Goal: Task Accomplishment & Management: Complete application form

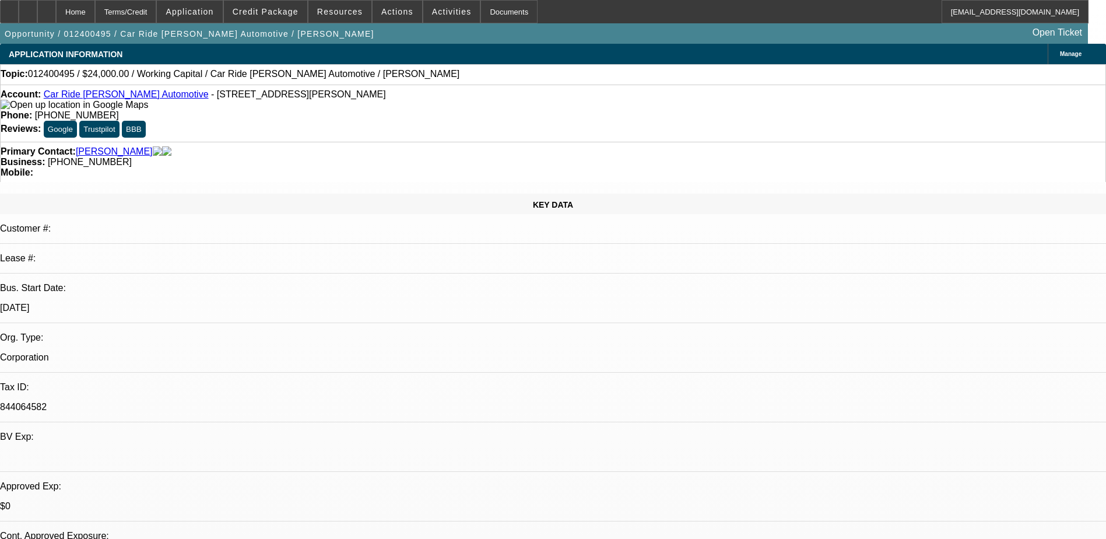
select select "0"
select select "2"
select select "0.1"
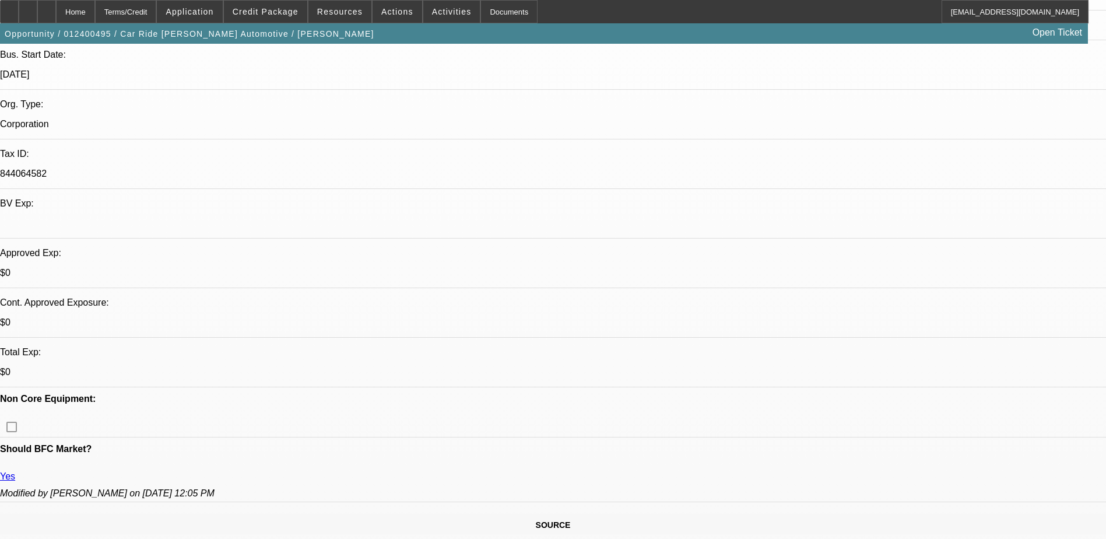
select select "1"
select select "2"
select select "4"
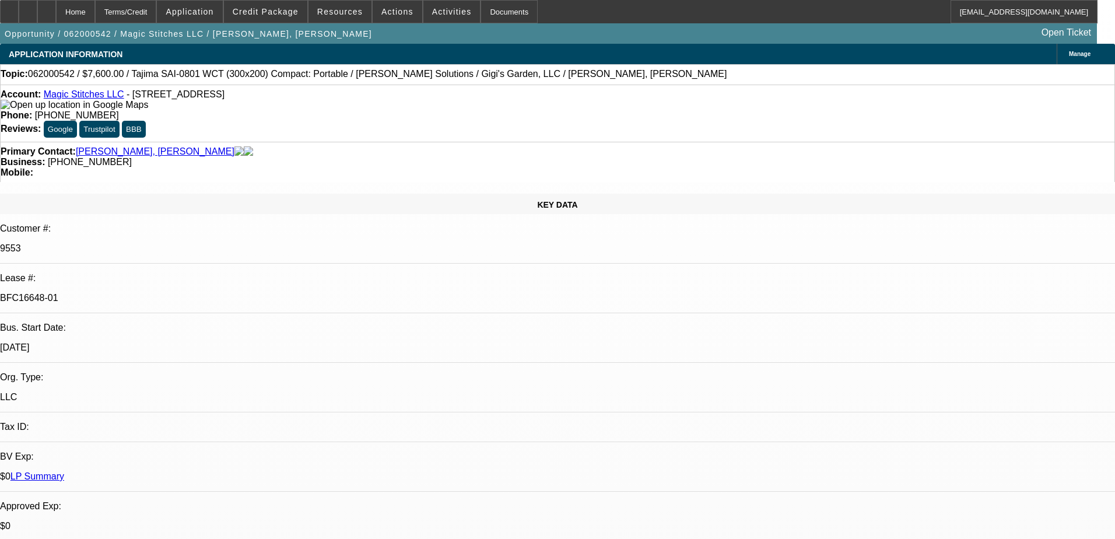
select select "0"
select select "2"
select select "0"
select select "6"
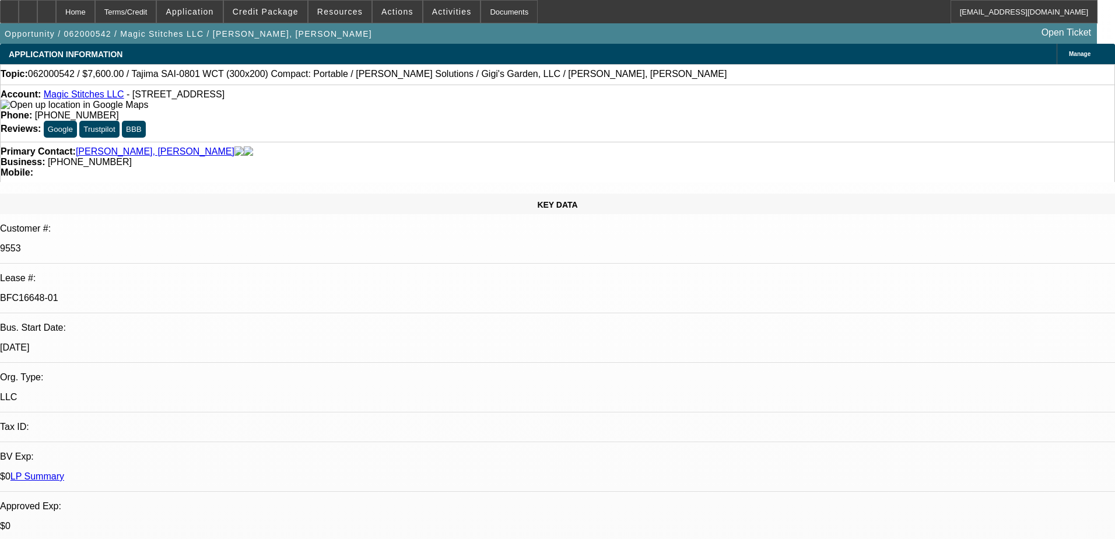
select select "0"
select select "2"
select select "0"
select select "6"
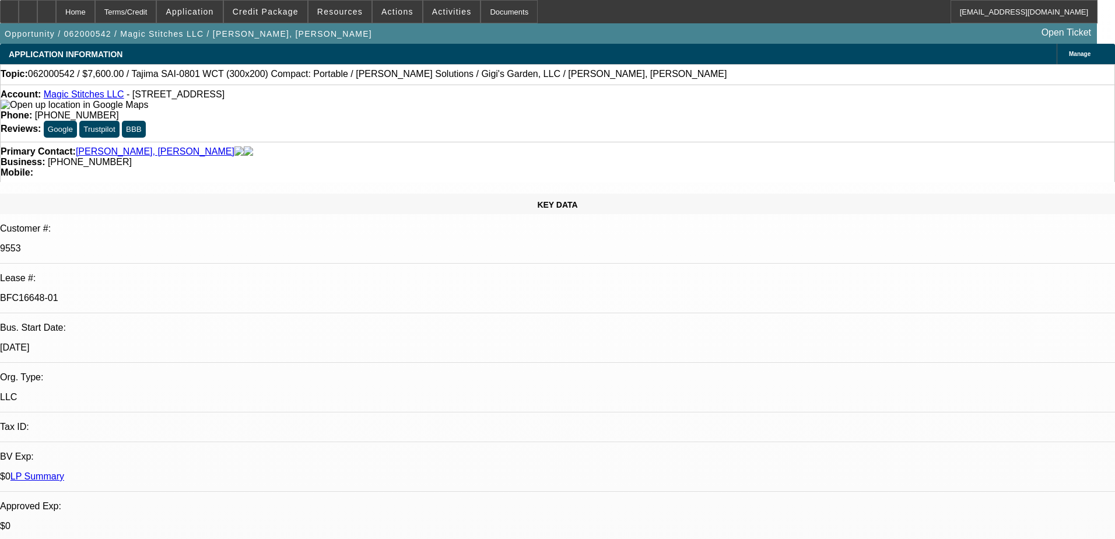
select select "0"
select select "2"
select select "0"
select select "6"
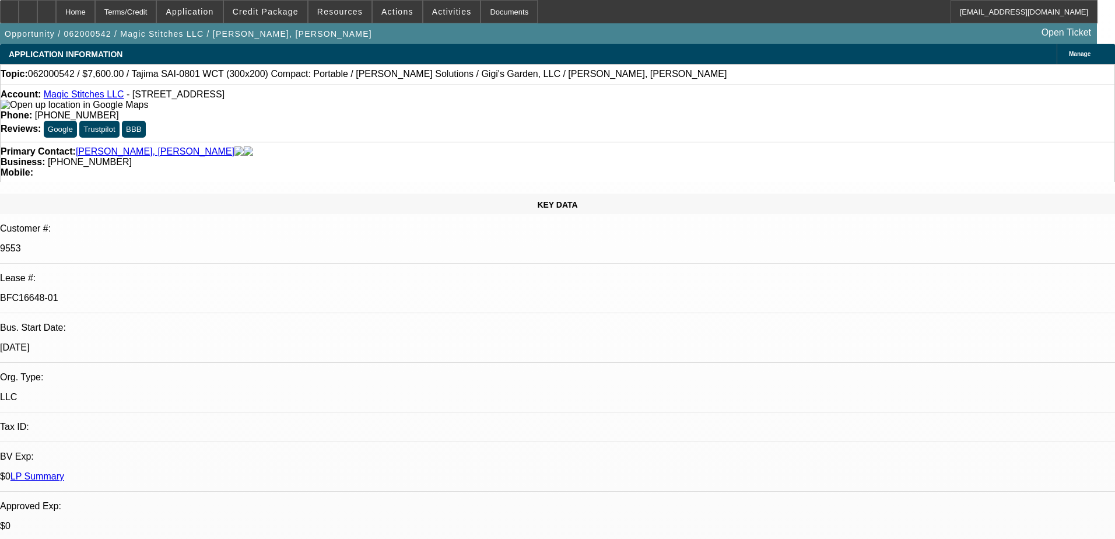
select select "0"
select select "2"
select select "0"
select select "6"
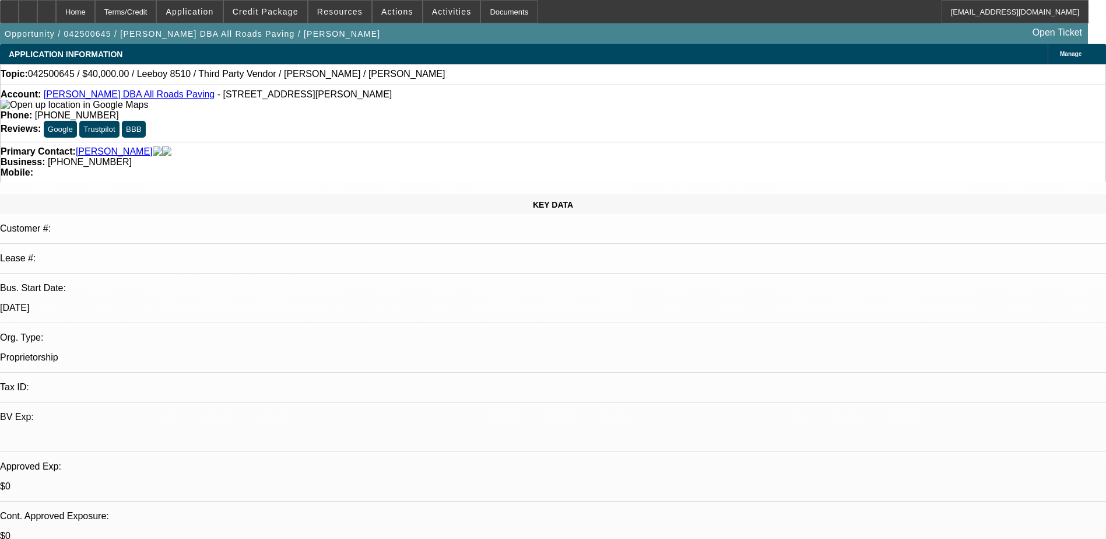
select select "0"
select select "3"
select select "0.1"
select select "5"
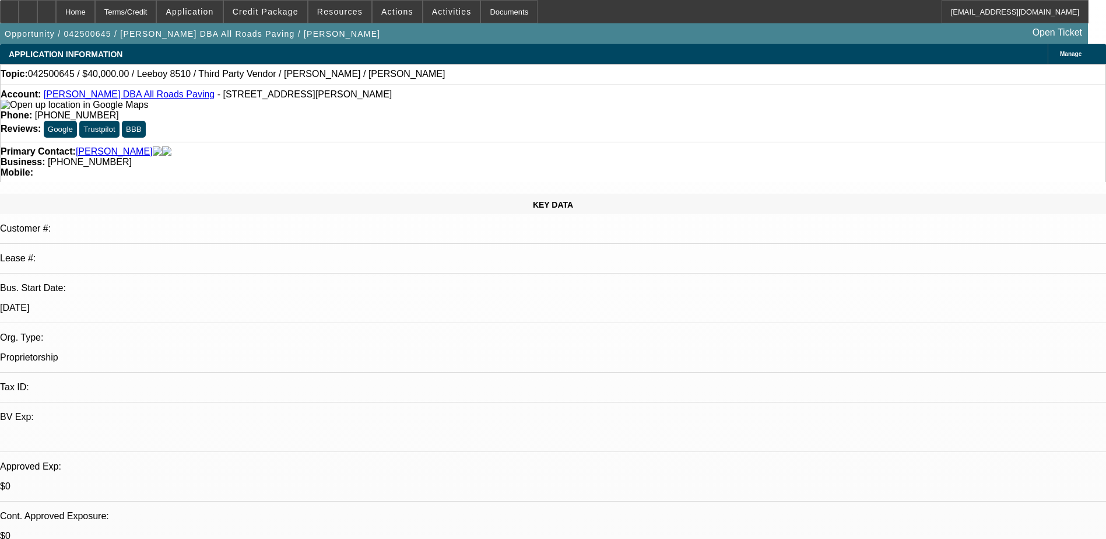
select select "0"
select select "3"
select select "0.1"
select select "5"
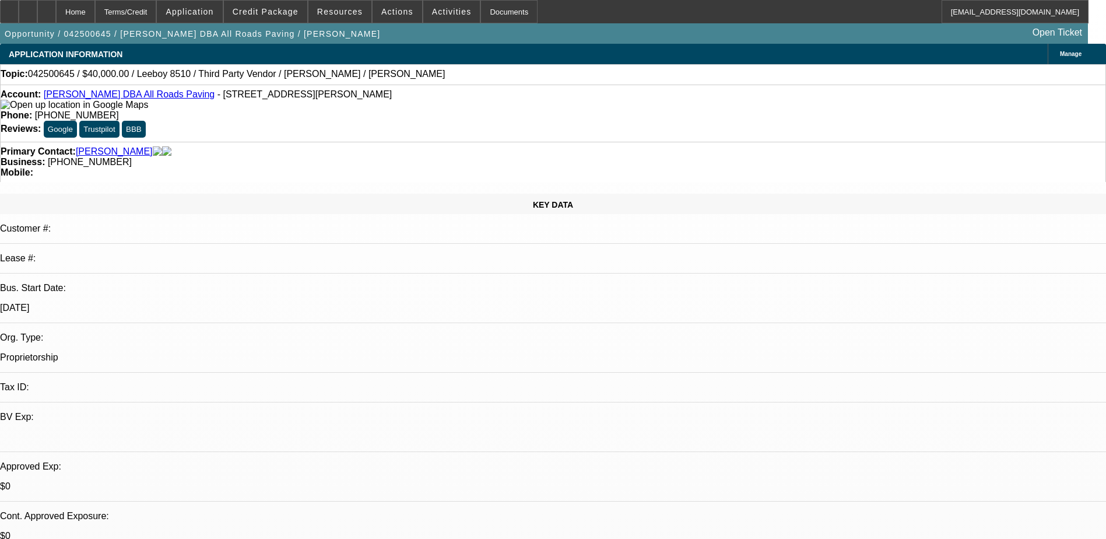
select select "0"
select select "3"
select select "0.1"
select select "5"
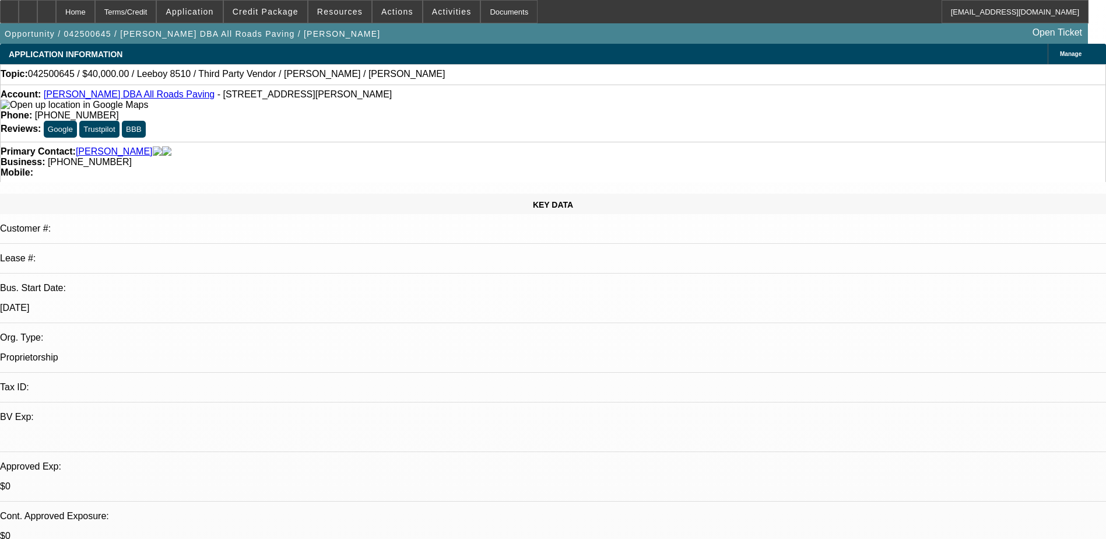
select select "0"
select select "3"
select select "0.1"
select select "4"
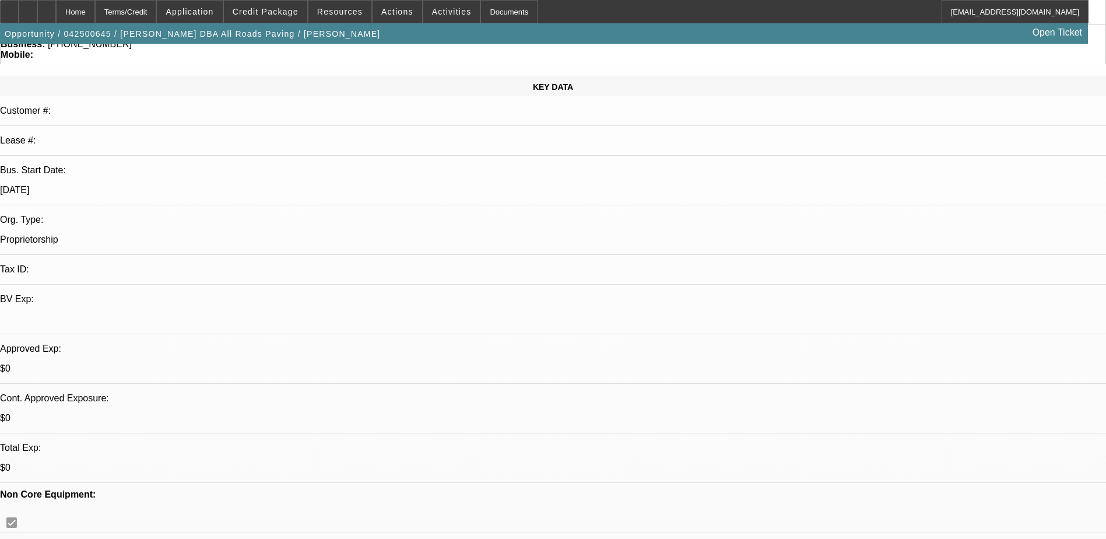
scroll to position [117, 0]
click at [290, 2] on span at bounding box center [265, 12] width 83 height 28
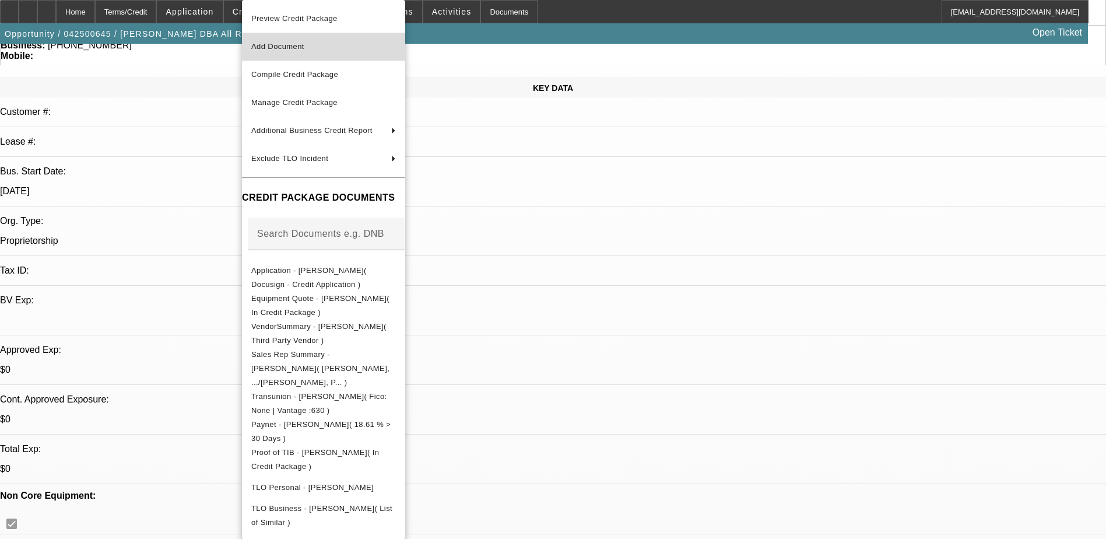
click at [312, 57] on button "Add Document" at bounding box center [323, 47] width 163 height 28
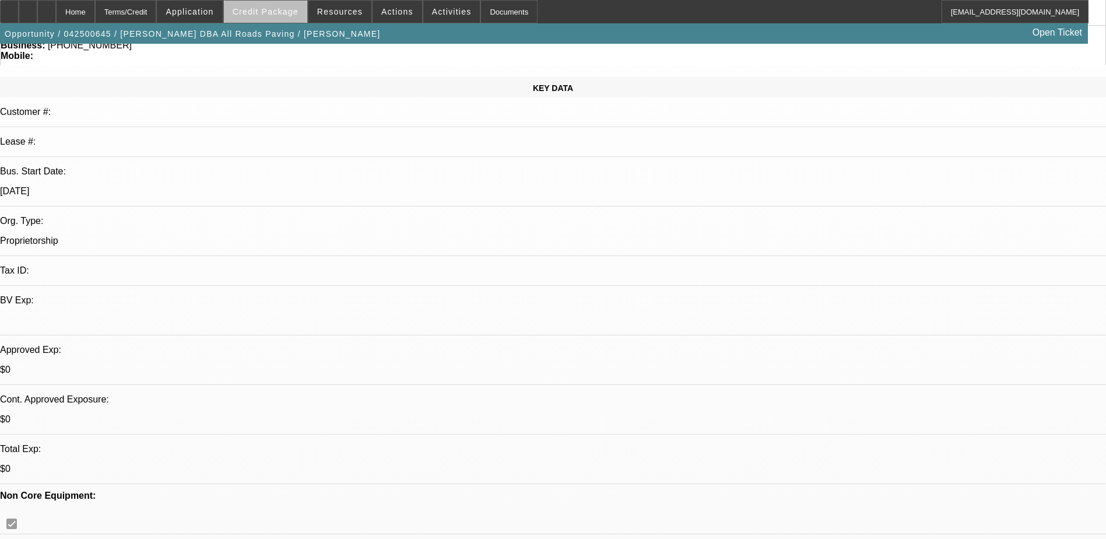
click at [298, 16] on span at bounding box center [265, 12] width 83 height 28
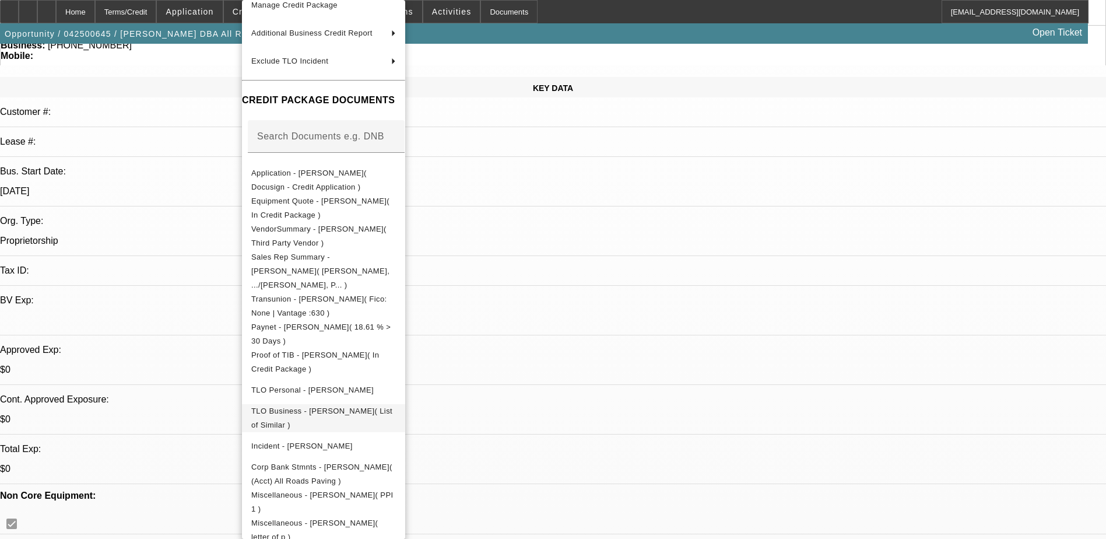
scroll to position [98, 0]
click at [396, 487] on span "Miscellaneous - Shane Stanley( PPI 1 )" at bounding box center [323, 501] width 145 height 28
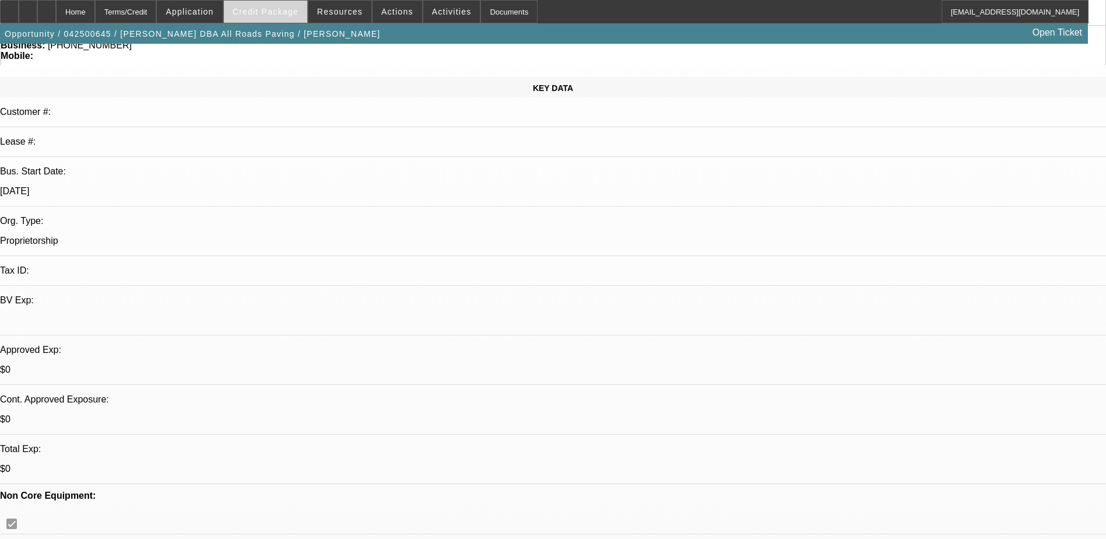
click at [290, 13] on span "Credit Package" at bounding box center [266, 11] width 66 height 9
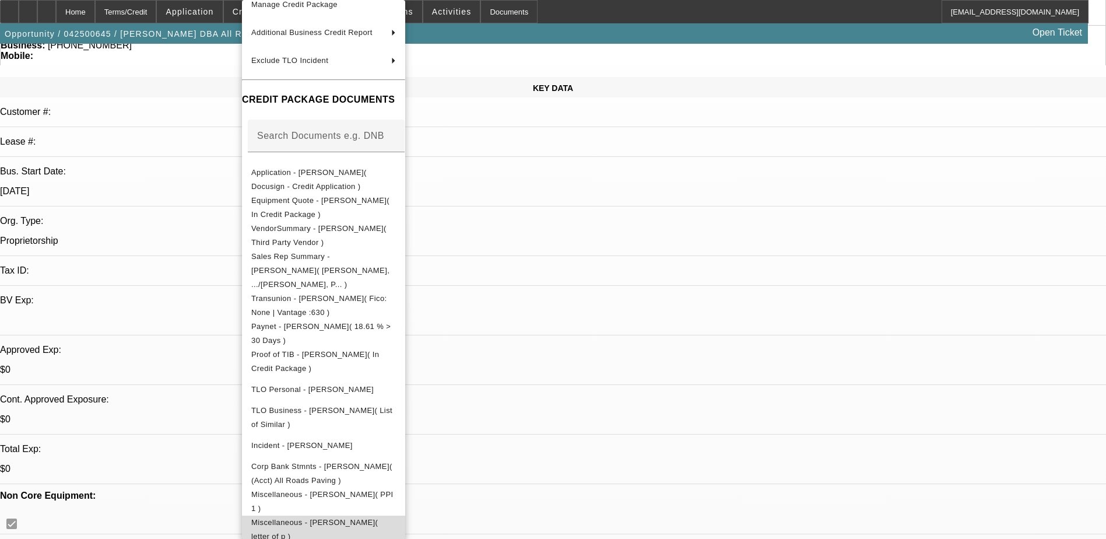
click at [396, 515] on span "Miscellaneous - Shane Stanley( letter of p )" at bounding box center [323, 529] width 145 height 28
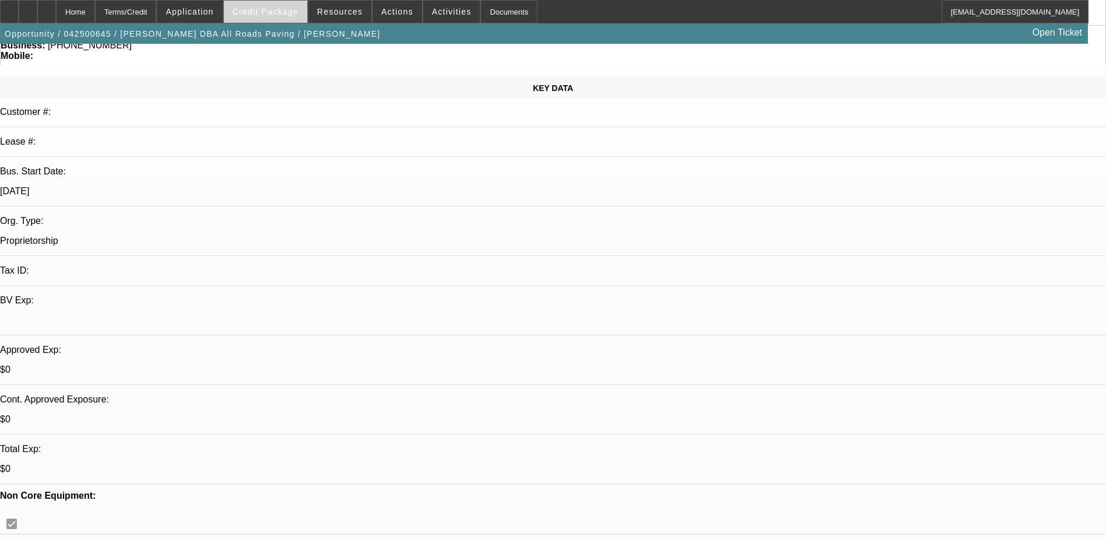
click at [293, 19] on span at bounding box center [265, 12] width 83 height 28
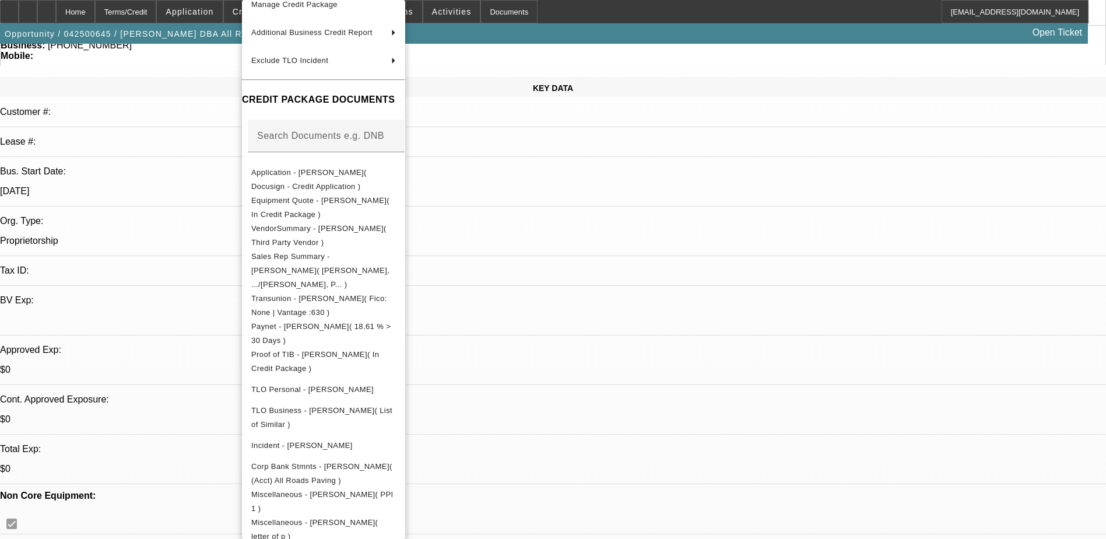
click at [583, 270] on div at bounding box center [553, 269] width 1106 height 539
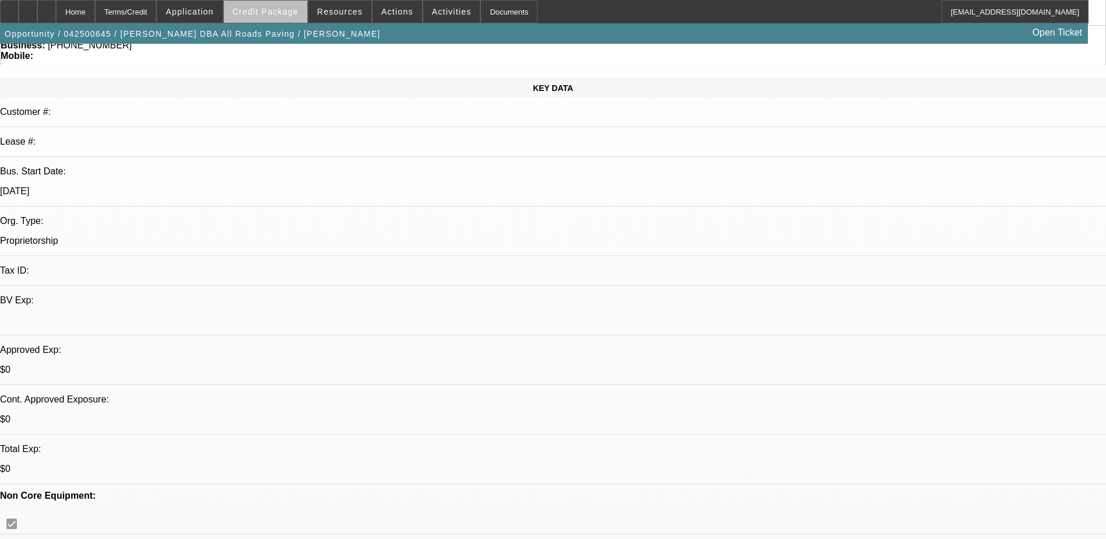
click at [298, 19] on span at bounding box center [265, 12] width 83 height 28
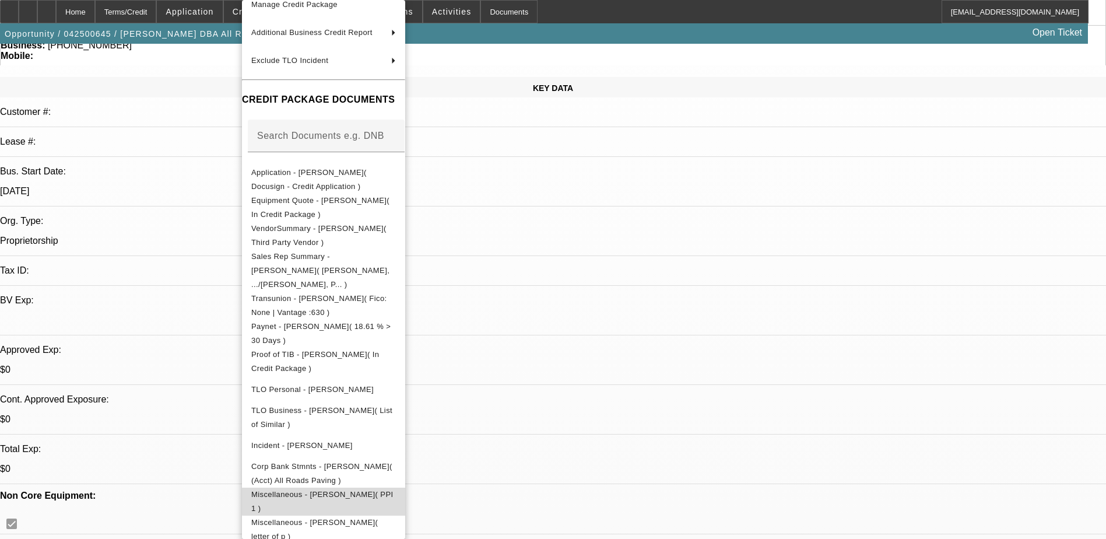
click at [405, 487] on button "Miscellaneous - Shane Stanley( PPI 1 )" at bounding box center [323, 501] width 163 height 28
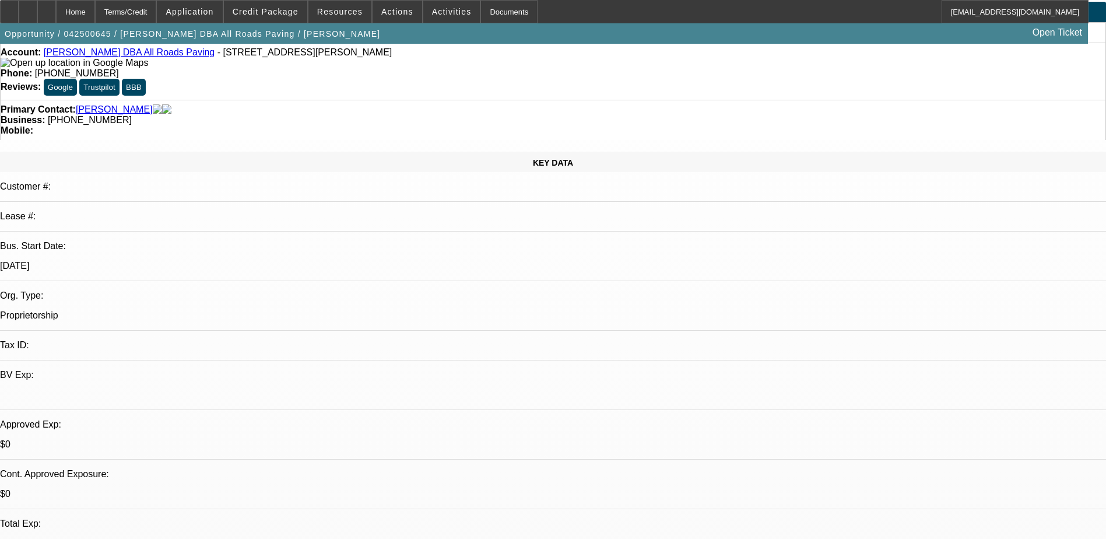
scroll to position [0, 0]
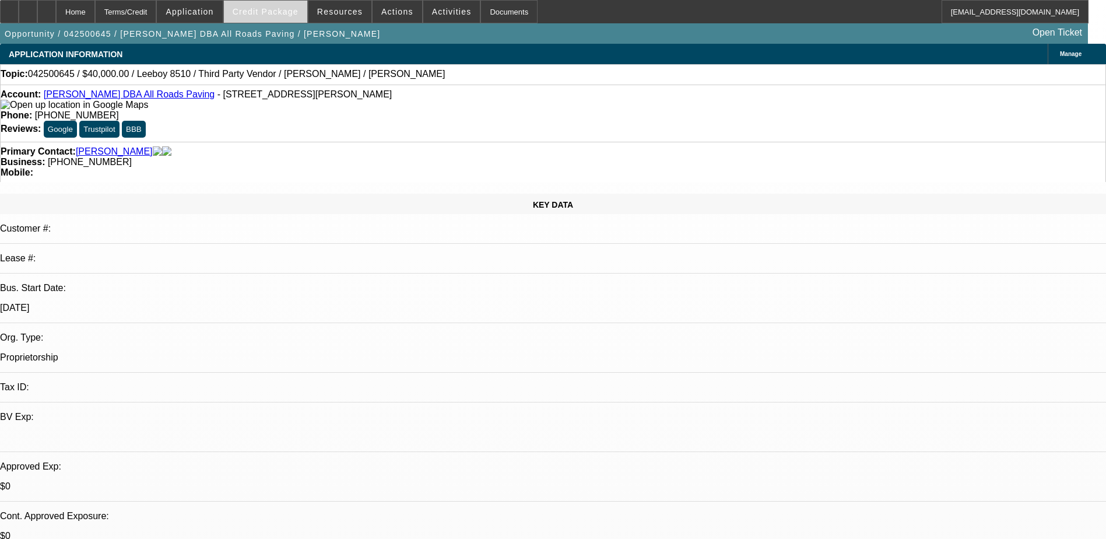
click at [298, 12] on span "Credit Package" at bounding box center [266, 11] width 66 height 9
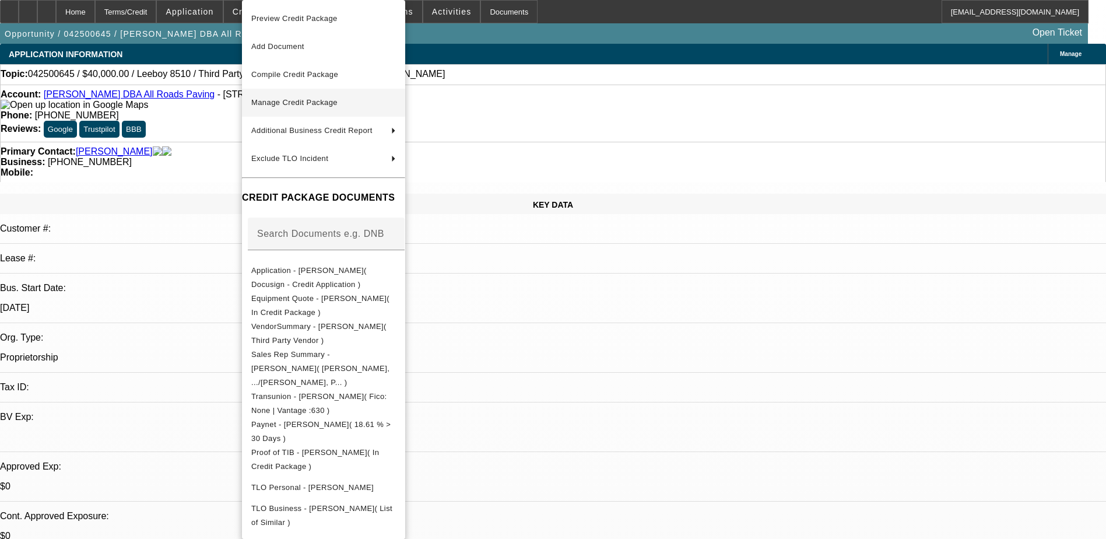
click at [352, 107] on span "Manage Credit Package" at bounding box center [323, 103] width 145 height 14
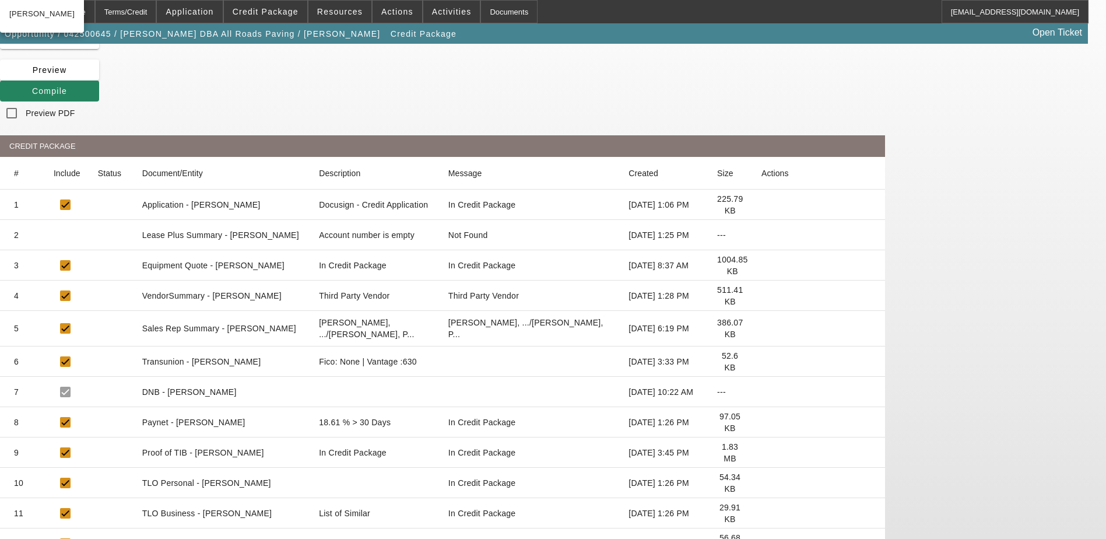
scroll to position [146, 0]
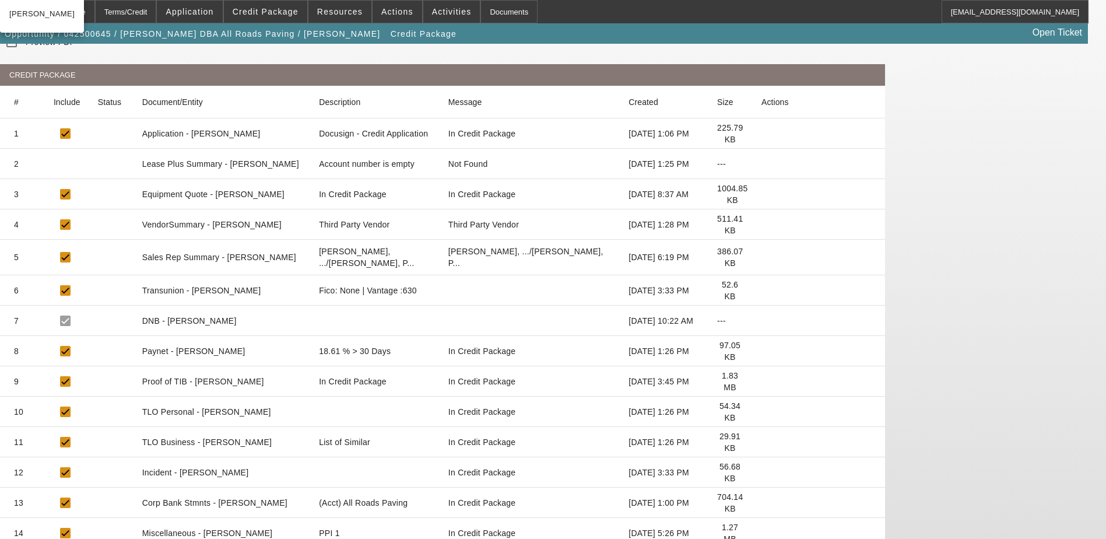
click at [761, 533] on icon at bounding box center [761, 533] width 0 height 0
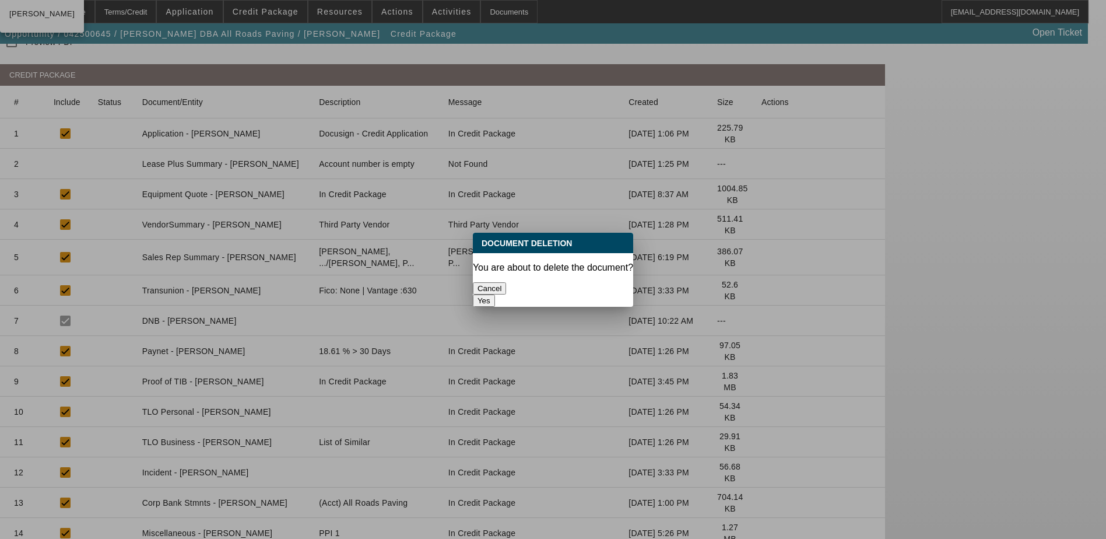
scroll to position [0, 0]
click at [495, 294] on button "Yes" at bounding box center [484, 300] width 22 height 12
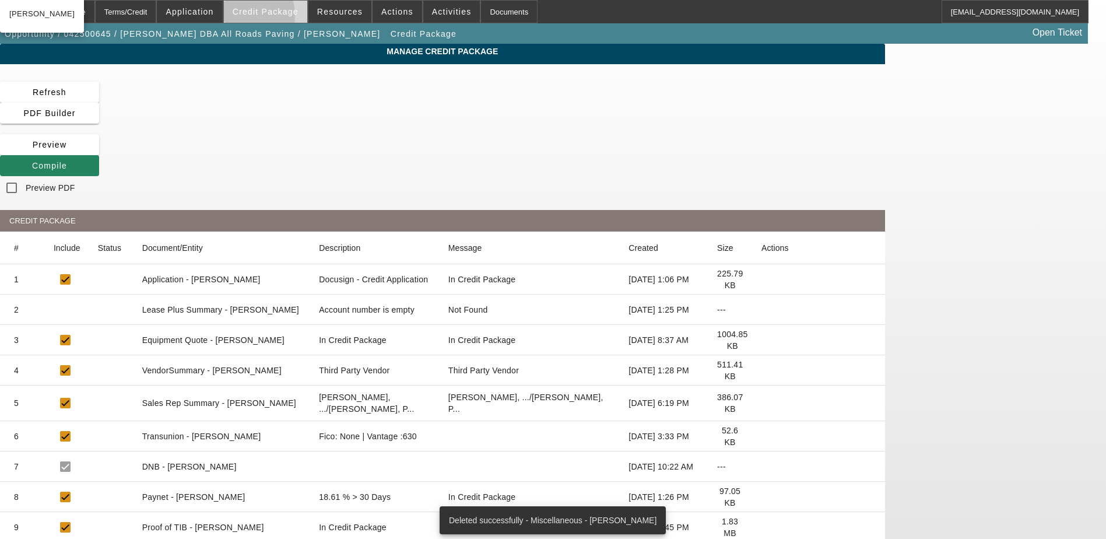
click at [254, 19] on span at bounding box center [265, 12] width 83 height 28
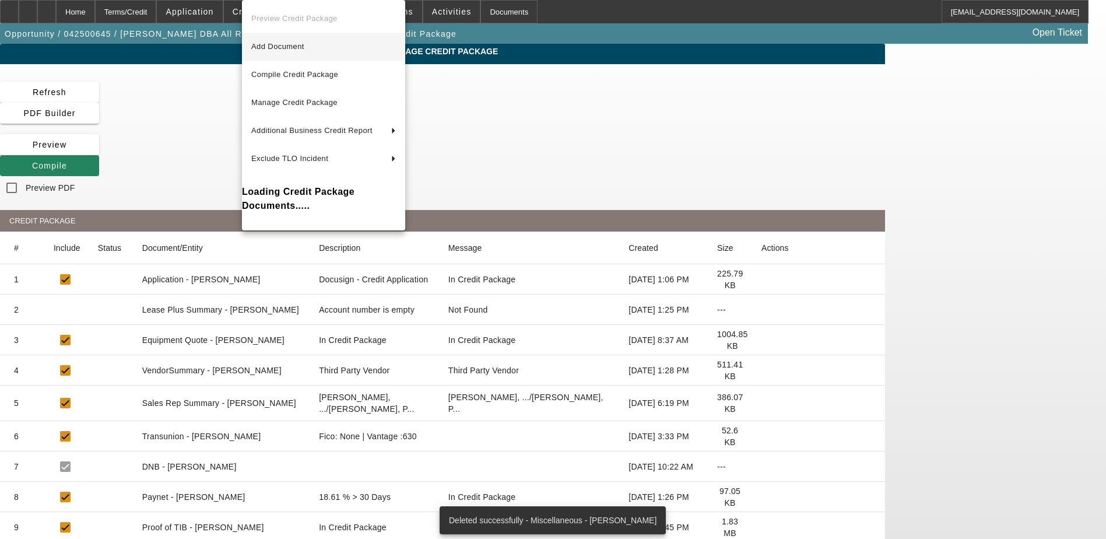
click at [304, 43] on span "Add Document" at bounding box center [277, 46] width 53 height 9
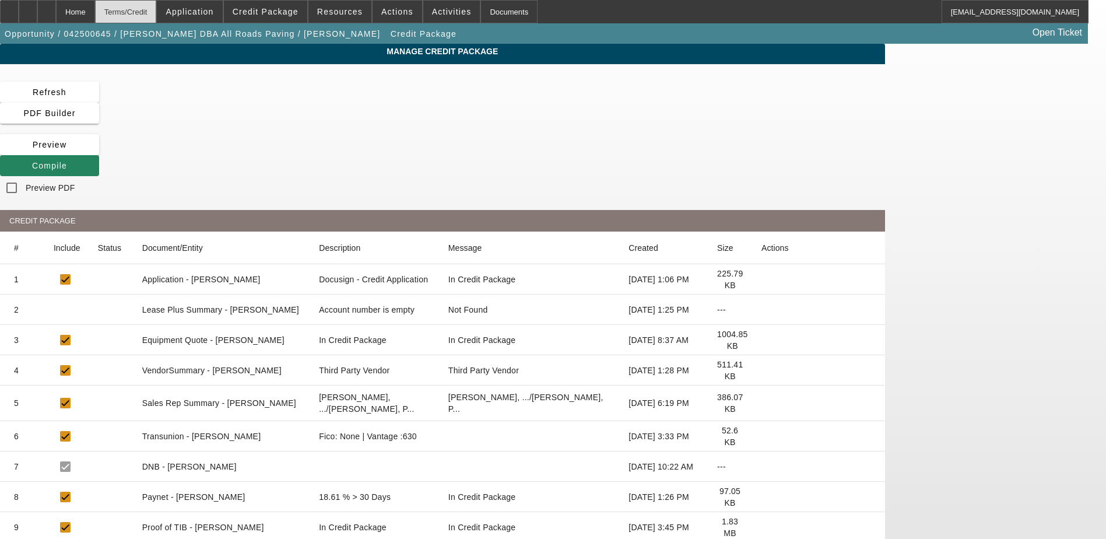
click at [149, 3] on div "Terms/Credit" at bounding box center [126, 11] width 62 height 23
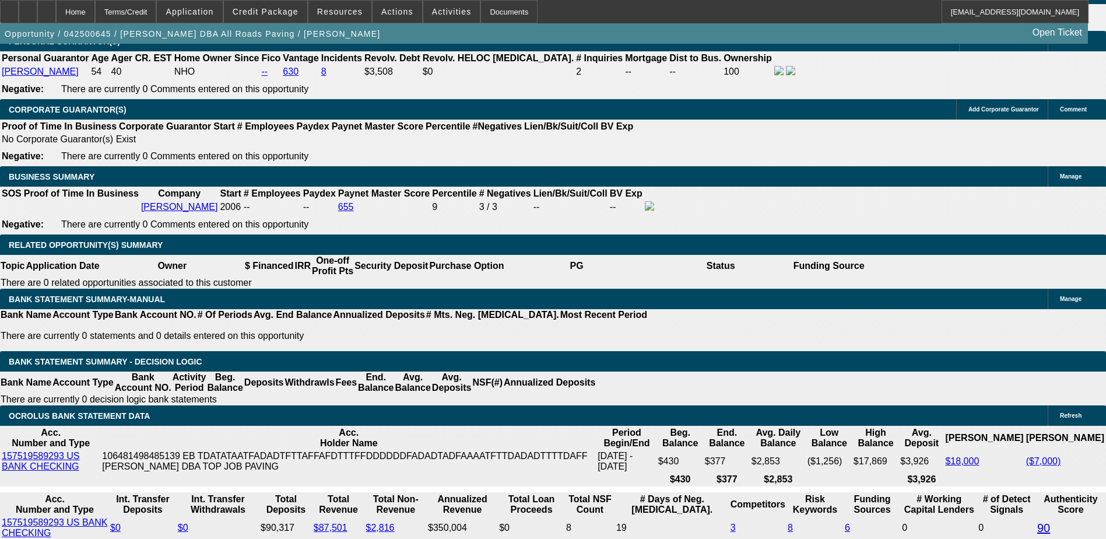
select select "0"
select select "3"
select select "0.1"
select select "5"
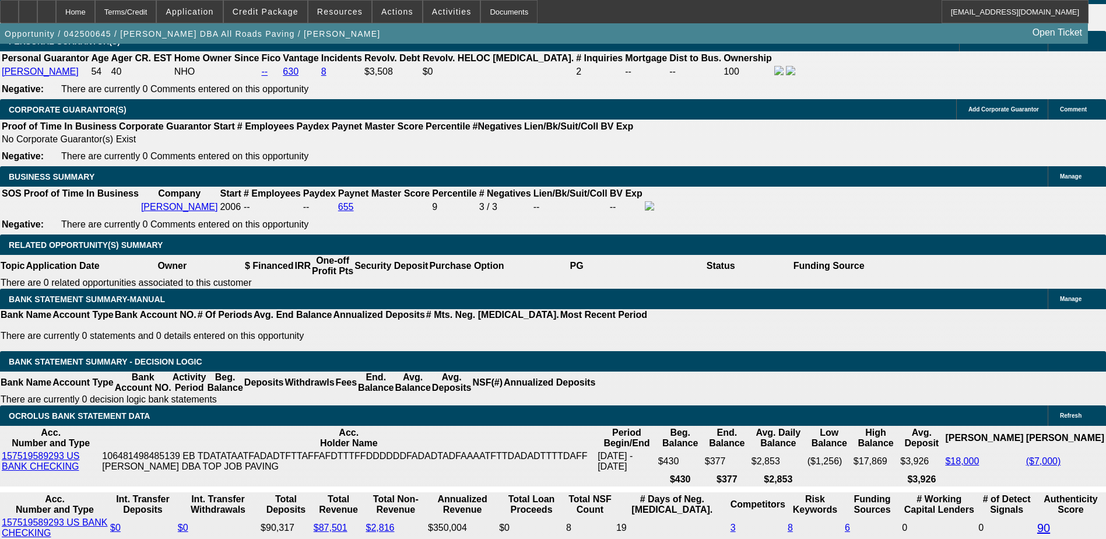
select select "0"
select select "3"
select select "0.1"
select select "5"
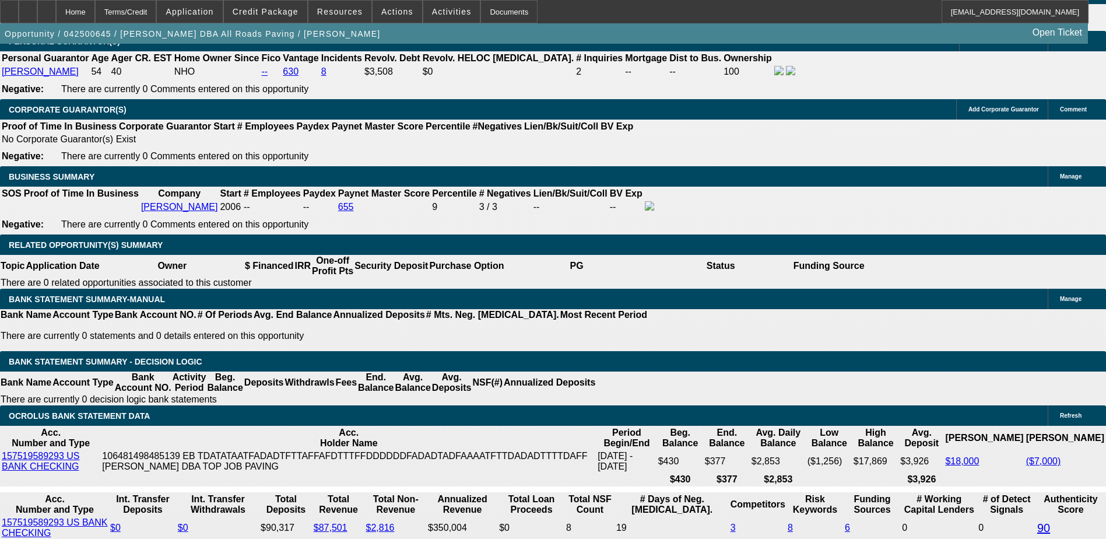
select select "0"
select select "3"
select select "0.1"
select select "5"
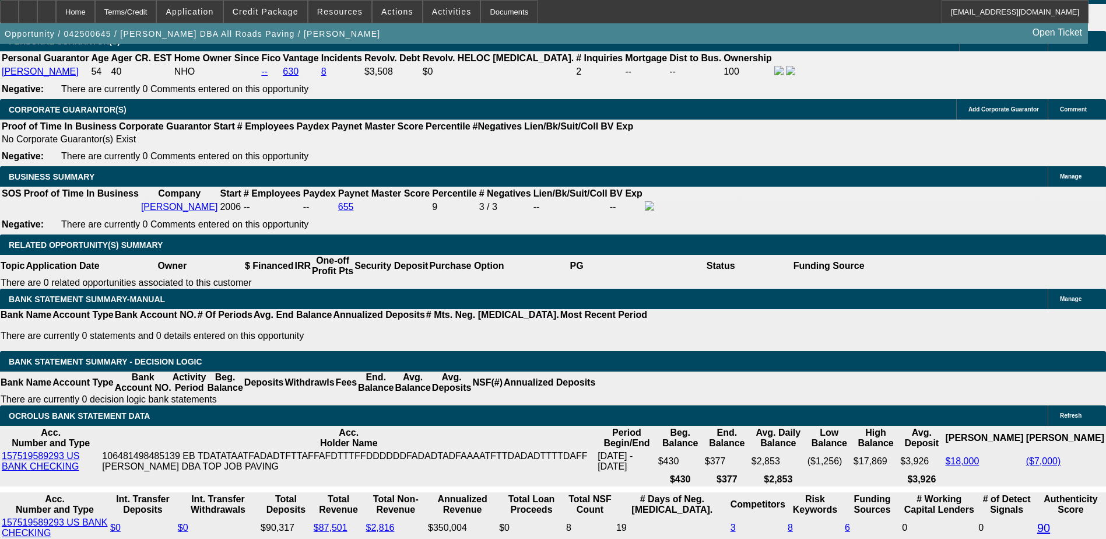
select select "0"
select select "3"
select select "0.1"
select select "4"
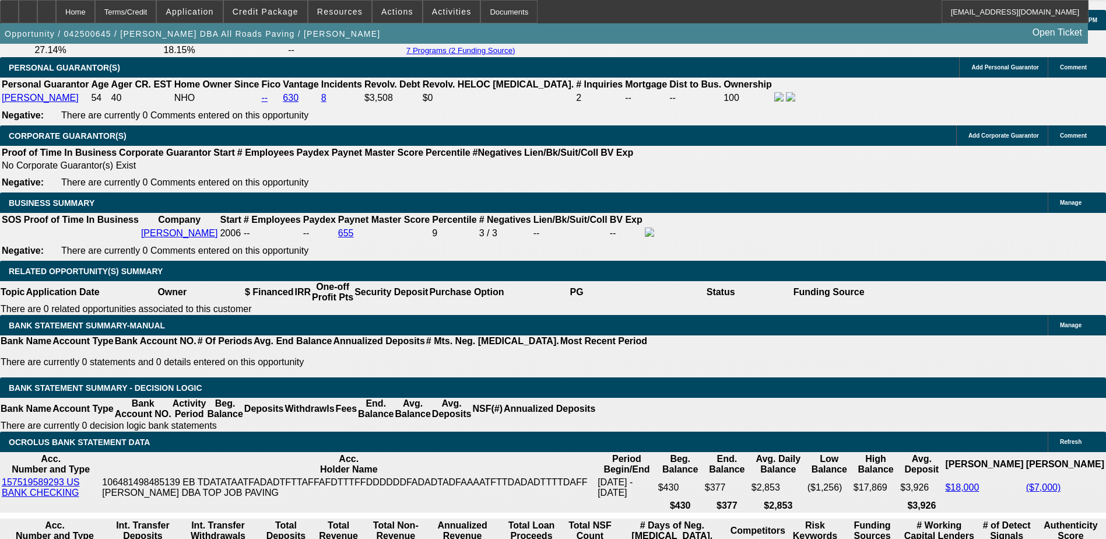
scroll to position [1728, 0]
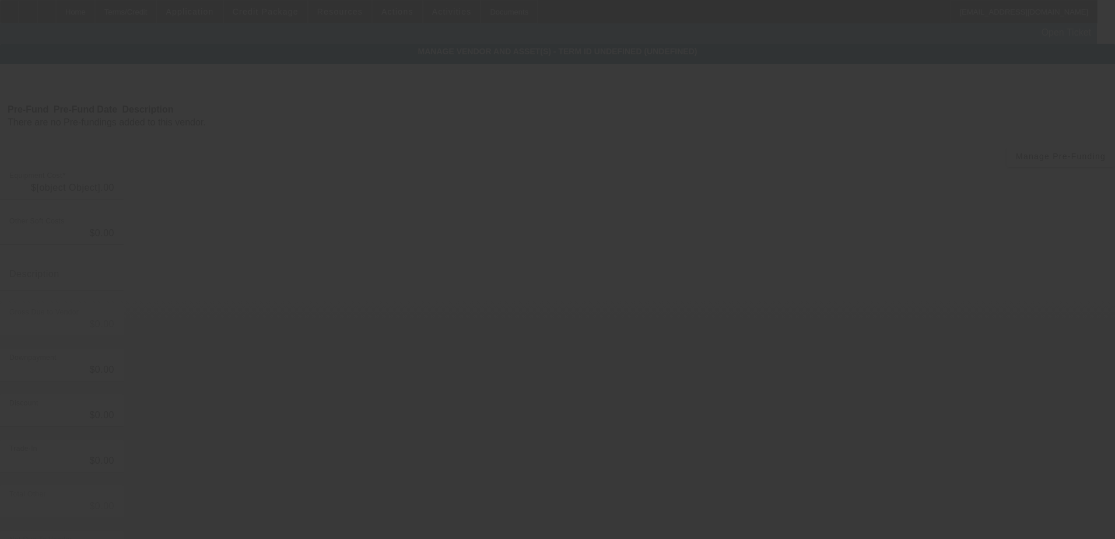
type input "$40,000.00"
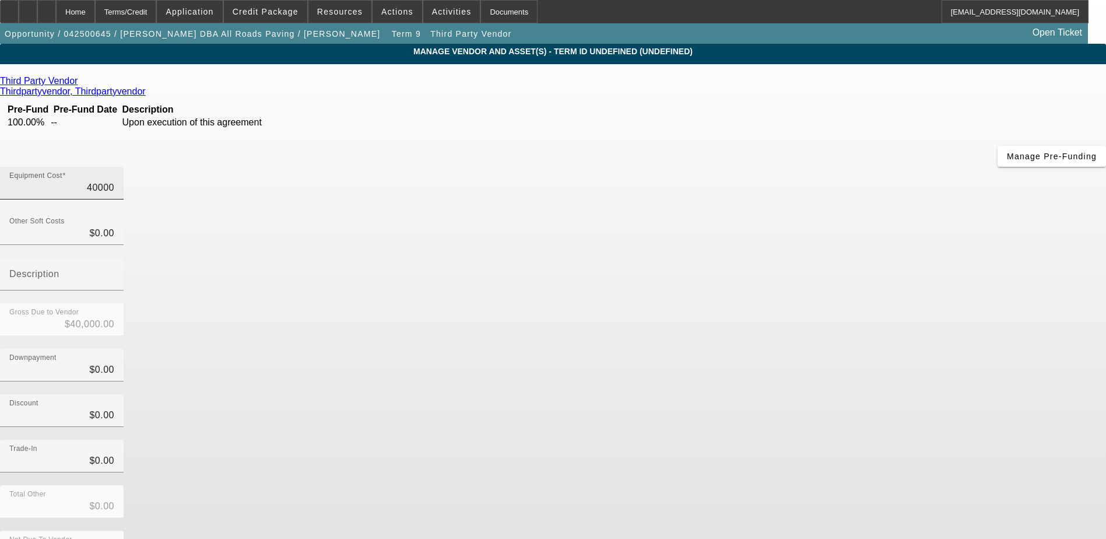
click at [114, 181] on input "40000" at bounding box center [61, 188] width 105 height 14
type input "1"
type input "$1.00"
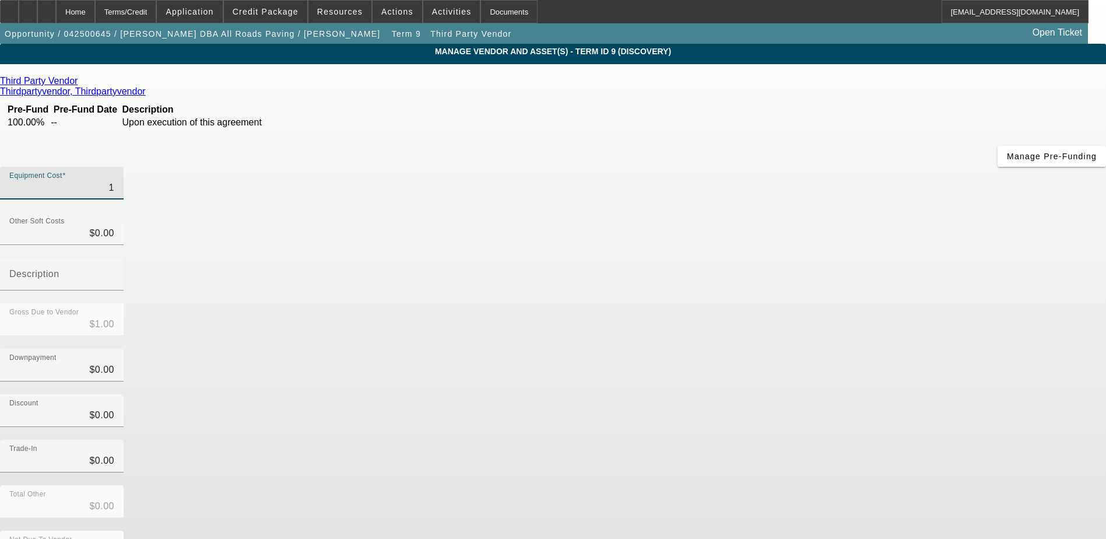
type input "13"
type input "$13.00"
type input "130"
type input "$130.00"
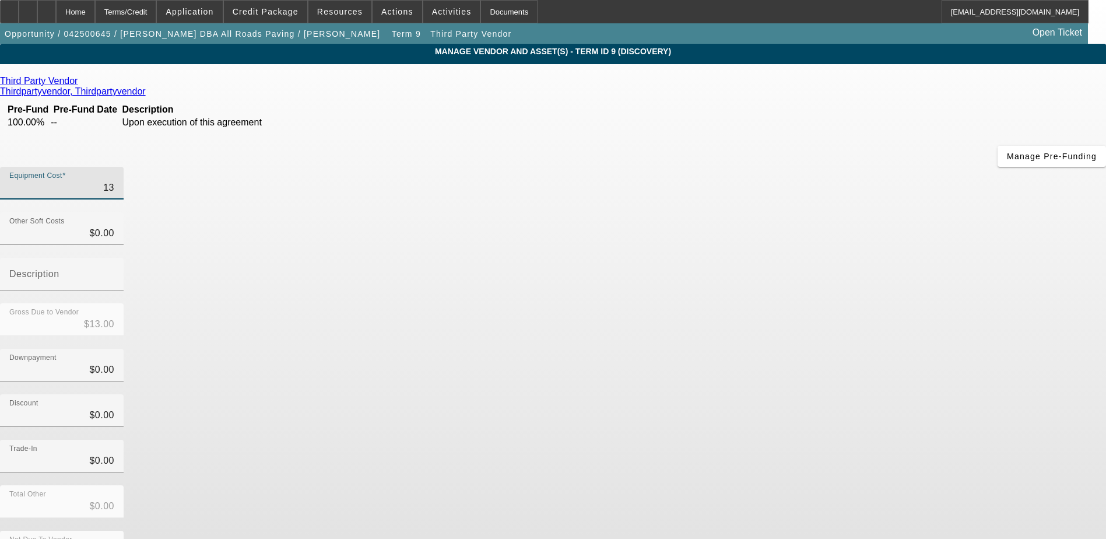
type input "$130.00"
type input "1300"
type input "$1,300.00"
type input "13000"
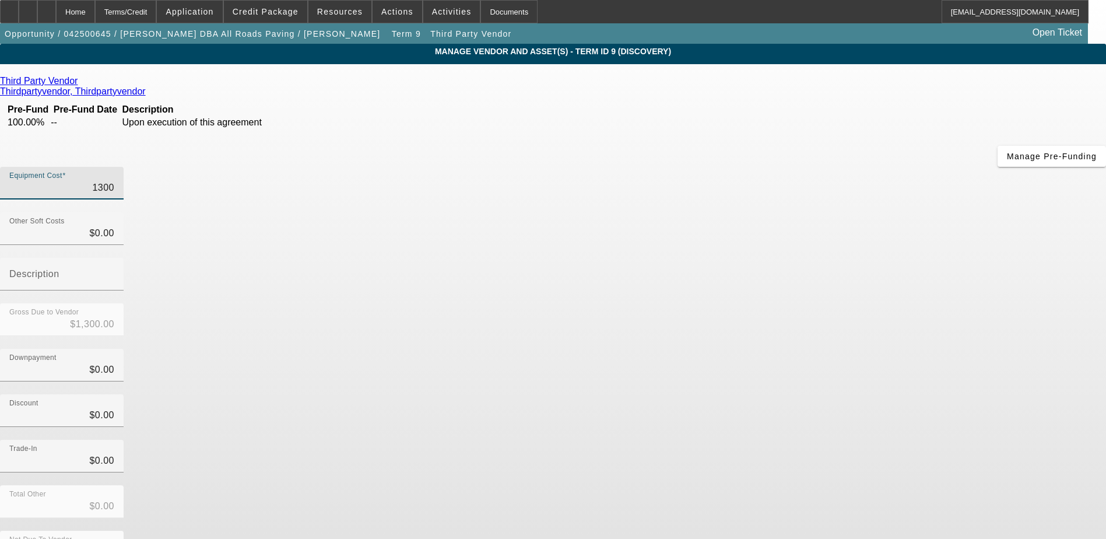
type input "$13,000.00"
click at [802, 349] on div "Downpayment $0.00" at bounding box center [553, 371] width 1106 height 45
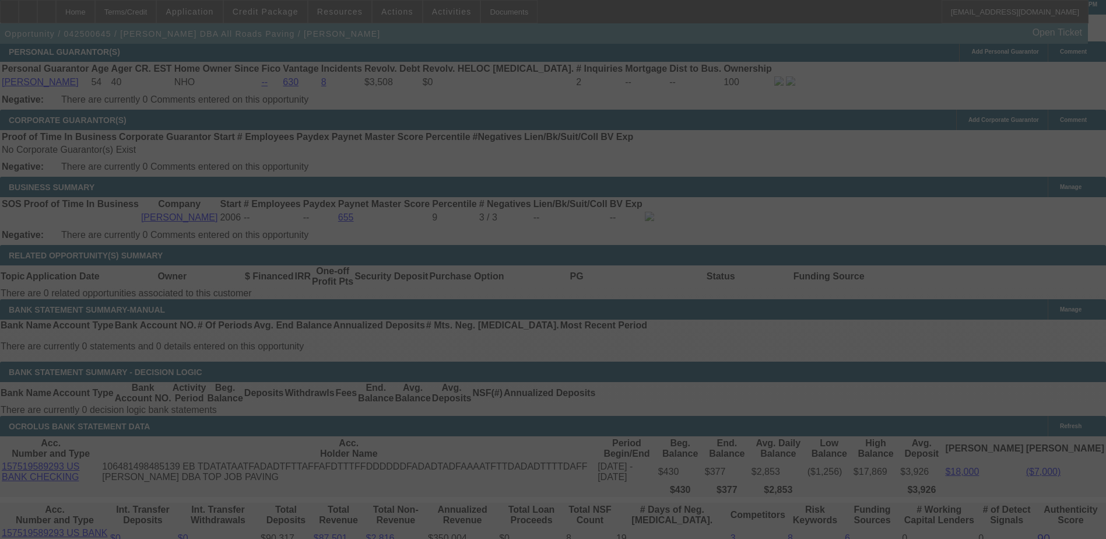
scroll to position [1713, 0]
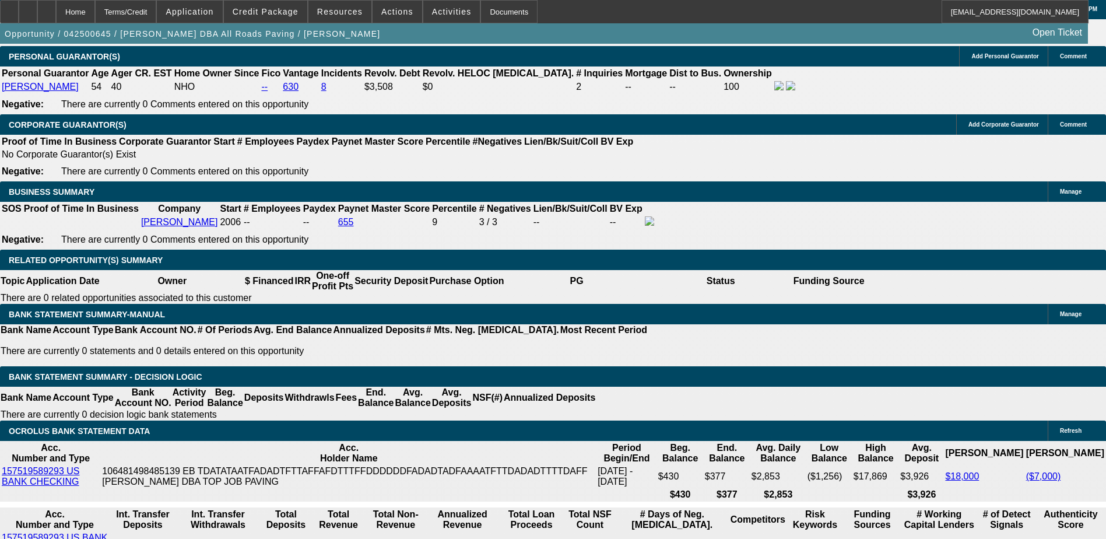
select select "0"
select select "3"
select select "0.1"
select select "5"
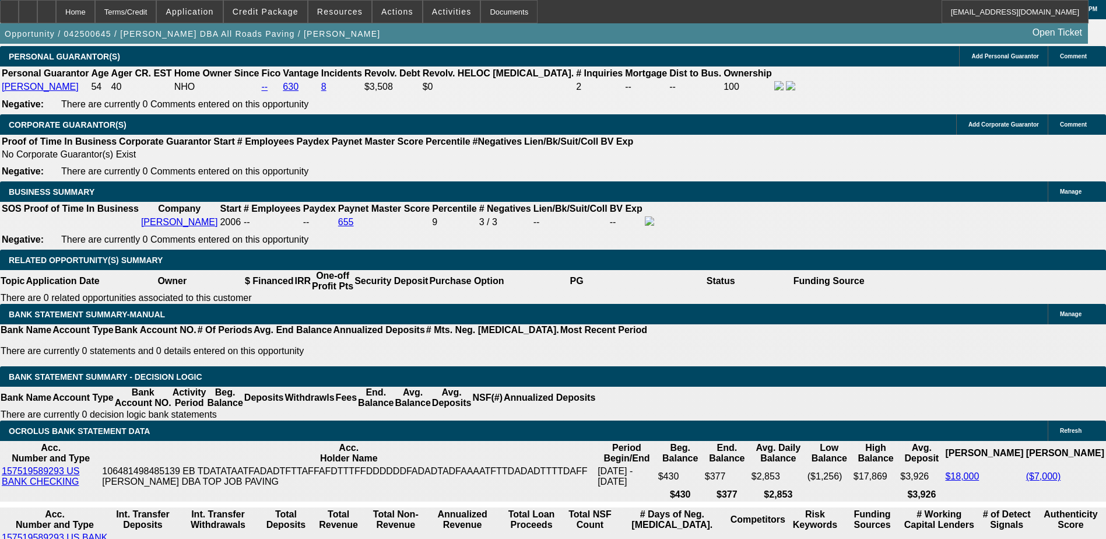
select select "0"
select select "3"
select select "0.1"
select select "5"
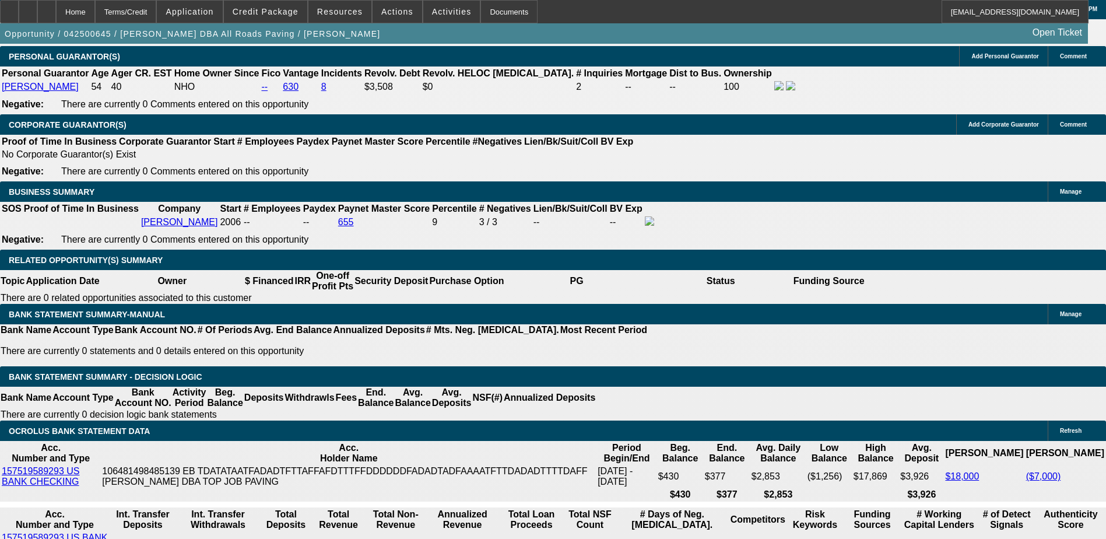
select select "0"
select select "3"
select select "0.1"
select select "5"
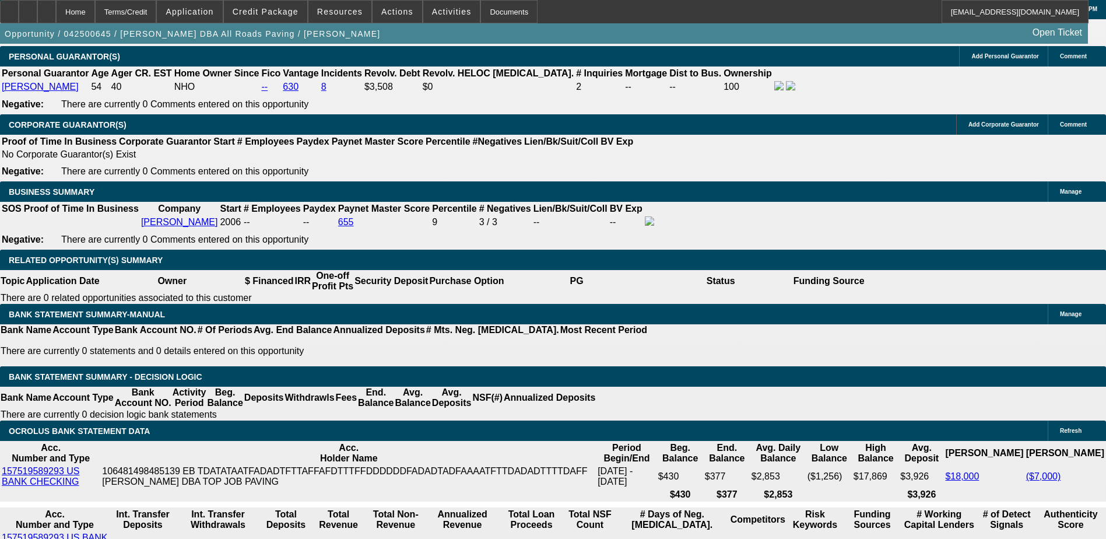
select select "0"
select select "3"
select select "0.1"
select select "4"
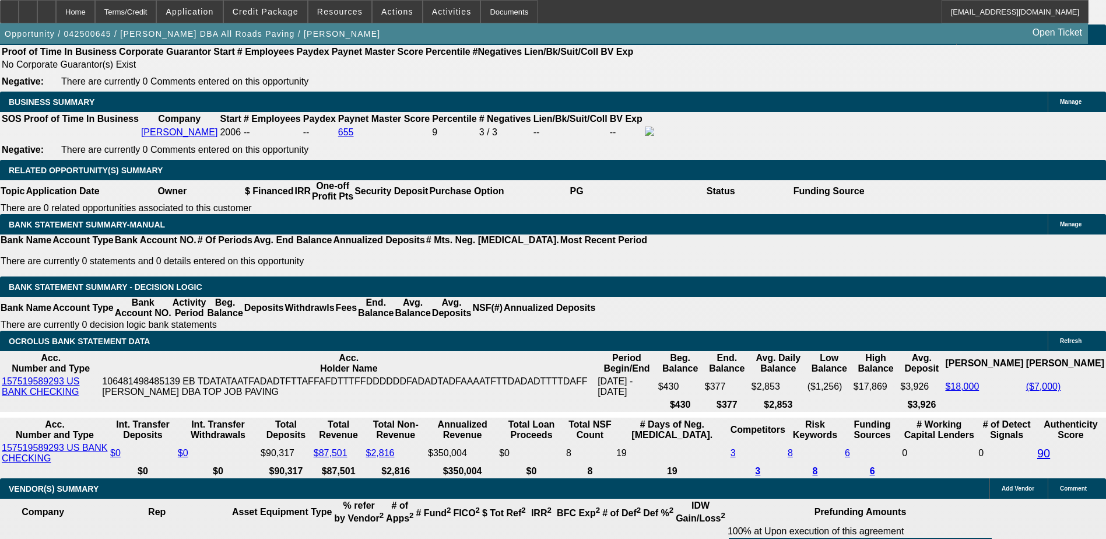
scroll to position [1830, 0]
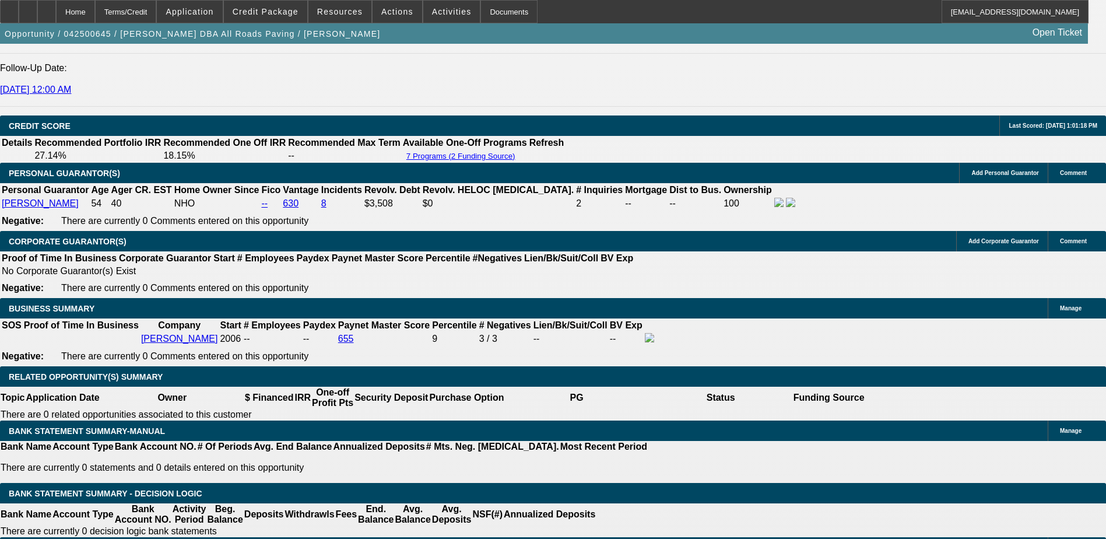
drag, startPoint x: 262, startPoint y: 307, endPoint x: 259, endPoint y: 313, distance: 6.8
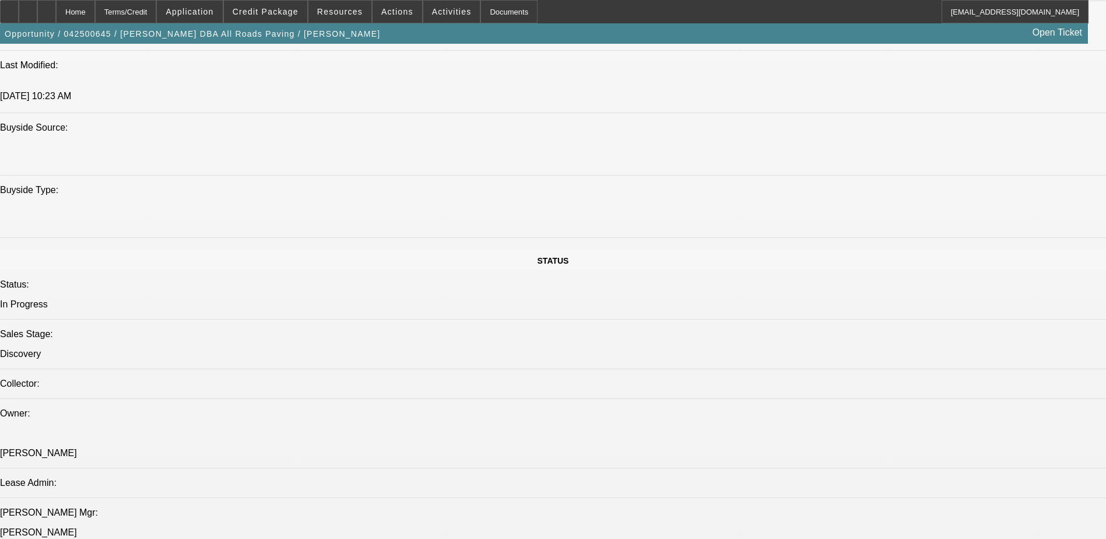
scroll to position [742, 0]
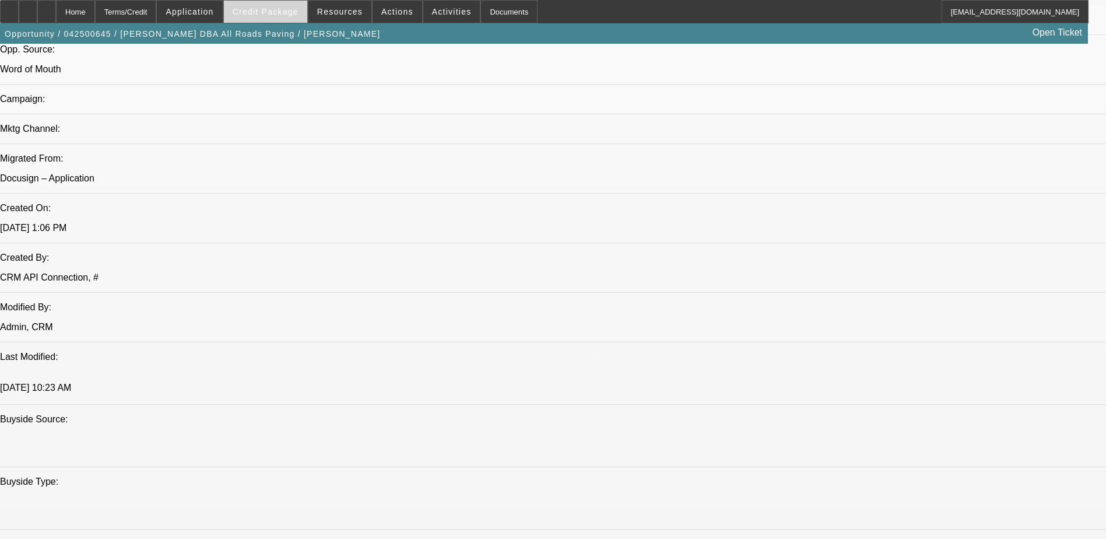
click at [286, 15] on span "Credit Package" at bounding box center [266, 11] width 66 height 9
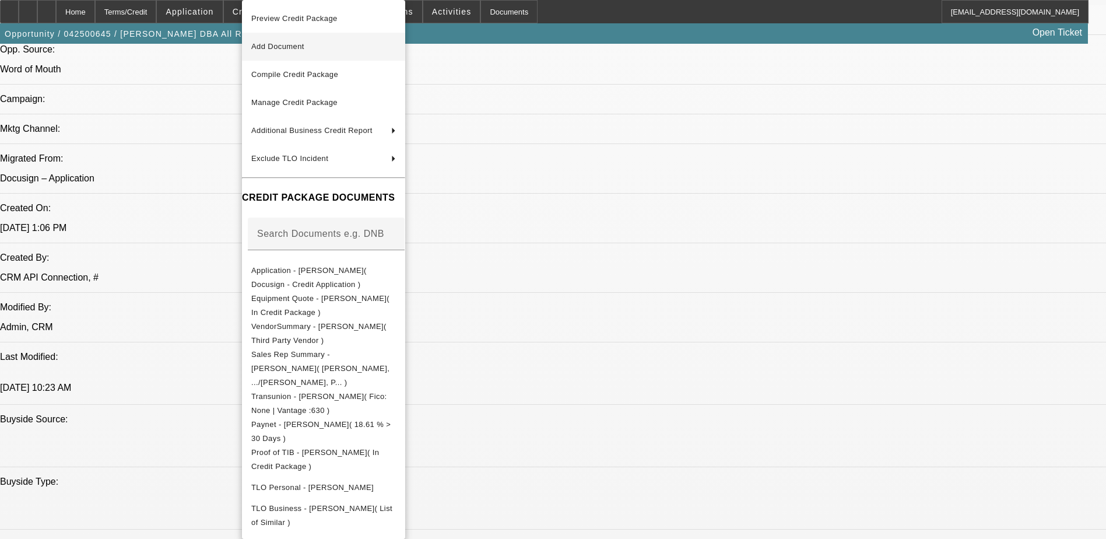
click at [366, 49] on span "Add Document" at bounding box center [323, 47] width 145 height 14
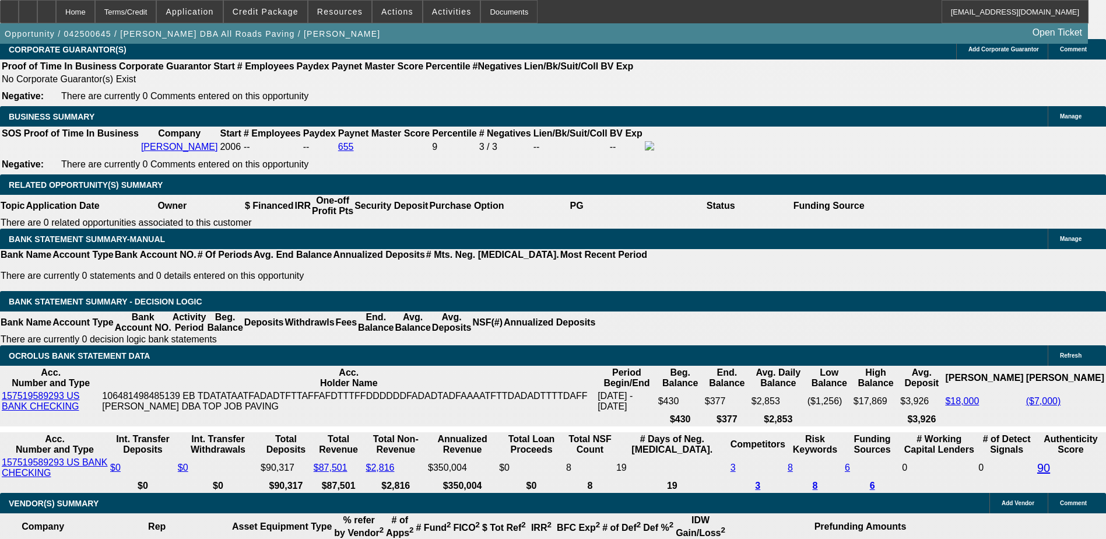
scroll to position [1791, 0]
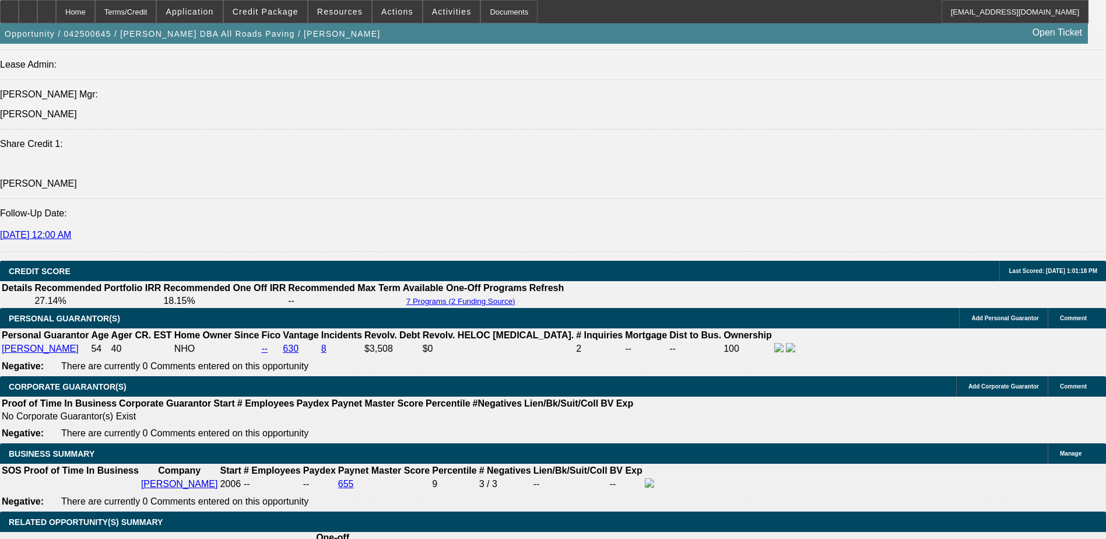
scroll to position [1267, 0]
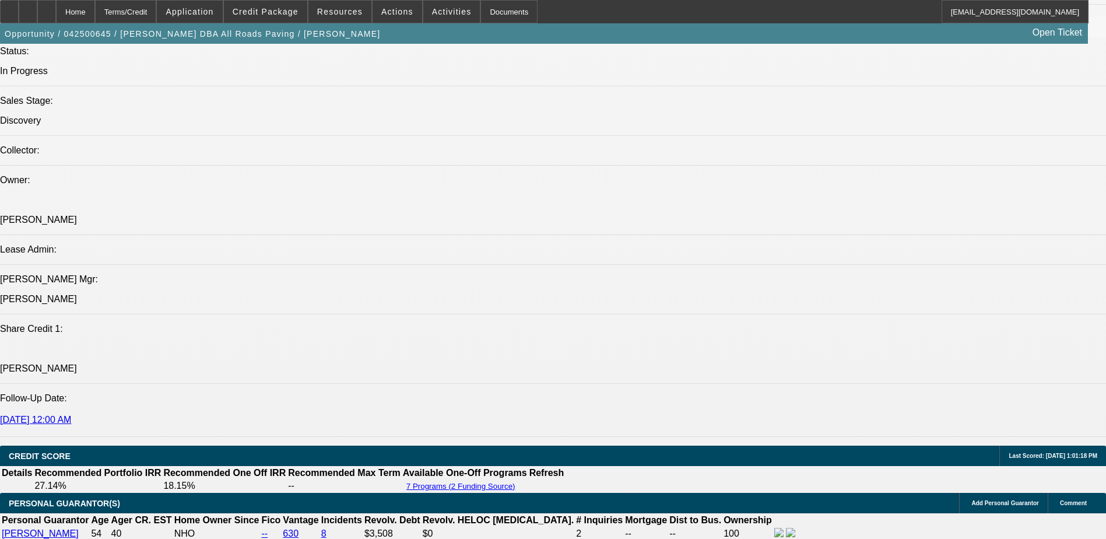
click at [56, 19] on div at bounding box center [46, 11] width 19 height 23
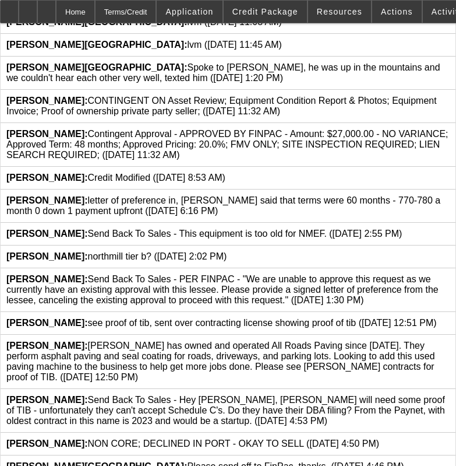
scroll to position [502, 0]
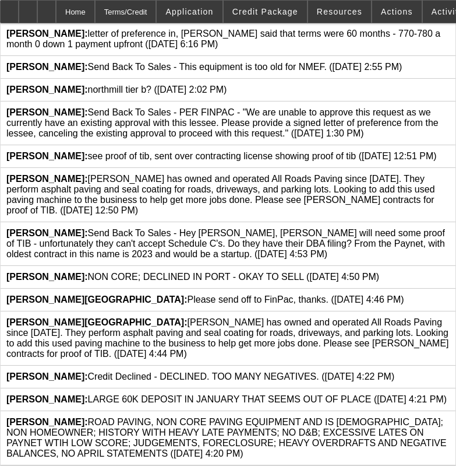
click at [450, 317] on icon at bounding box center [450, 317] width 0 height 0
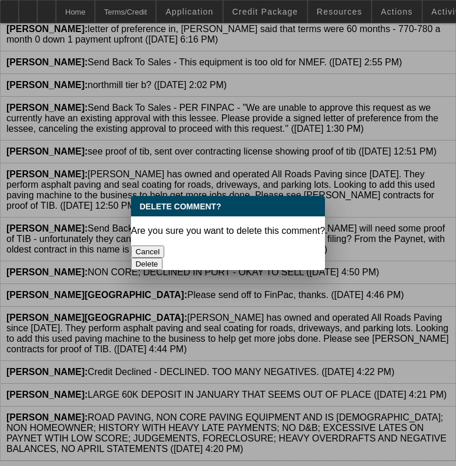
click at [163, 258] on button "Delete" at bounding box center [147, 264] width 32 height 12
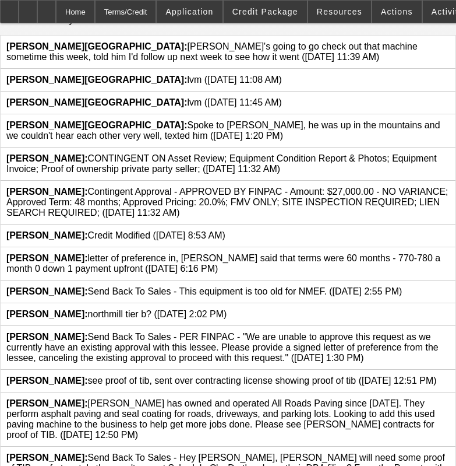
scroll to position [332, 0]
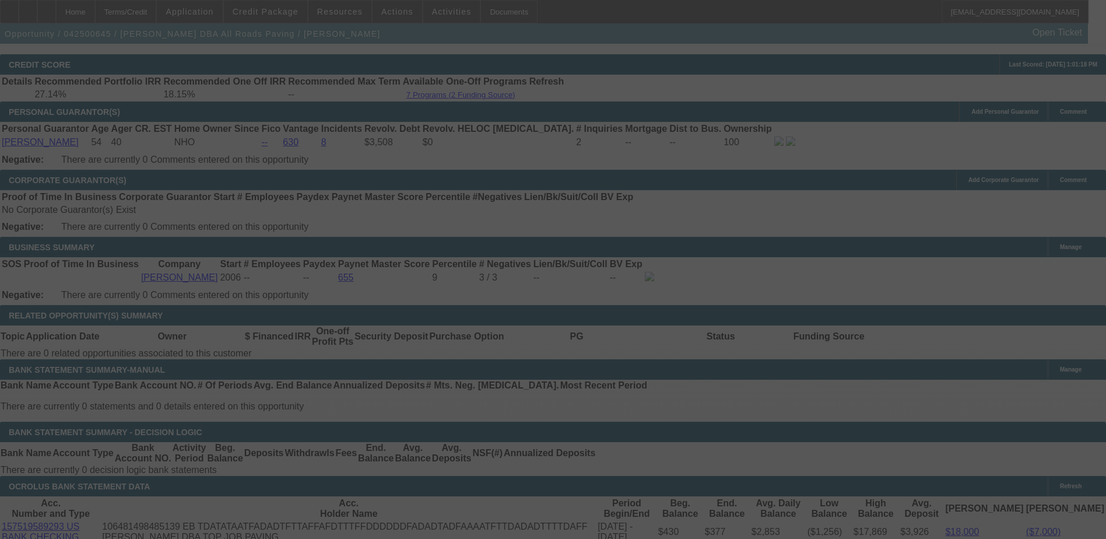
scroll to position [1653, 0]
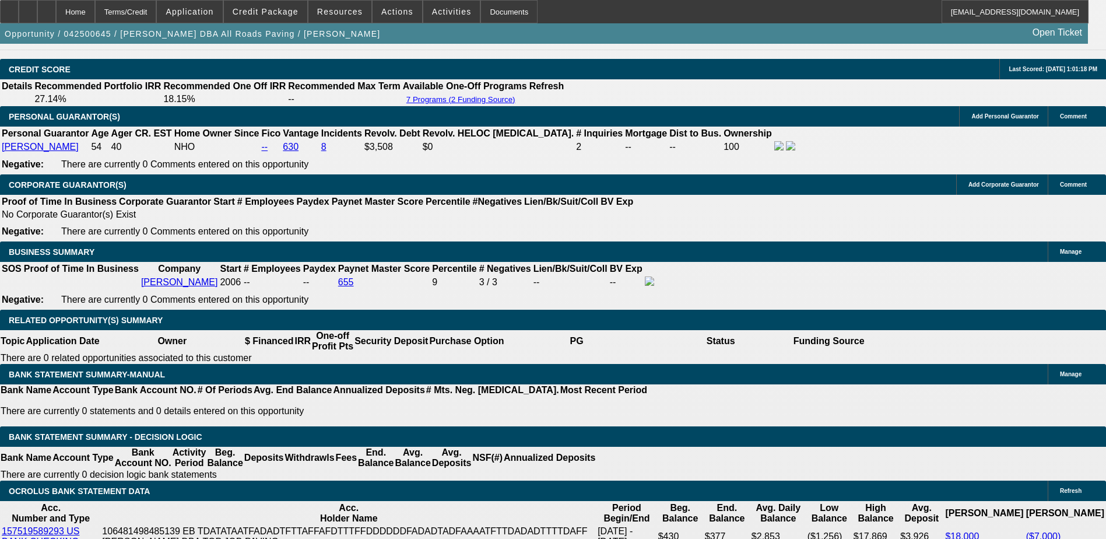
select select "0"
select select "0.1"
select select "0"
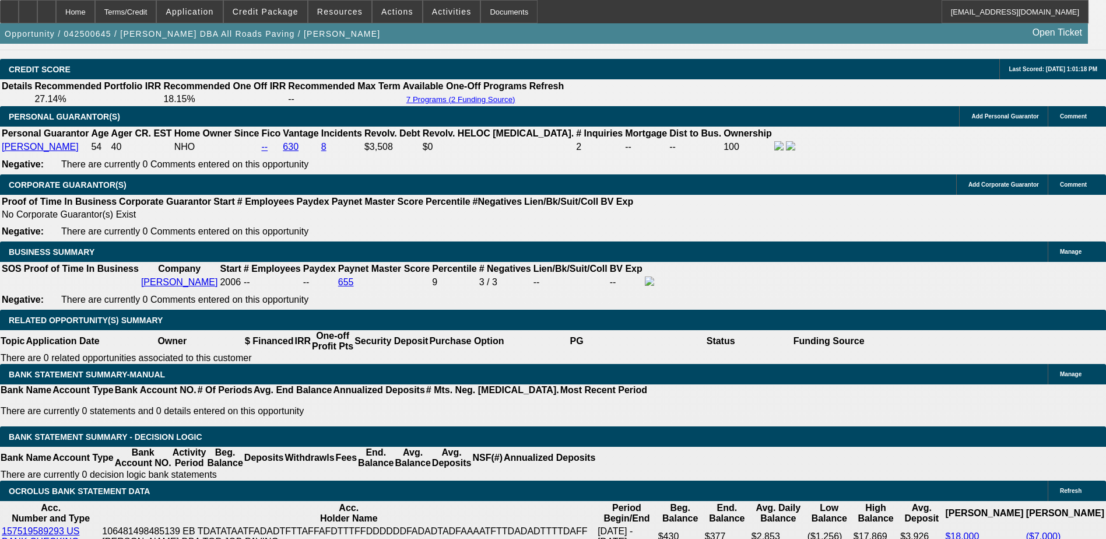
select select "0.1"
select select "0"
select select "0.1"
select select "0"
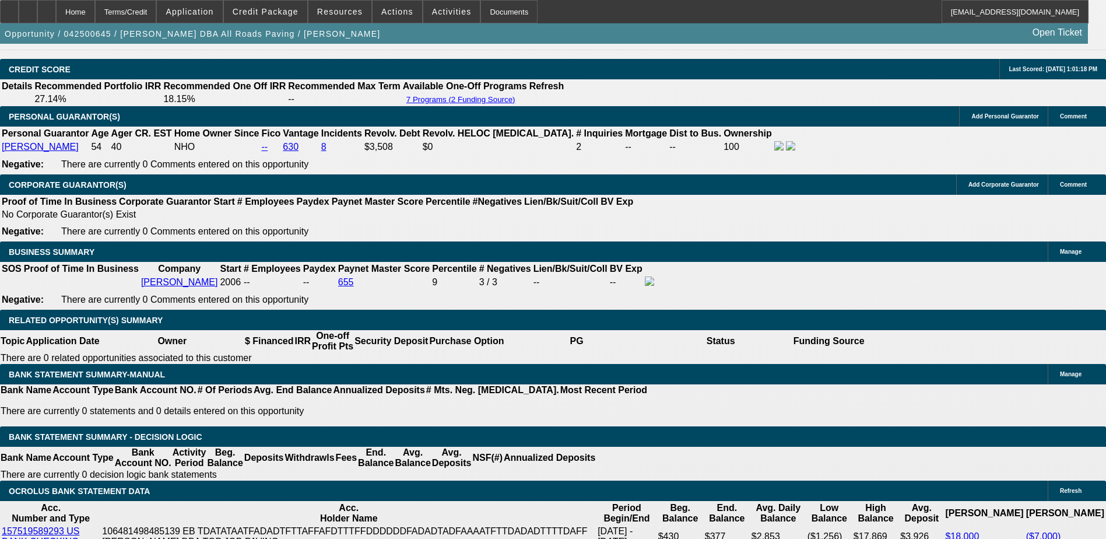
select select "0"
select select "0.1"
select select "1"
select select "3"
select select "5"
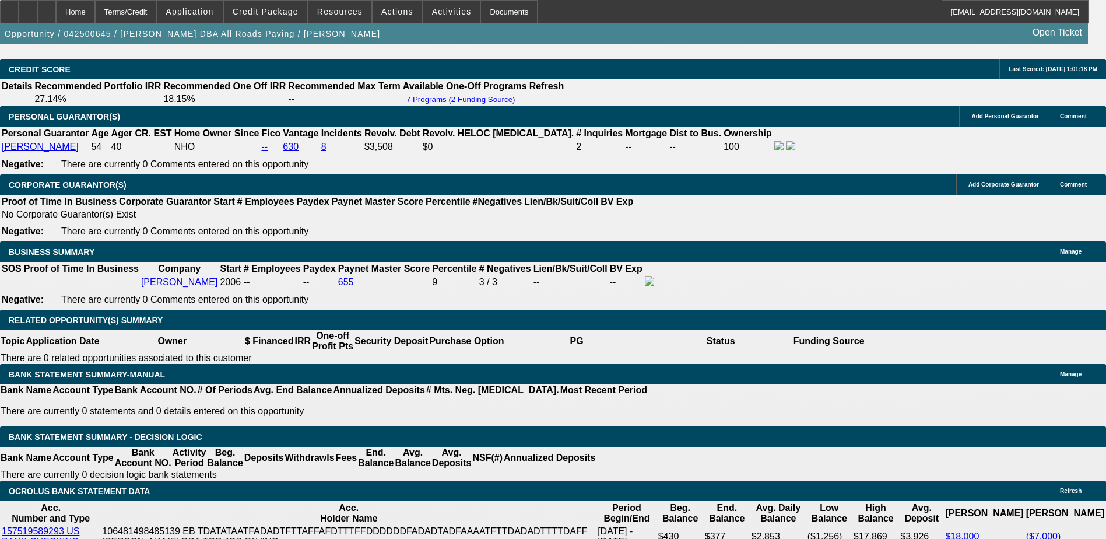
select select "1"
select select "3"
select select "5"
select select "1"
select select "3"
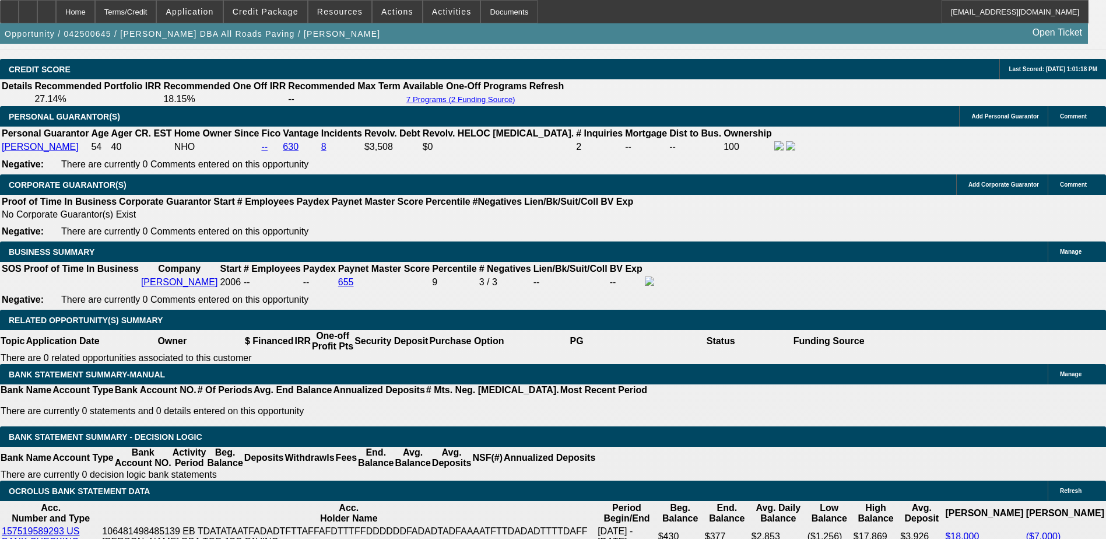
select select "5"
select select "1"
select select "3"
select select "4"
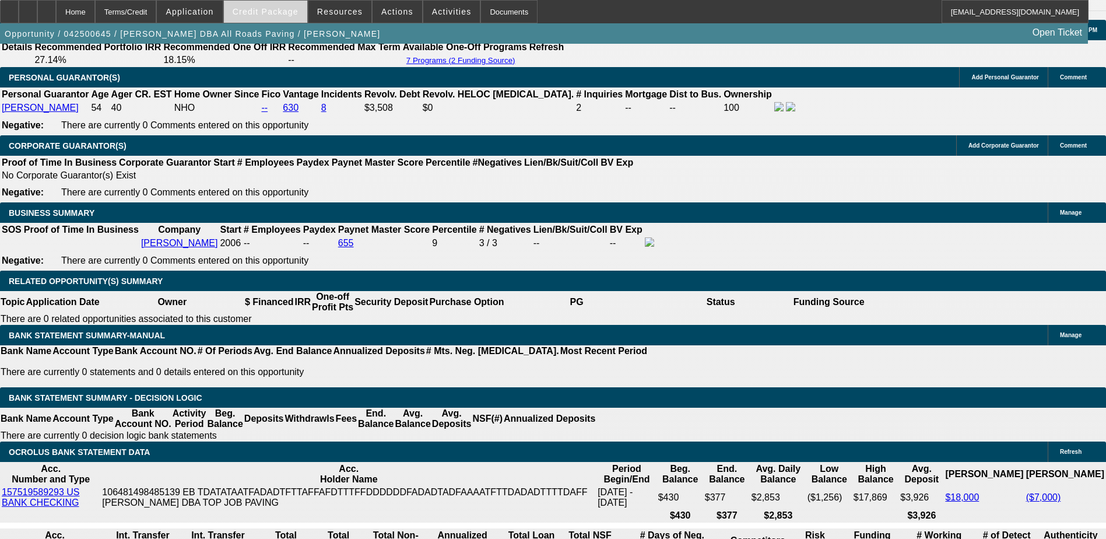
click at [283, 14] on span "Credit Package" at bounding box center [266, 11] width 66 height 9
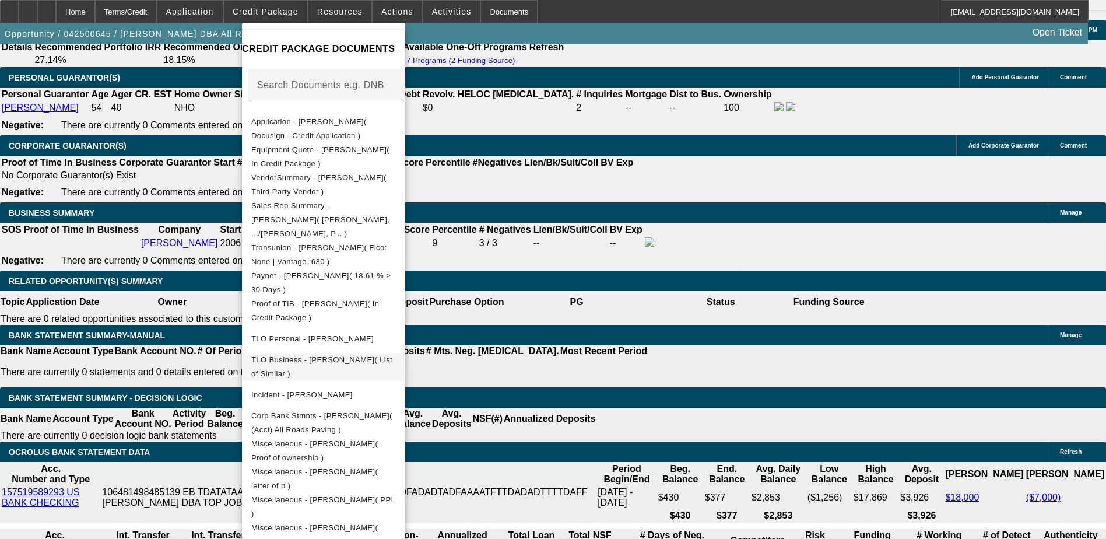
scroll to position [174, 0]
click at [396, 518] on span "Miscellaneous - [PERSON_NAME]( Truck Comparable uploaded from PDFBuilder:Truck …" at bounding box center [323, 539] width 145 height 42
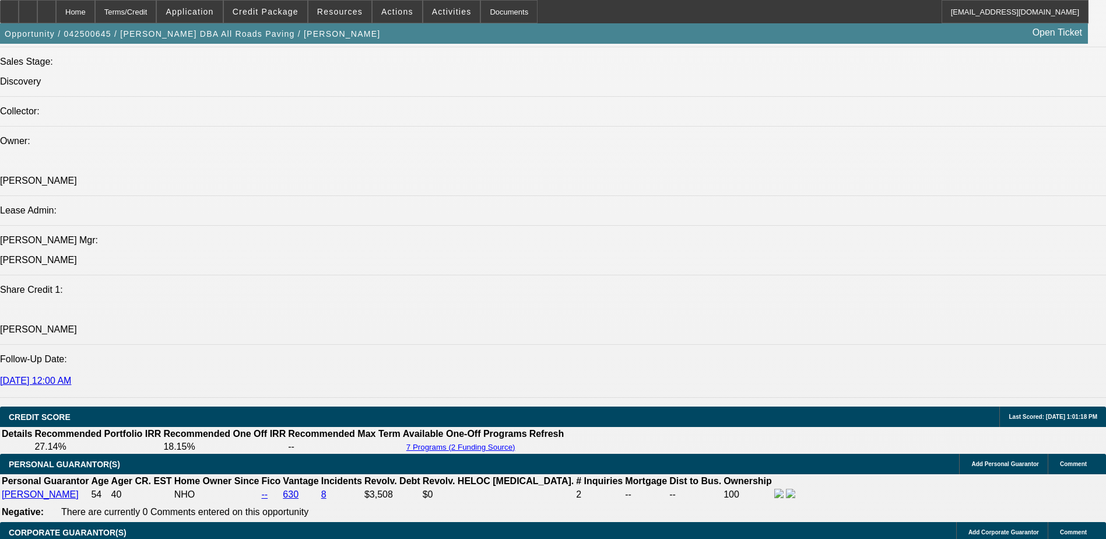
scroll to position [1226, 0]
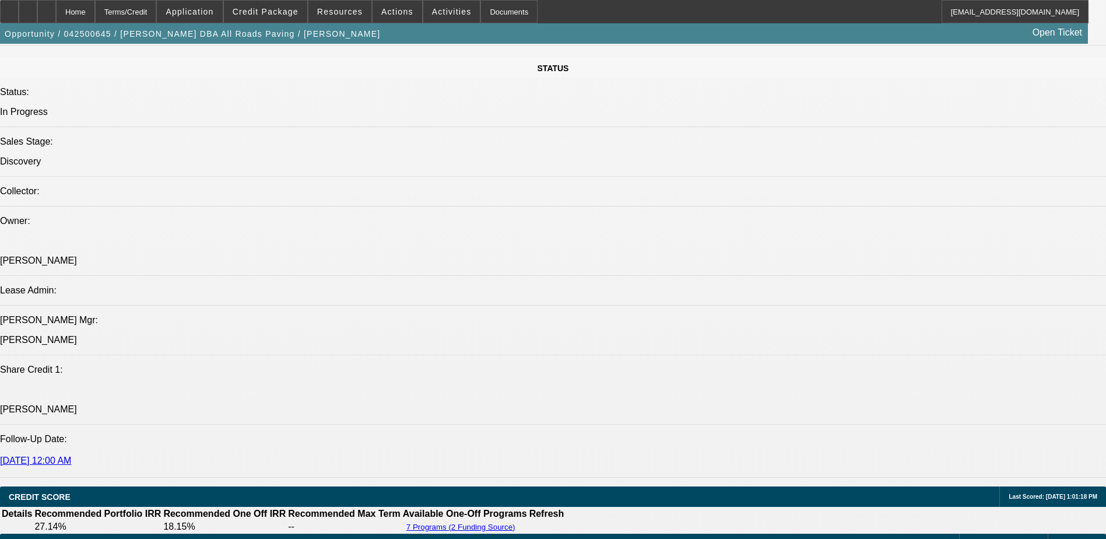
radio input "true"
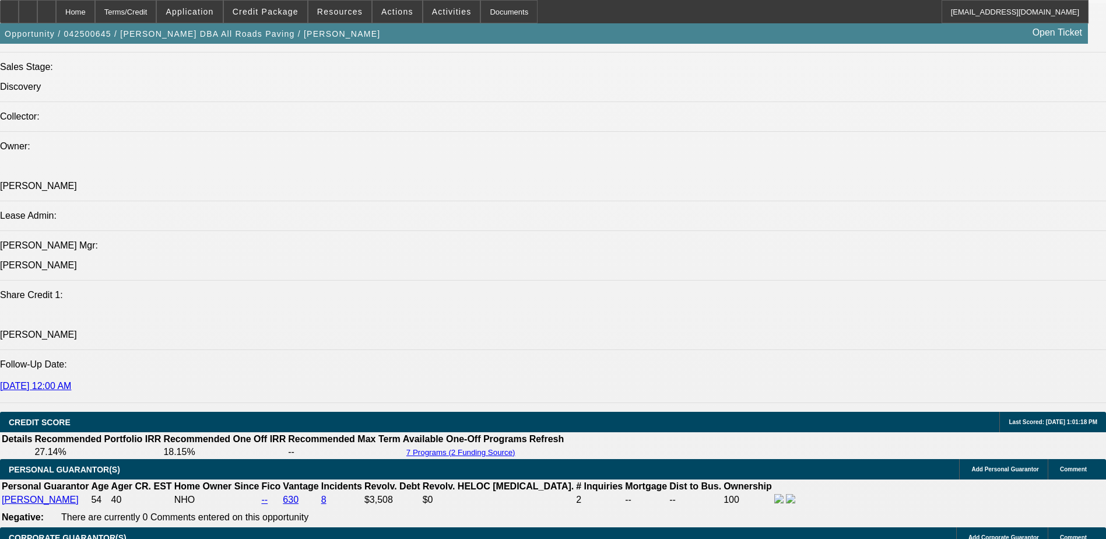
scroll to position [1401, 0]
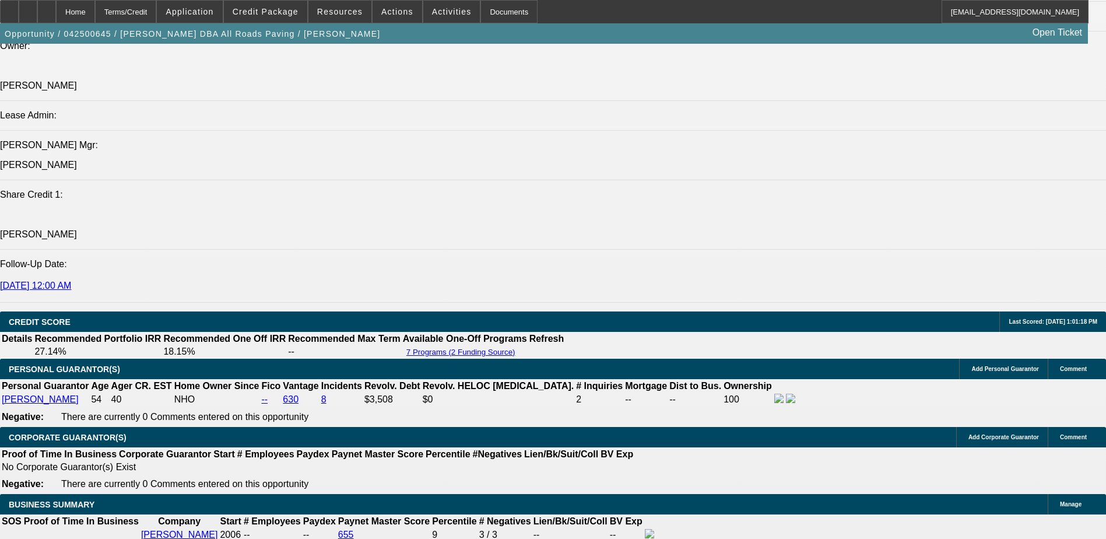
paste textarea "[PERSON_NAME] has owned and operated All Roads Paving since [DATE], providing a…"
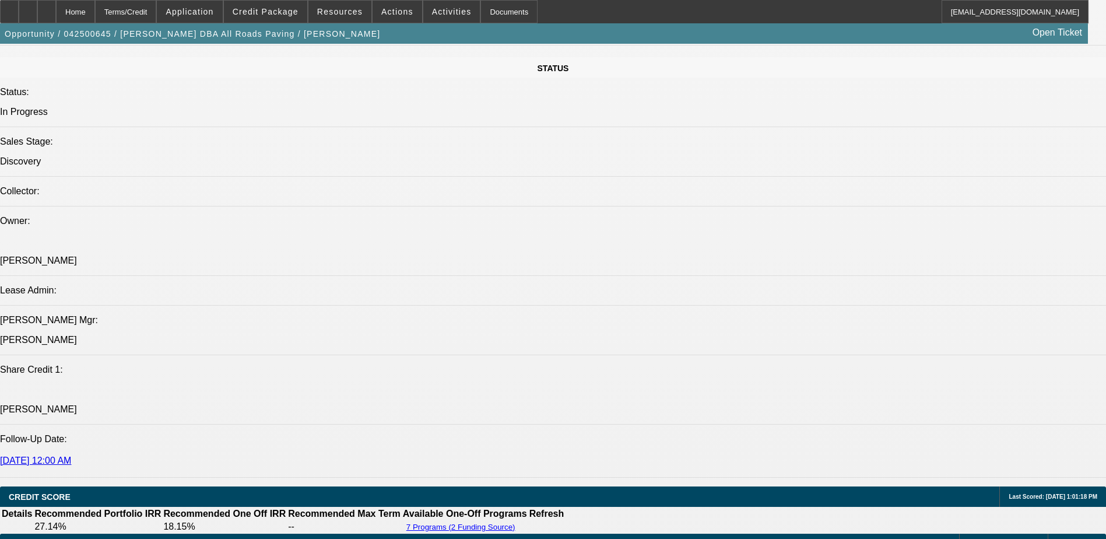
scroll to position [84, 0]
type textarea "[PERSON_NAME] has owned and operated All Roads Paving since [DATE], providing a…"
radio input "true"
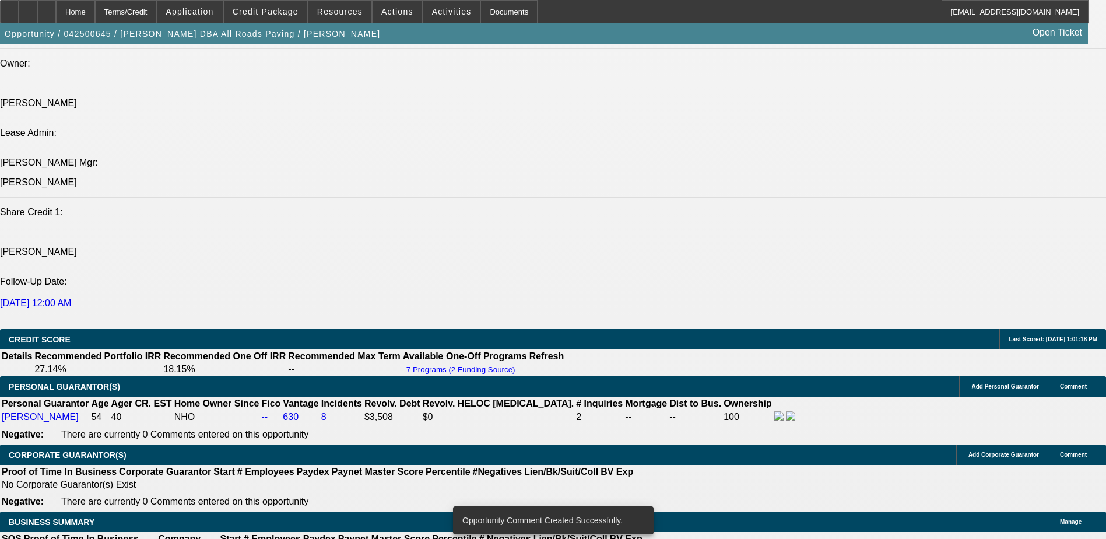
scroll to position [1284, 0]
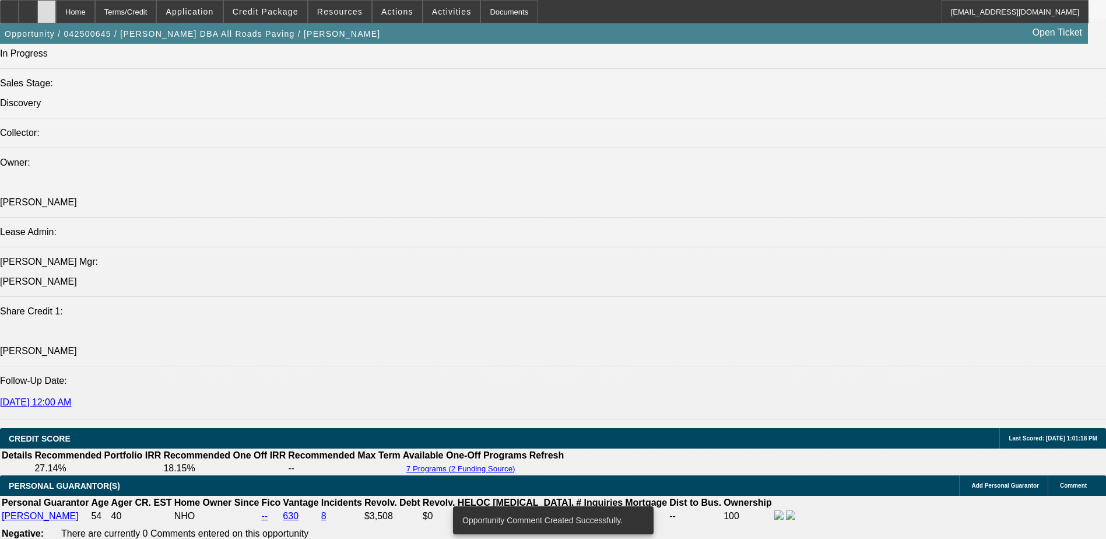
click at [56, 15] on div at bounding box center [46, 11] width 19 height 23
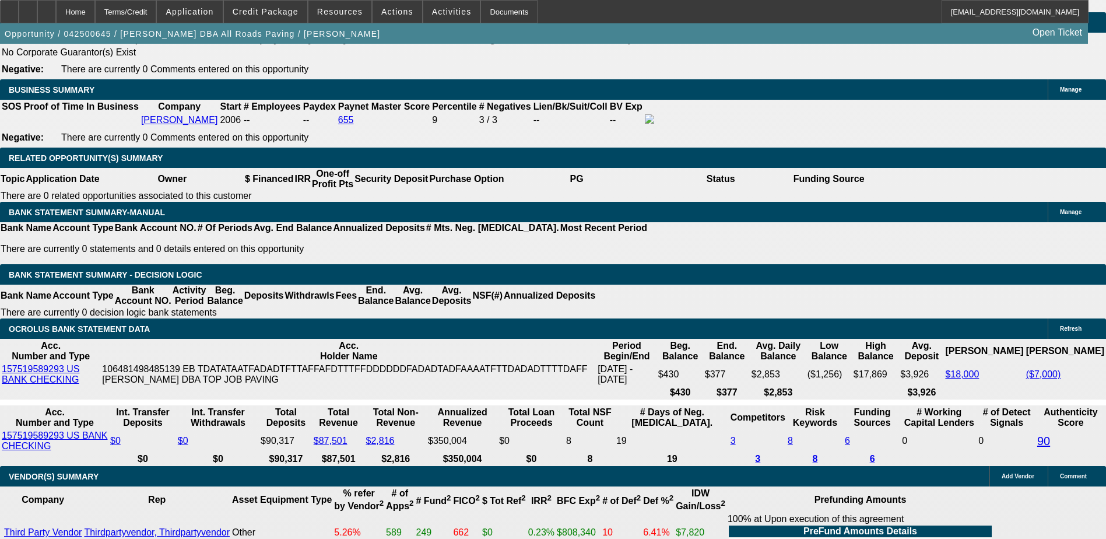
select select "0"
select select "0.1"
select select "0"
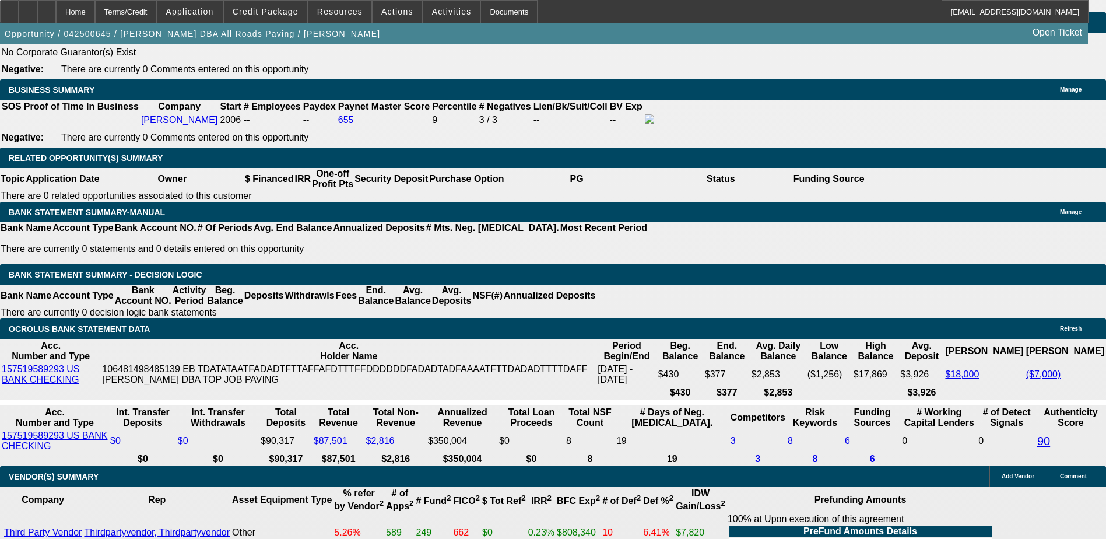
select select "0.1"
select select "0"
select select "0.1"
select select "0"
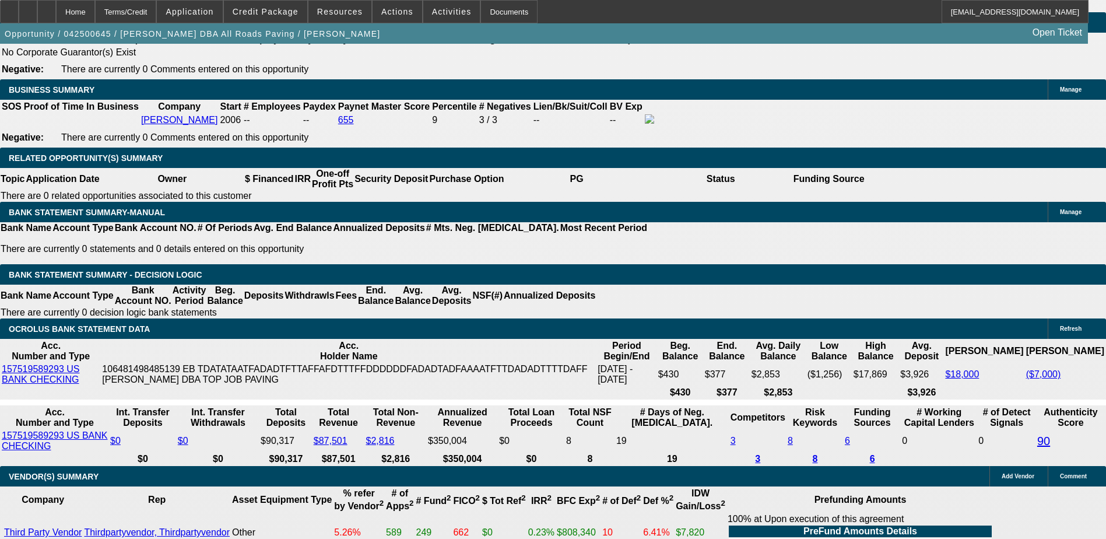
select select "0"
select select "0.1"
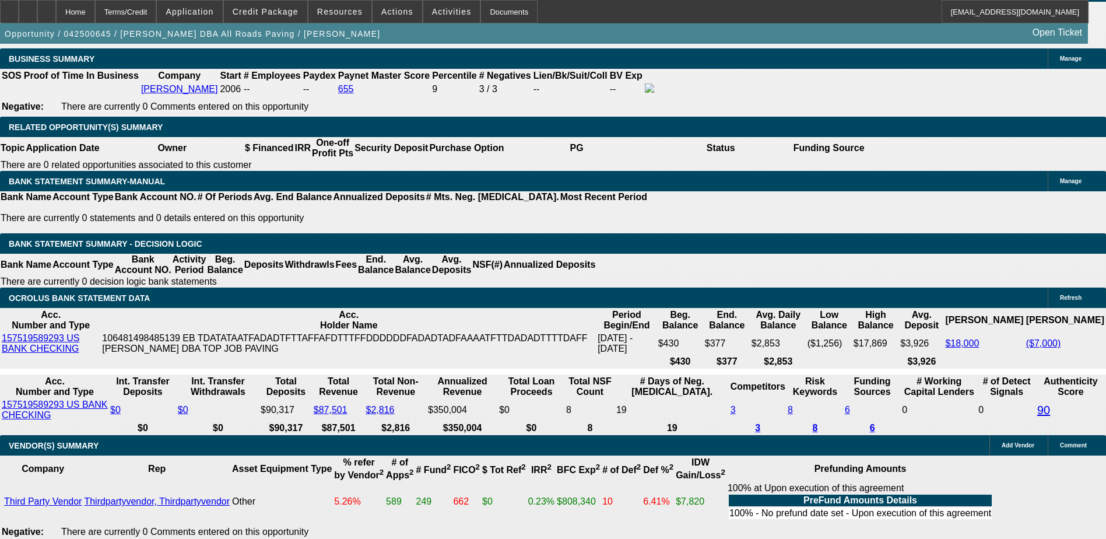
select select "1"
select select "3"
select select "5"
select select "1"
select select "3"
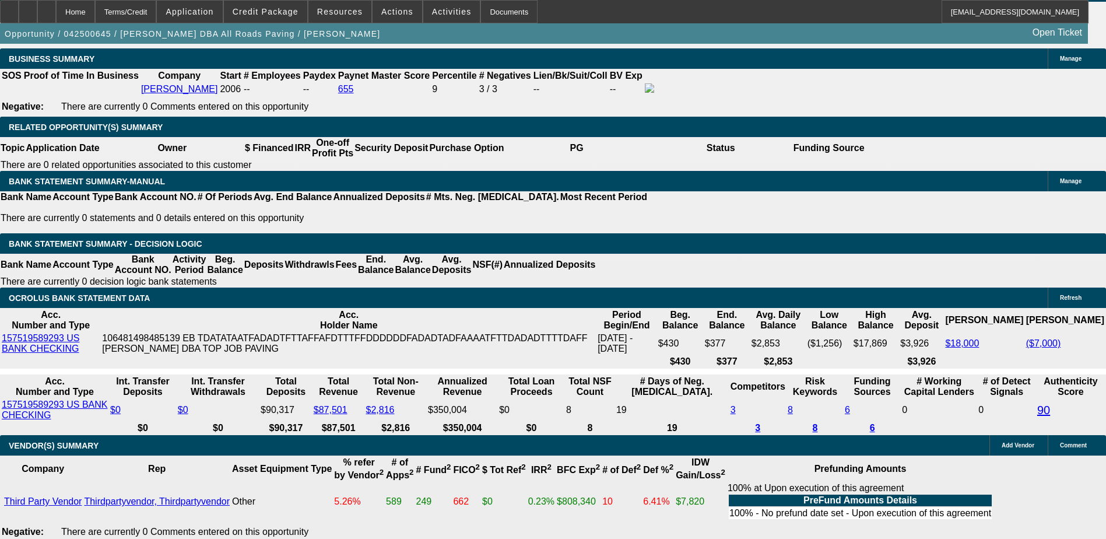
select select "5"
select select "1"
select select "3"
select select "5"
select select "1"
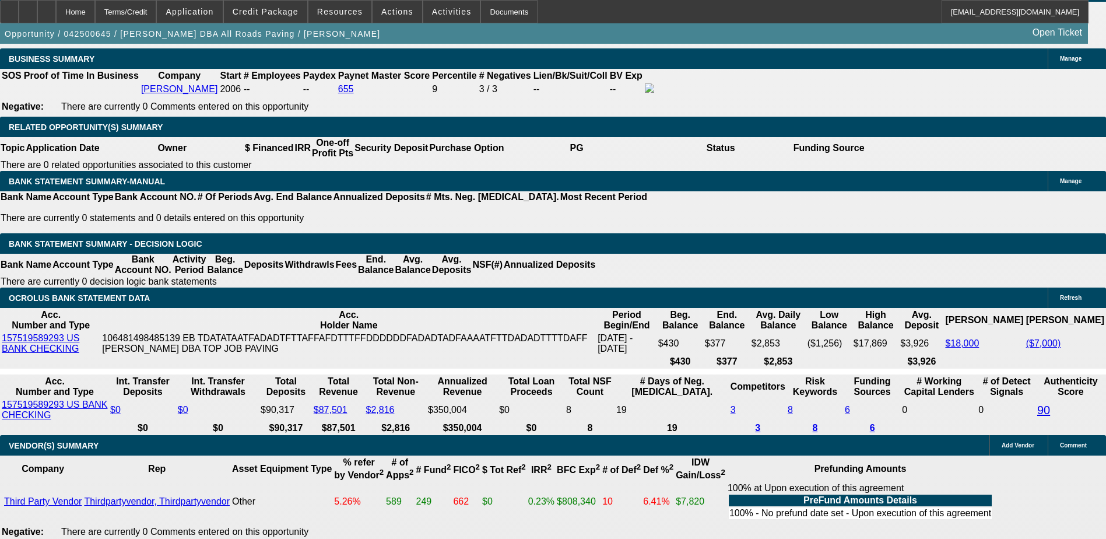
select select "3"
select select "4"
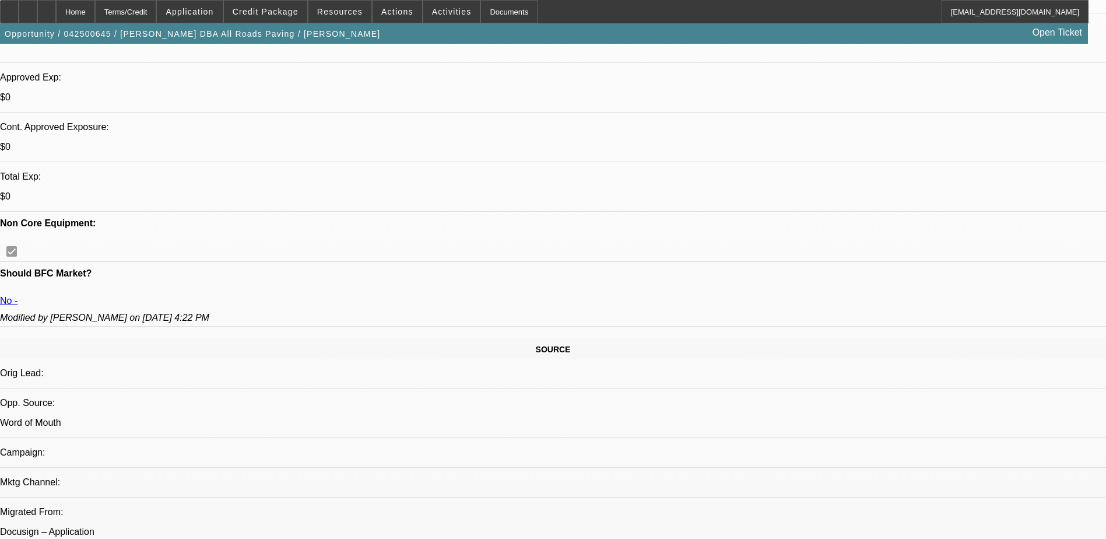
scroll to position [680, 0]
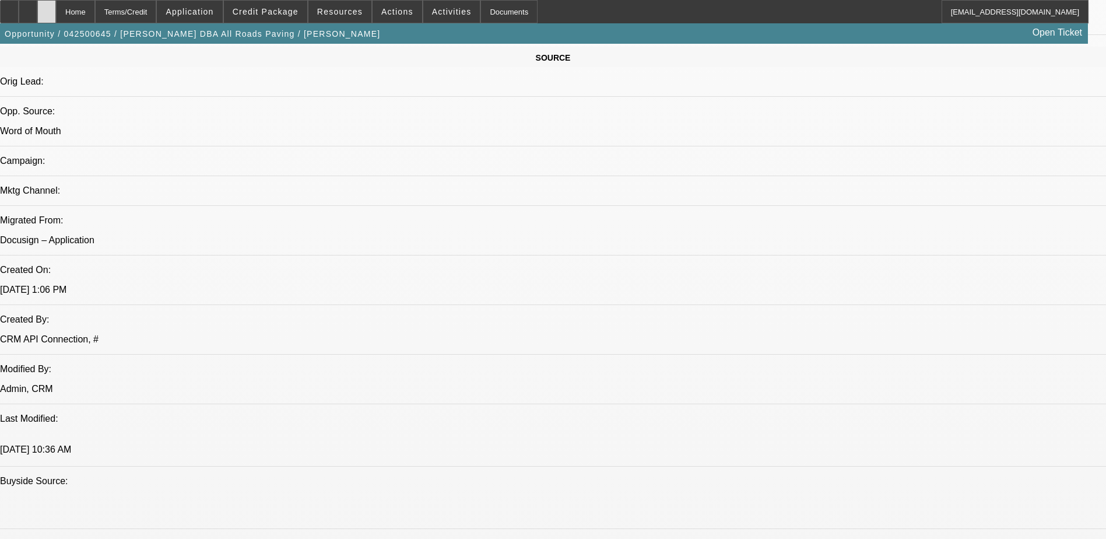
click at [47, 8] on icon at bounding box center [47, 8] width 0 height 0
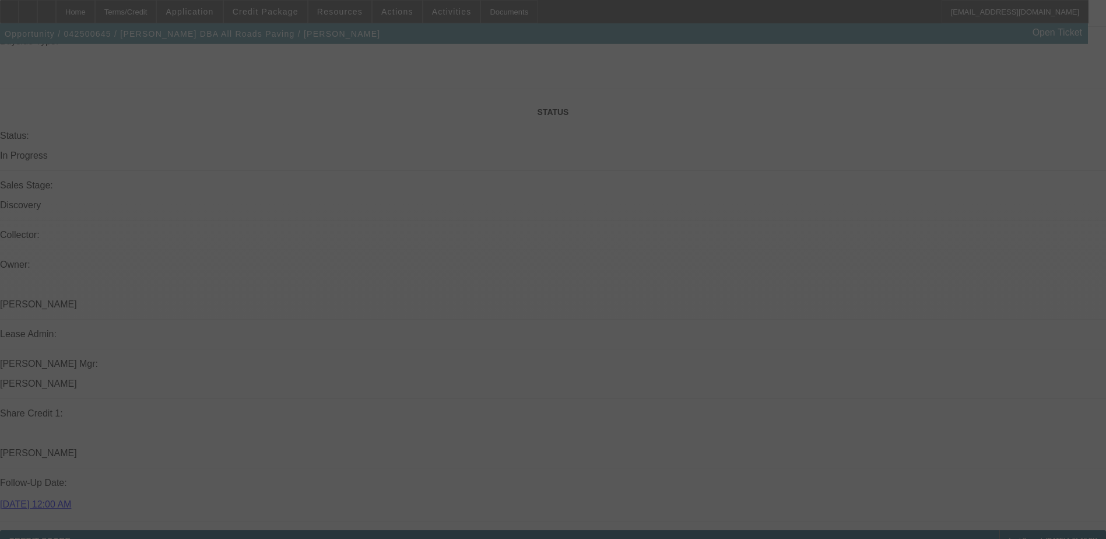
scroll to position [1289, 0]
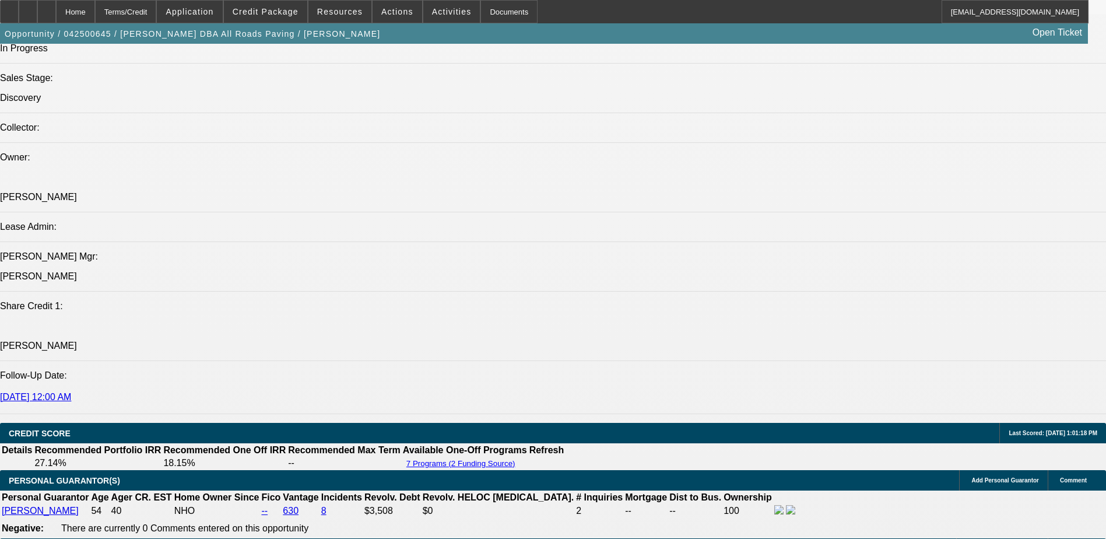
select select "0"
select select "0.1"
select select "0"
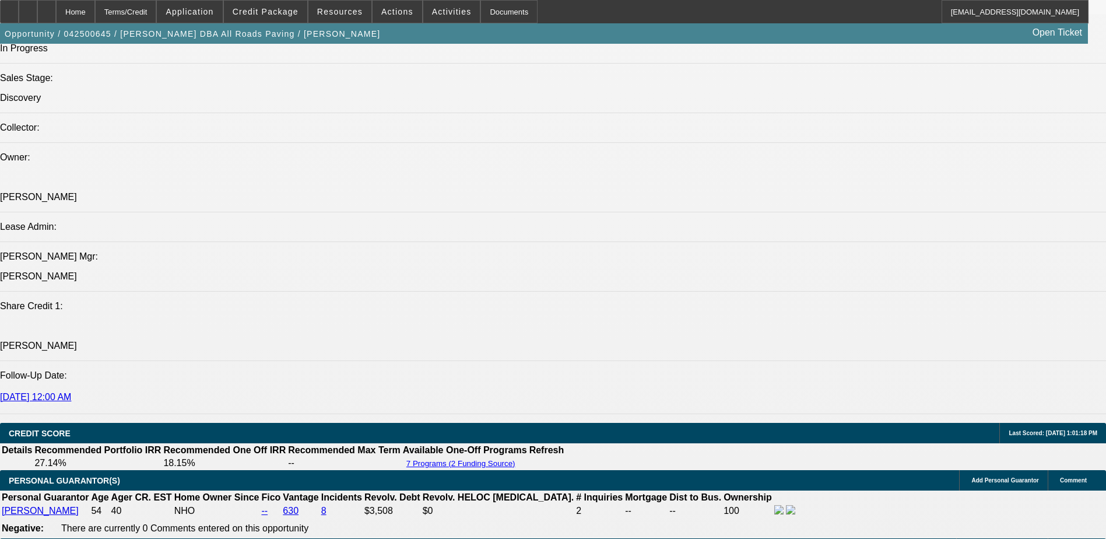
select select "0.1"
select select "0"
select select "0.1"
select select "0"
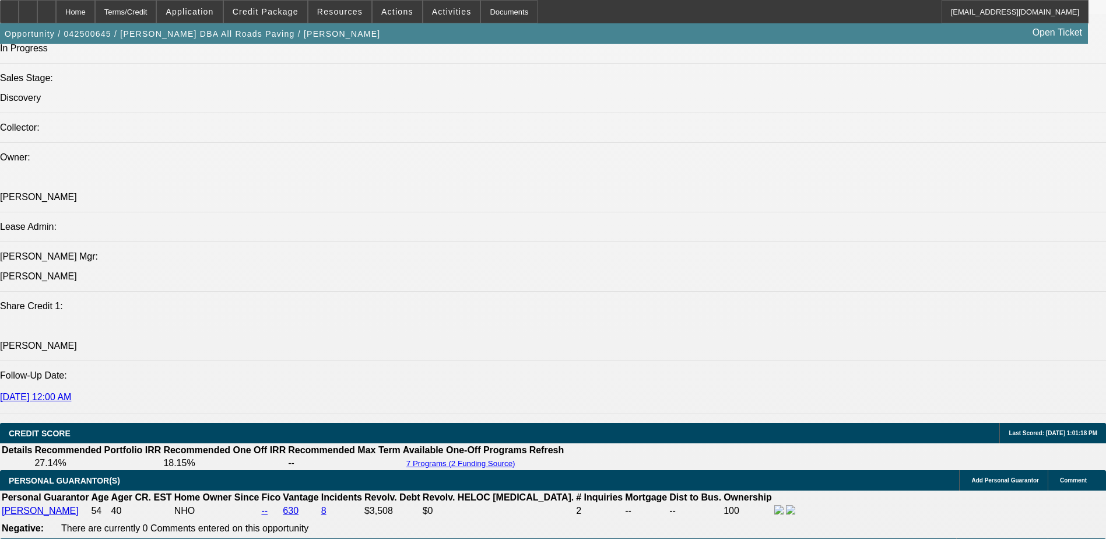
select select "0"
select select "0.1"
select select "1"
select select "3"
select select "5"
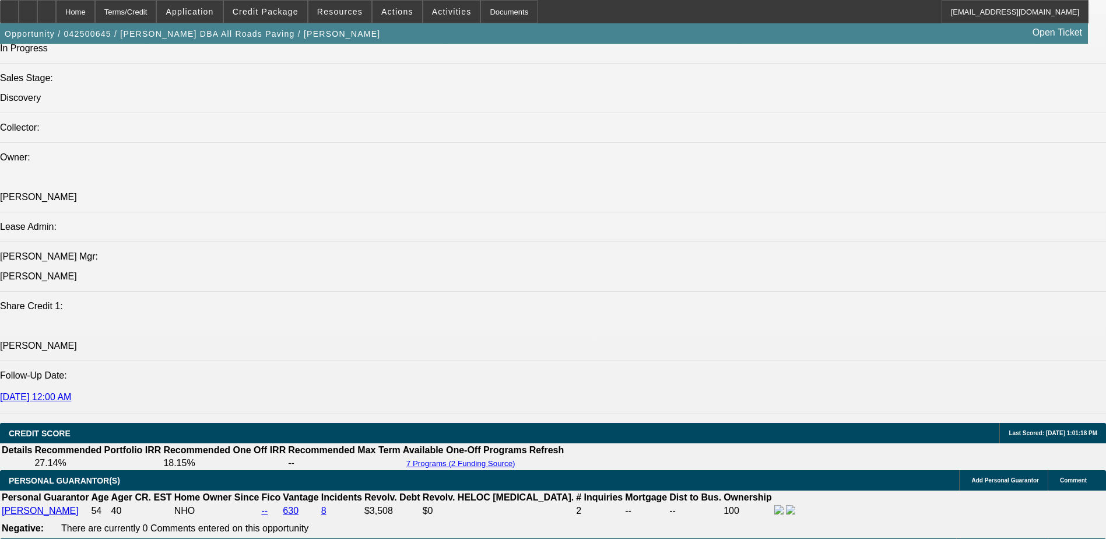
select select "1"
select select "3"
select select "5"
select select "1"
select select "3"
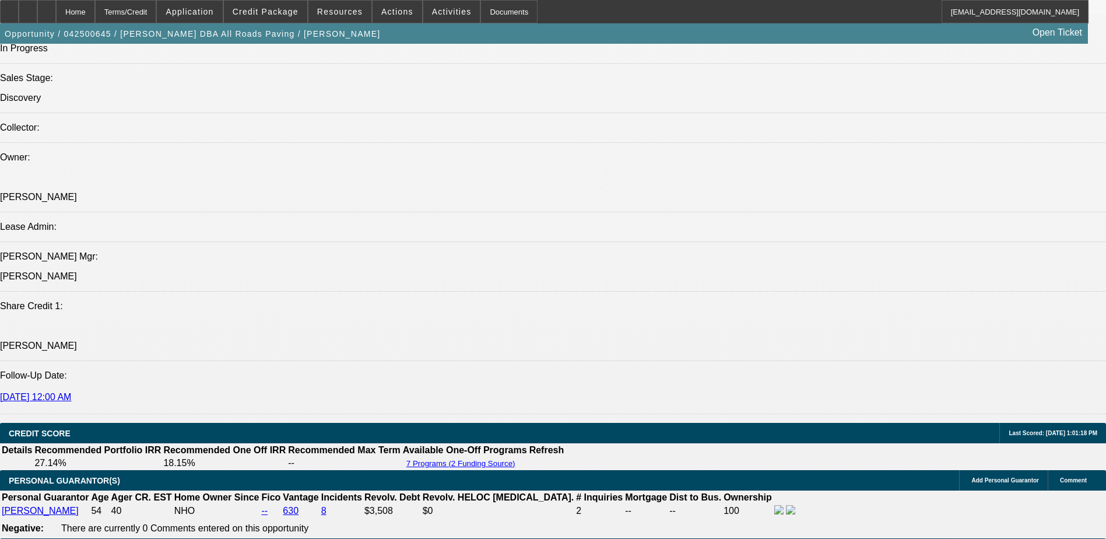
select select "5"
select select "1"
select select "3"
select select "4"
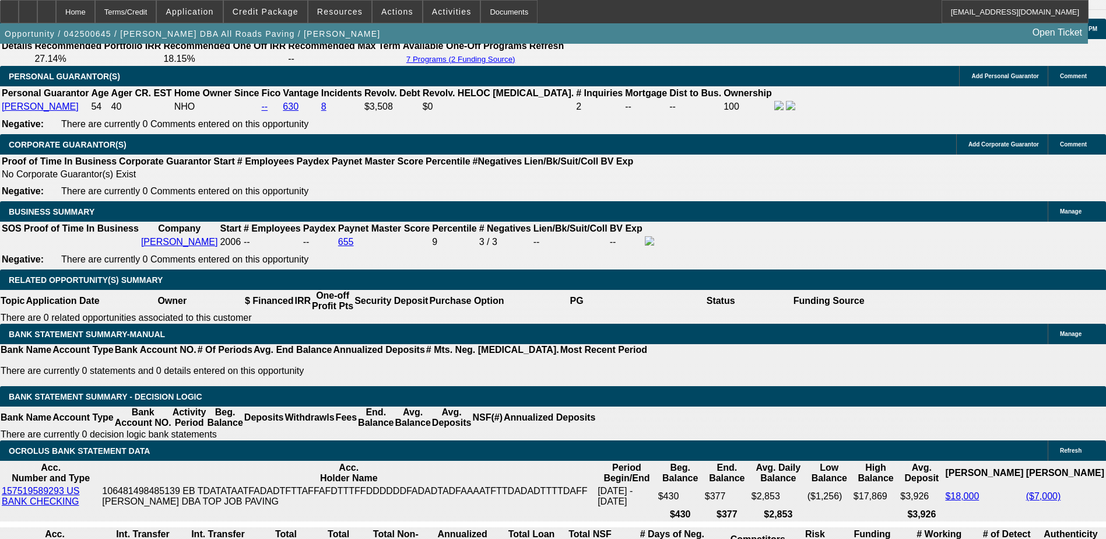
scroll to position [1581, 0]
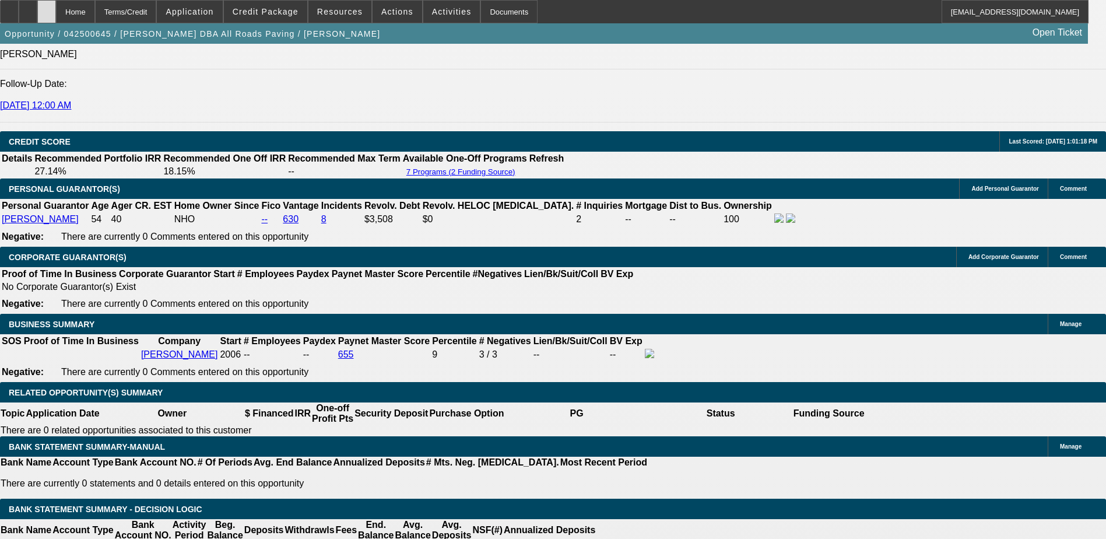
click at [56, 12] on div at bounding box center [46, 11] width 19 height 23
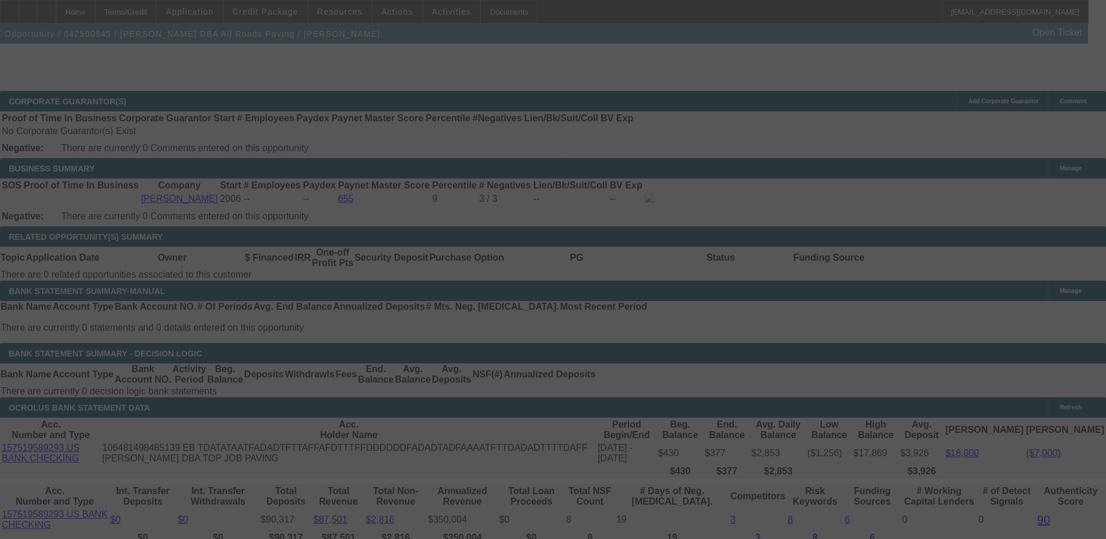
scroll to position [1661, 0]
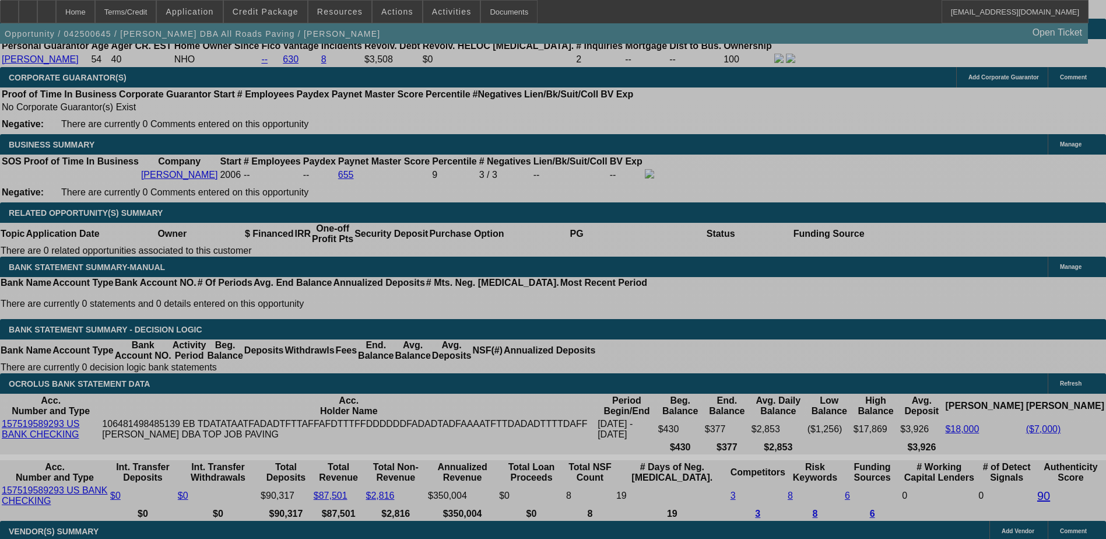
select select "0"
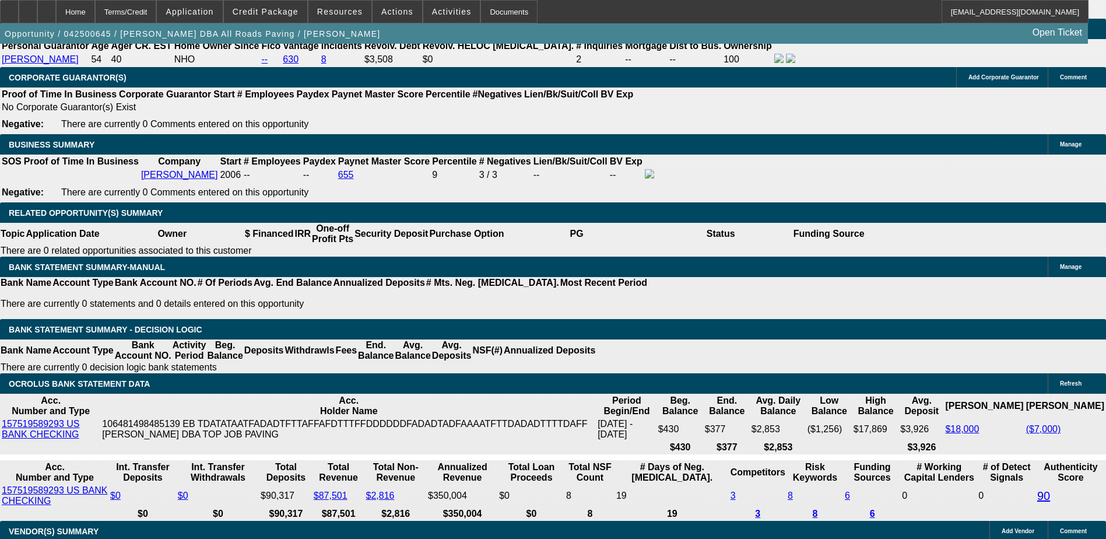
select select "3"
select select "0.1"
select select "5"
select select "0"
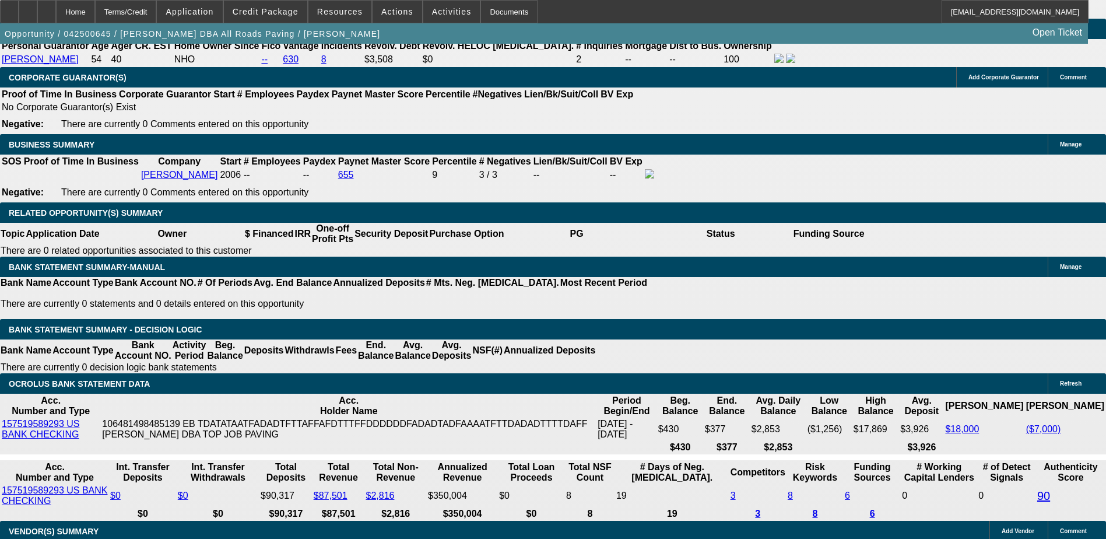
select select "3"
select select "0.1"
select select "5"
select select "0"
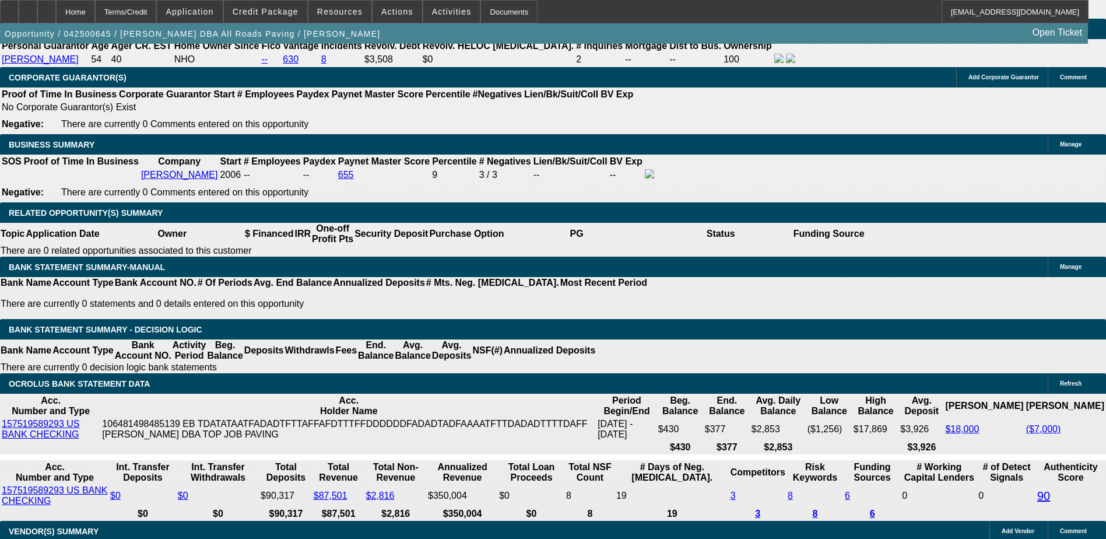
select select "3"
select select "0.1"
select select "5"
select select "0"
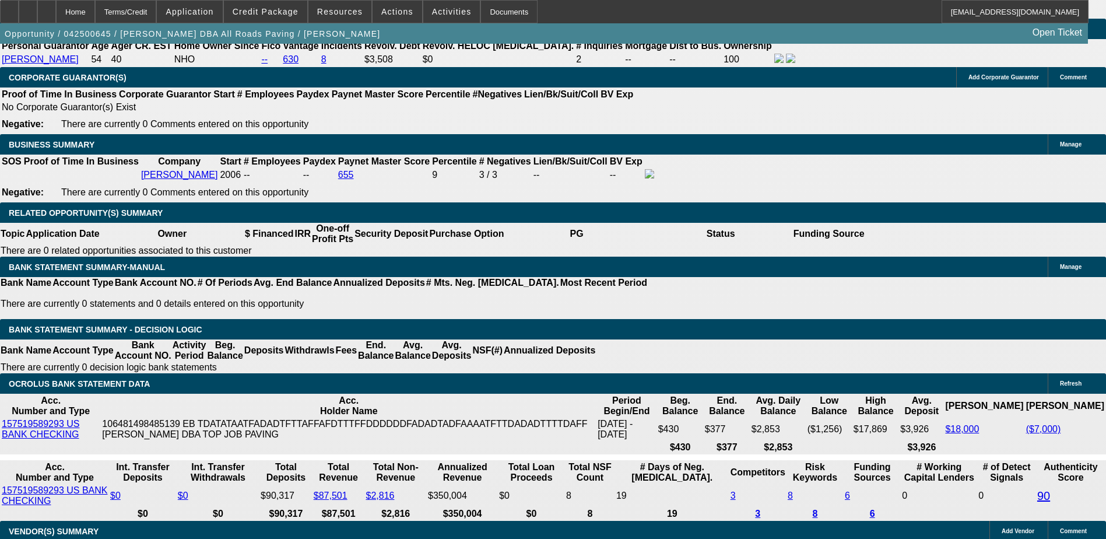
select select "3"
select select "0.1"
select select "4"
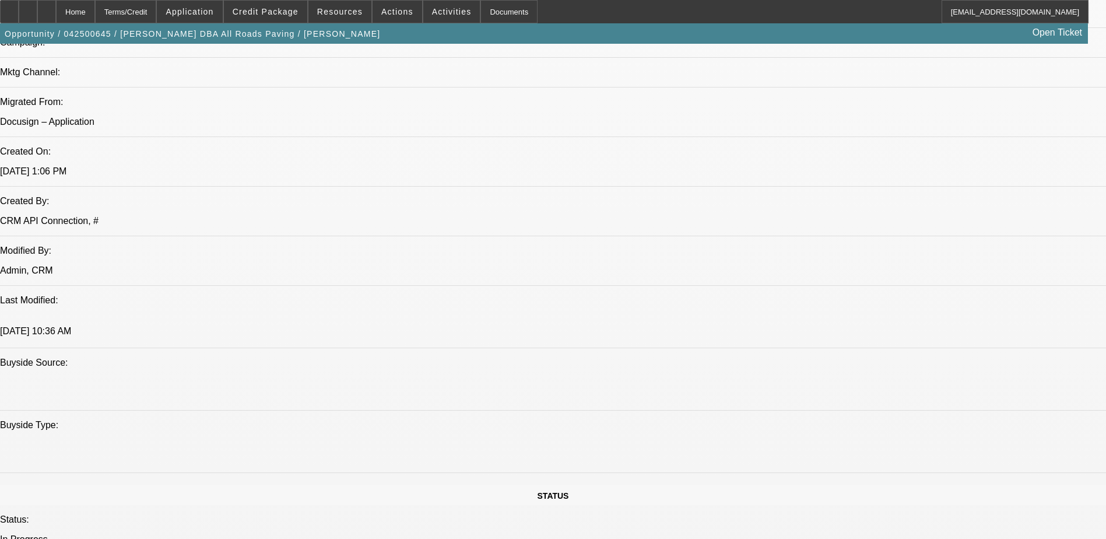
scroll to position [816, 0]
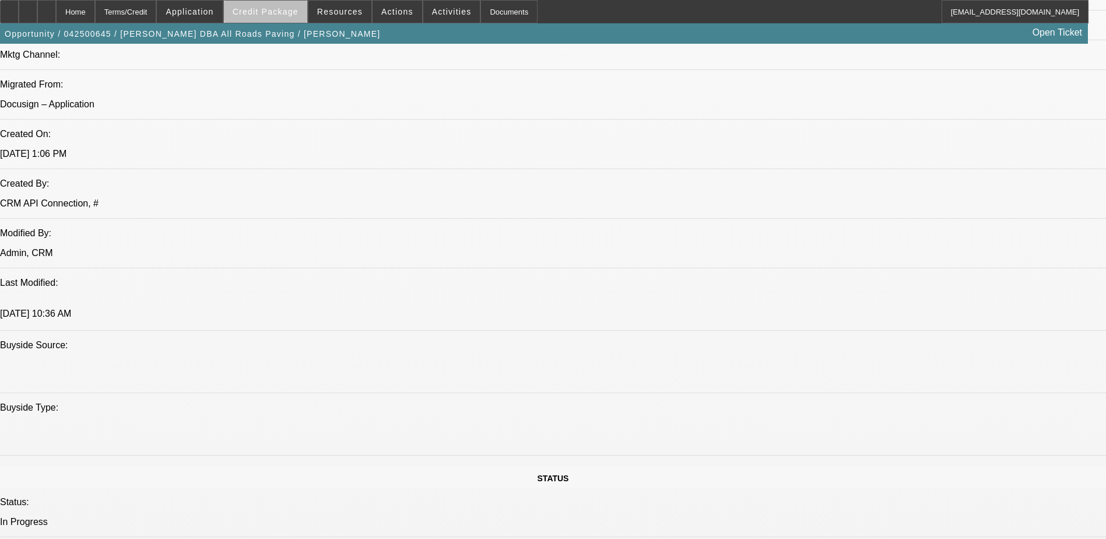
click at [291, 12] on span "Credit Package" at bounding box center [266, 11] width 66 height 9
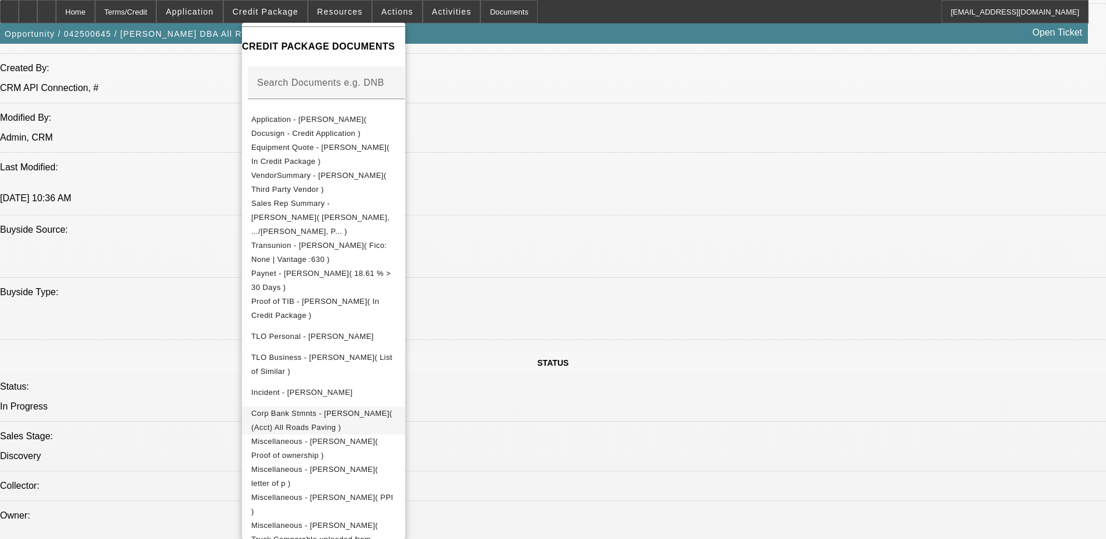
scroll to position [933, 0]
click at [623, 403] on div at bounding box center [553, 269] width 1106 height 539
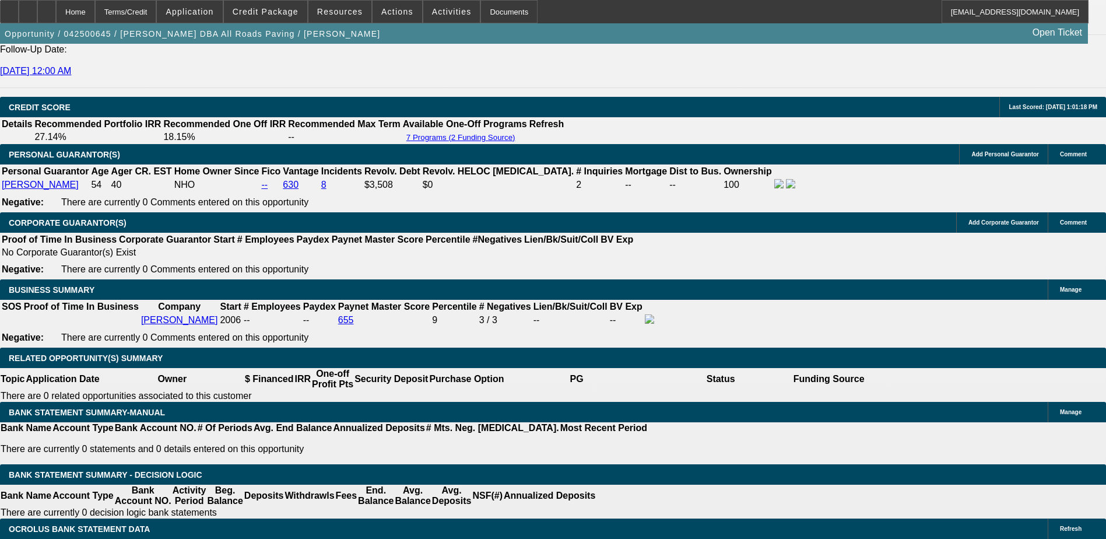
scroll to position [1749, 0]
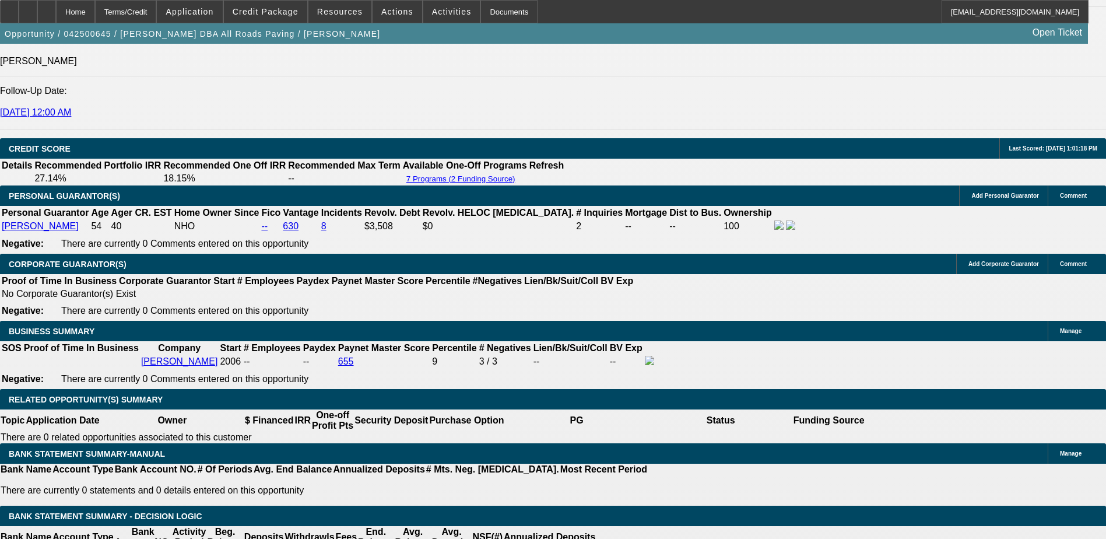
scroll to position [1224, 0]
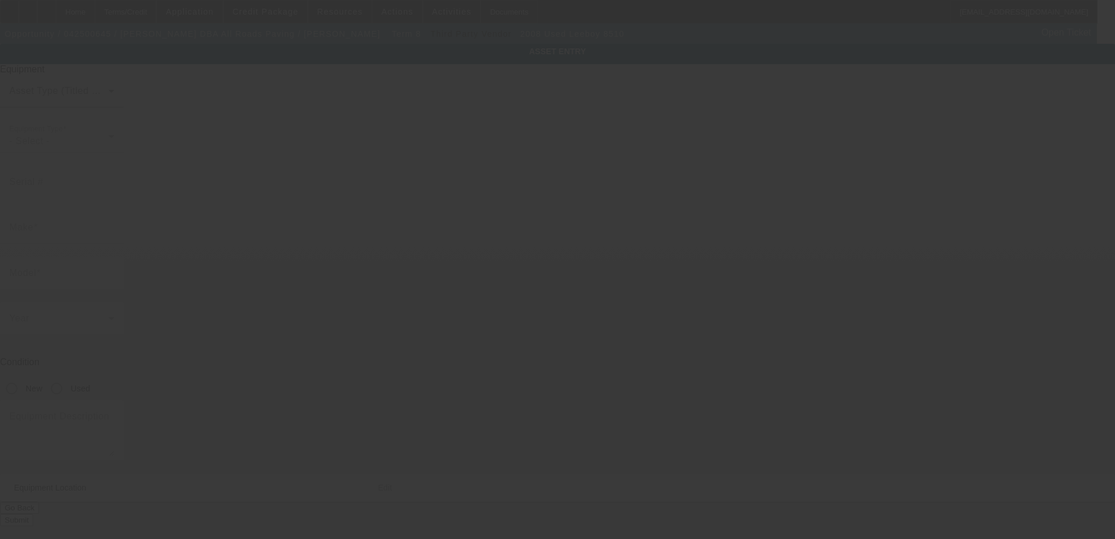
type input "1041406013269"
type input "Leeboy"
type input "8510"
radio input "true"
type textarea "Paving machine"
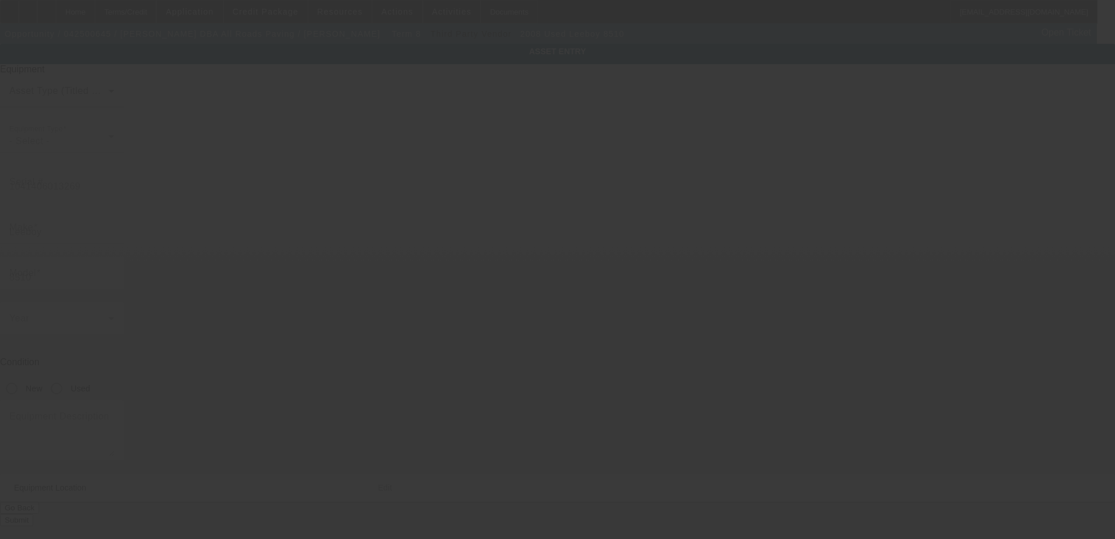
type input "[STREET_ADDRESS][PERSON_NAME]"
type input "Ste 302"
type input "Turlock"
type input "95382"
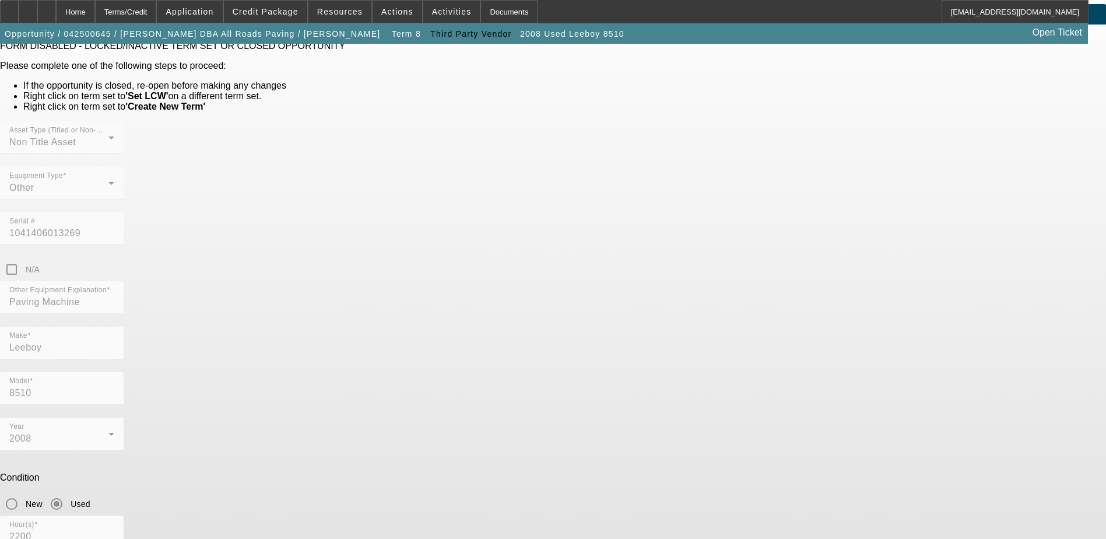
scroll to position [13, 0]
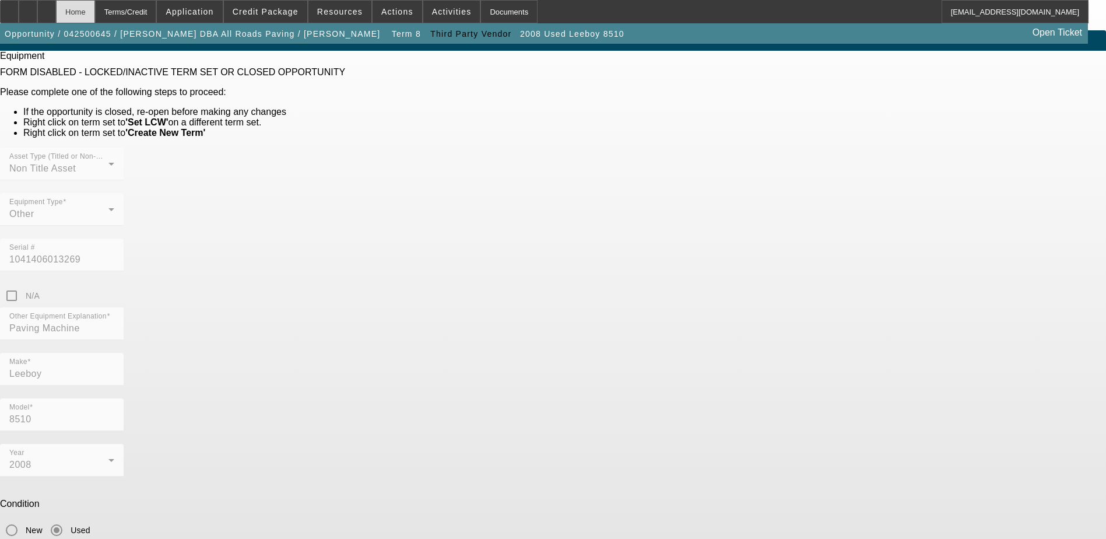
click at [95, 7] on div "Home" at bounding box center [75, 11] width 39 height 23
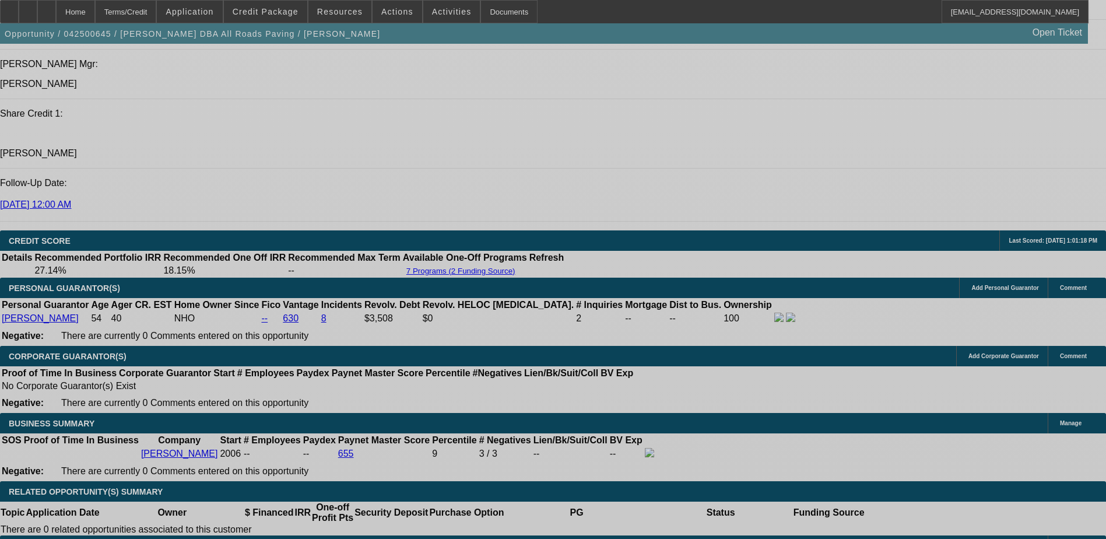
select select "0"
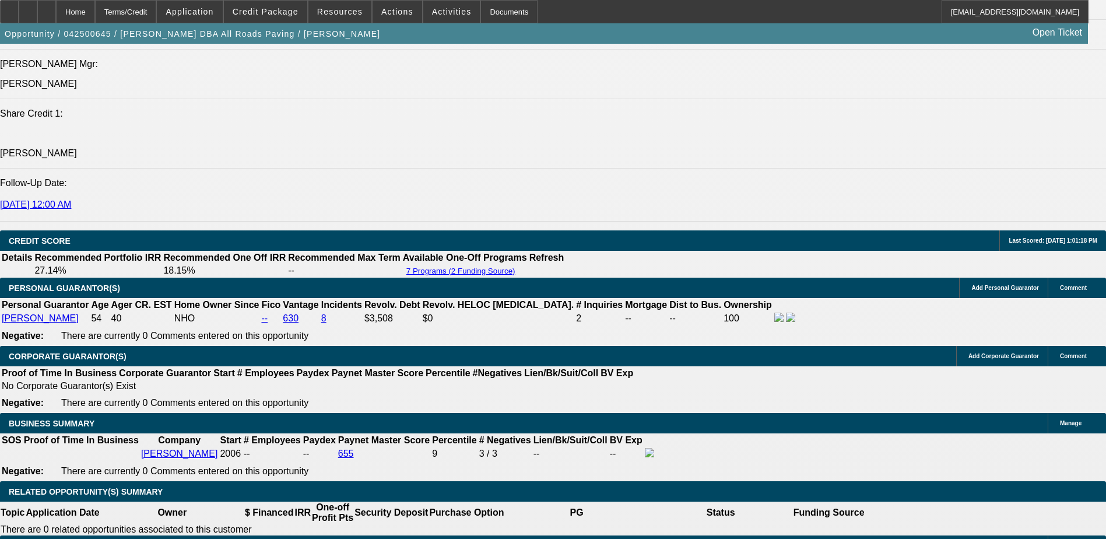
select select "3"
select select "0.1"
select select "5"
select select "0"
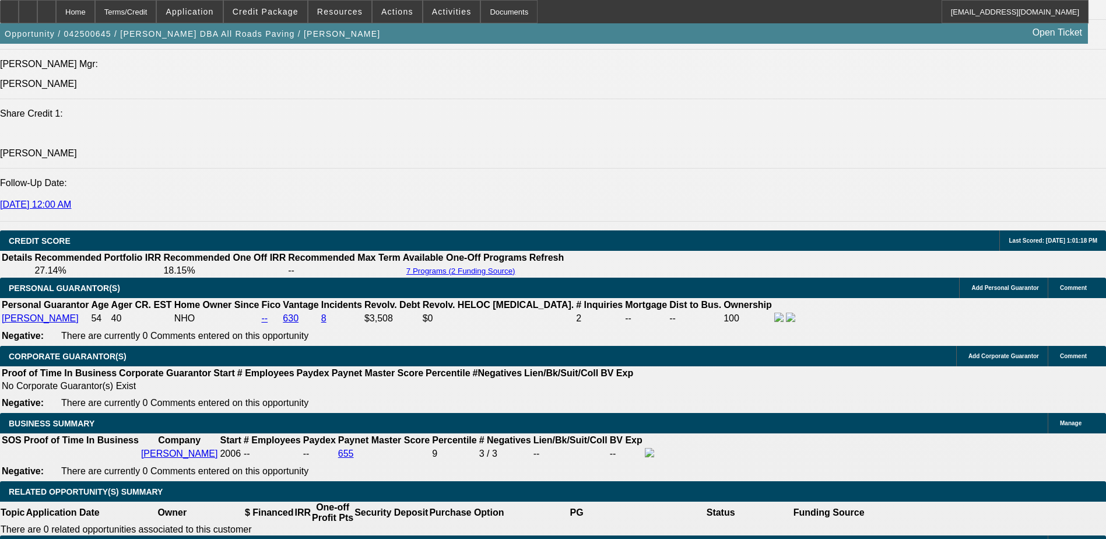
select select "3"
select select "0.1"
select select "5"
select select "0"
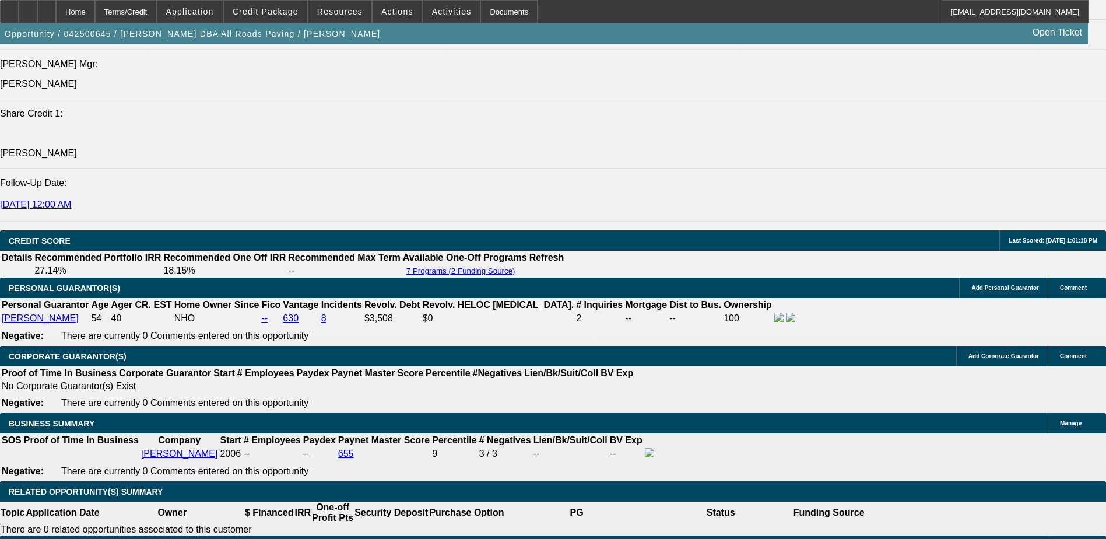
select select "3"
select select "0.1"
select select "5"
select select "0"
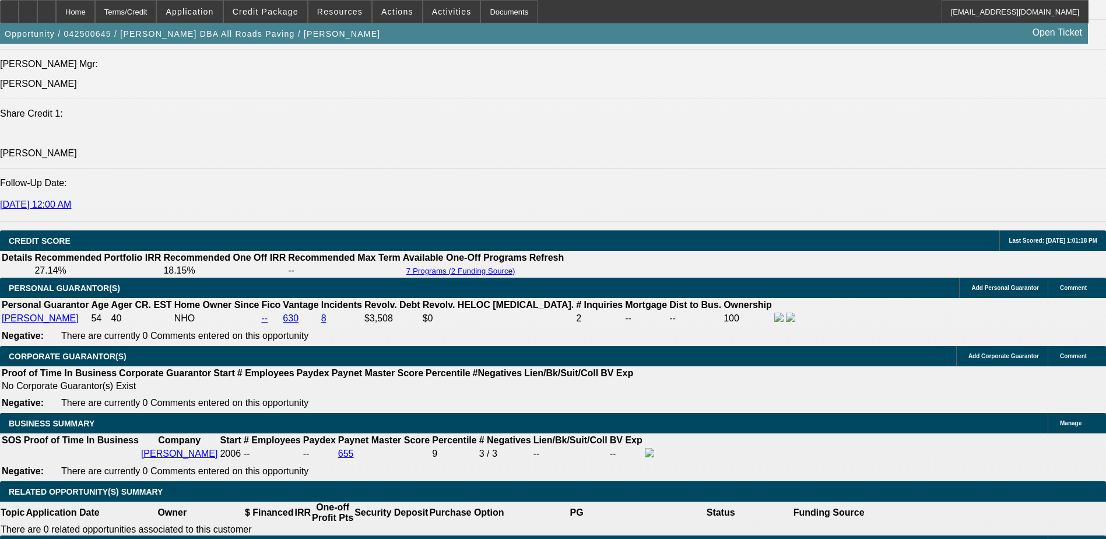
select select "3"
select select "0.1"
select select "4"
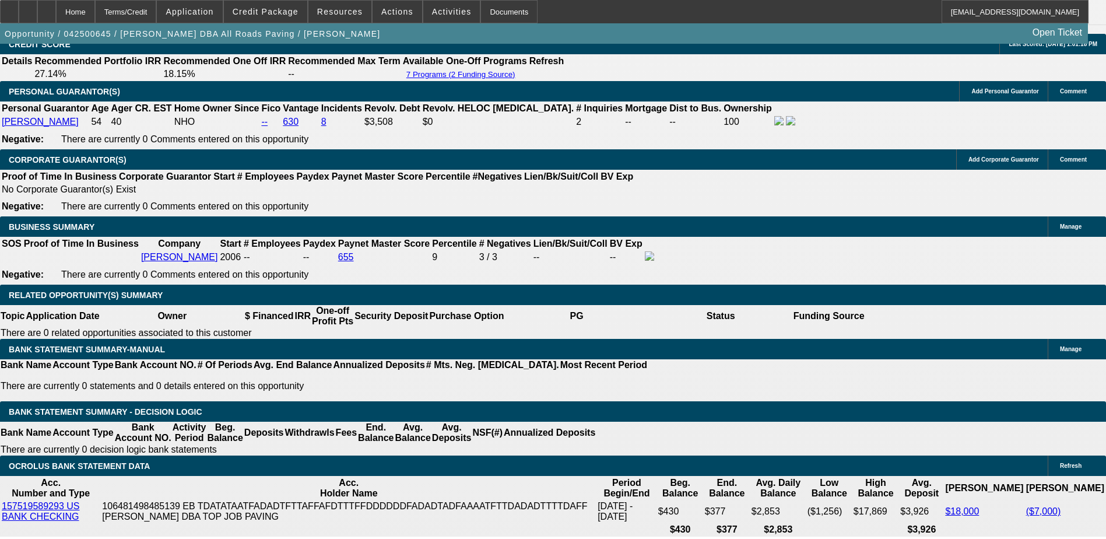
scroll to position [1561, 0]
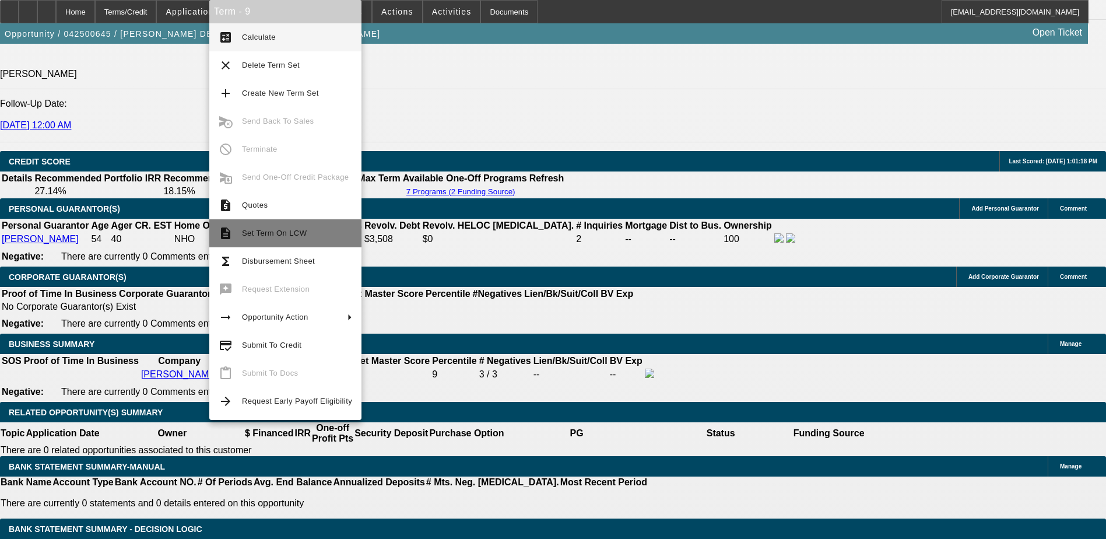
click at [284, 228] on span "Set Term On LCW" at bounding box center [297, 233] width 110 height 14
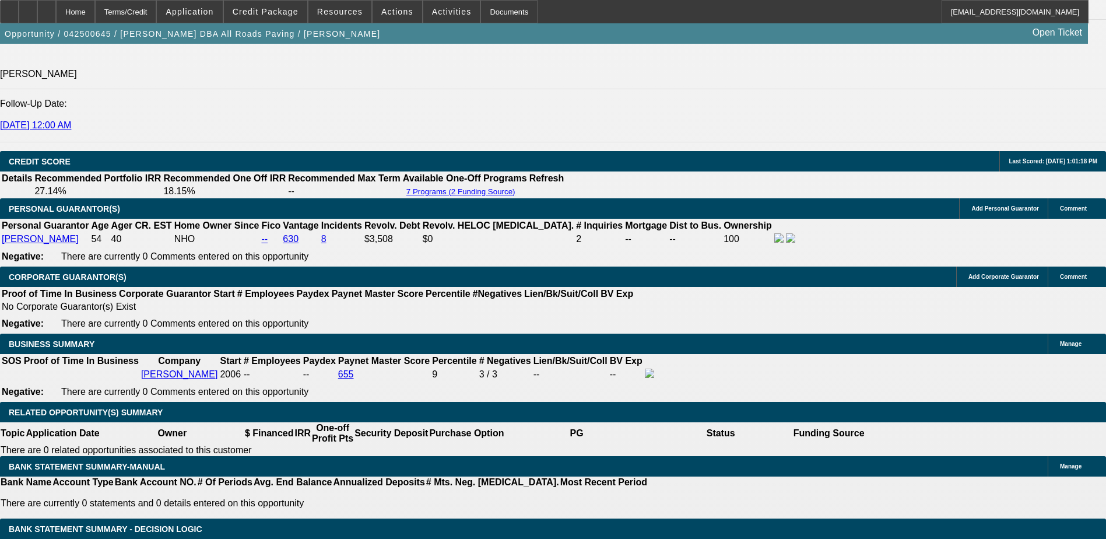
scroll to position [1600, 0]
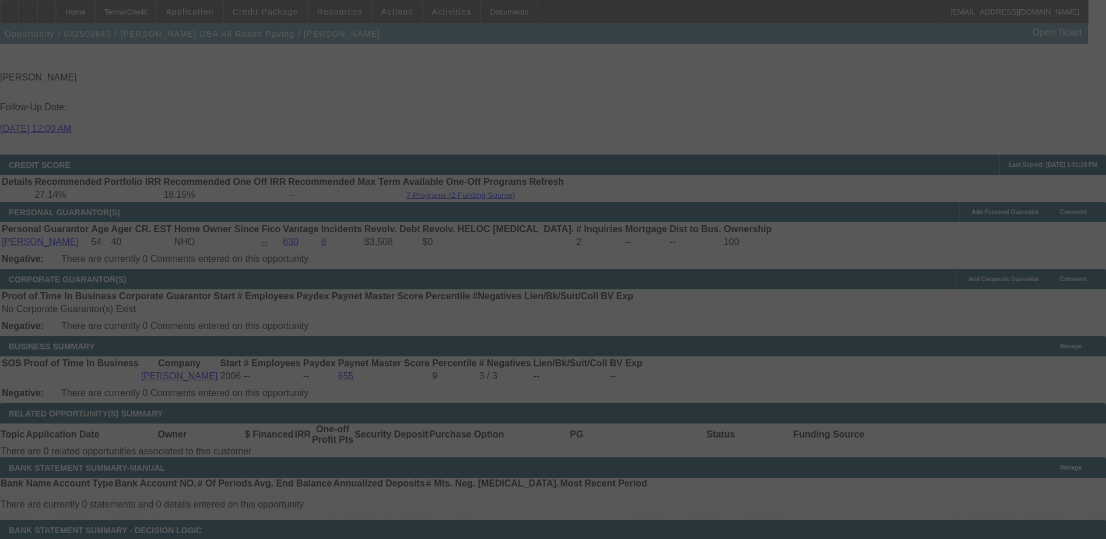
scroll to position [1712, 0]
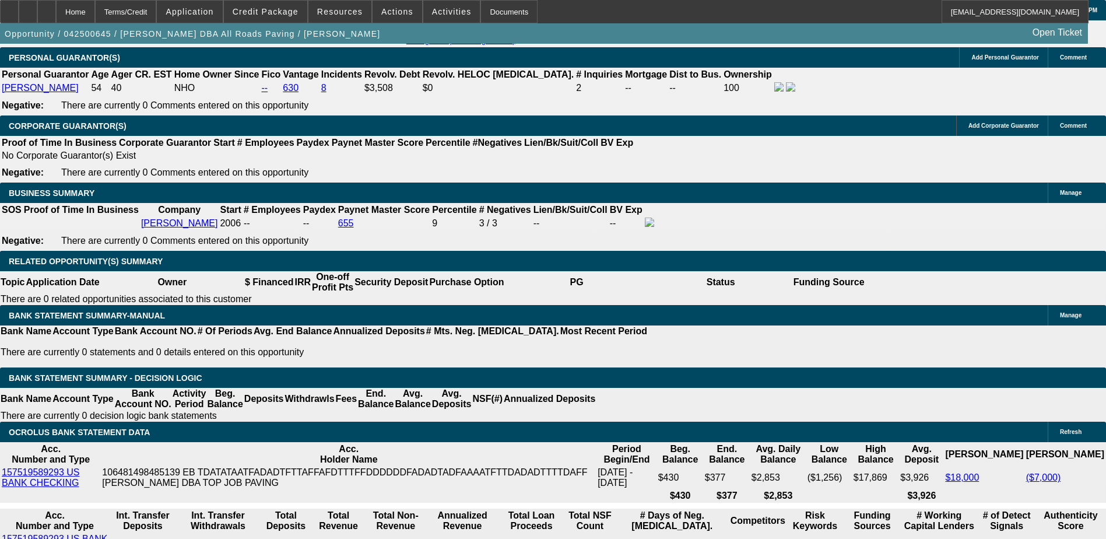
select select "0"
select select "0.1"
select select "0"
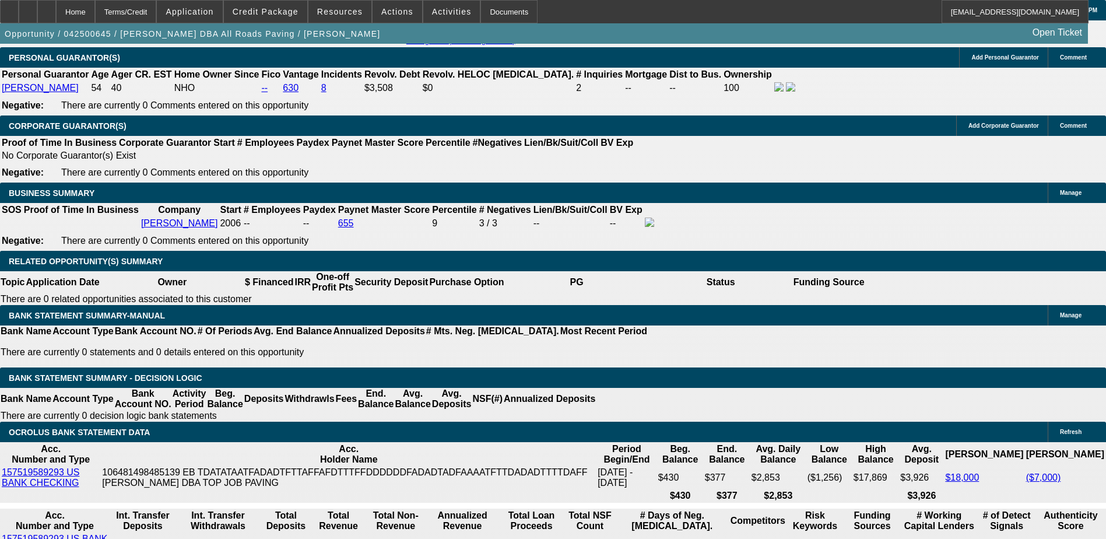
select select "0.1"
select select "0"
select select "0.1"
select select "0"
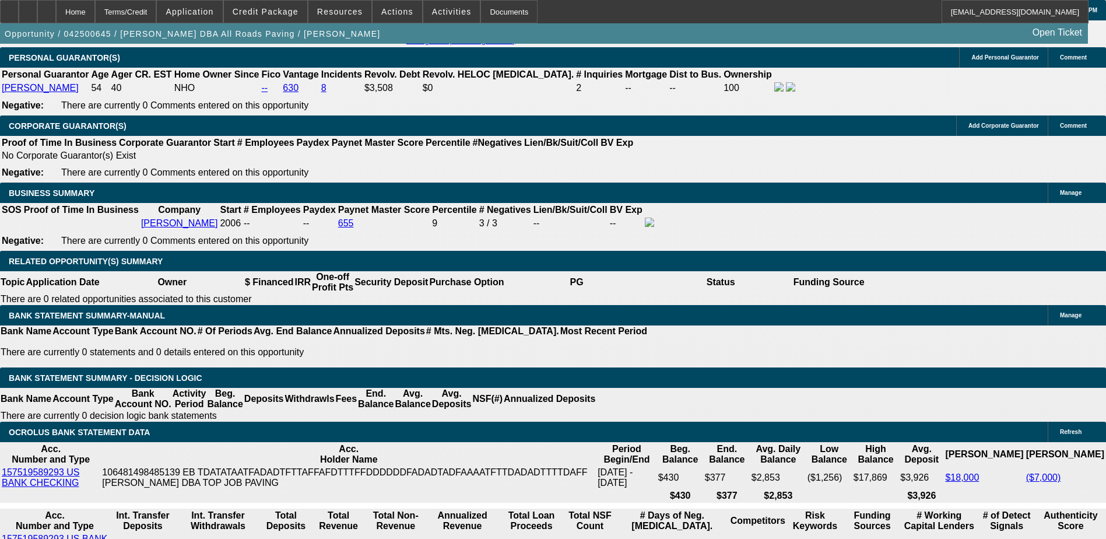
select select "0"
select select "0.1"
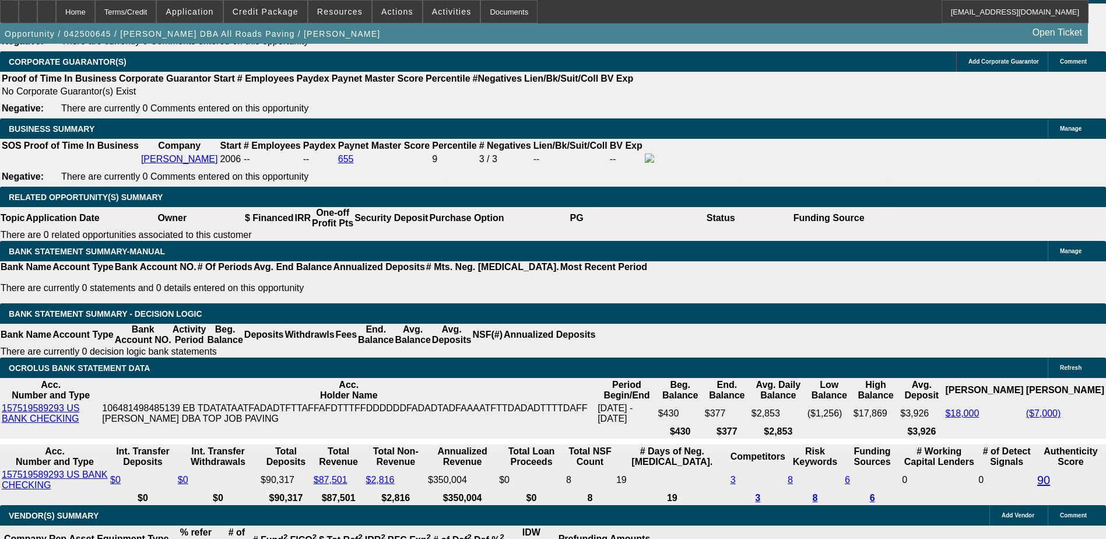
select select "1"
select select "3"
select select "5"
select select "1"
select select "3"
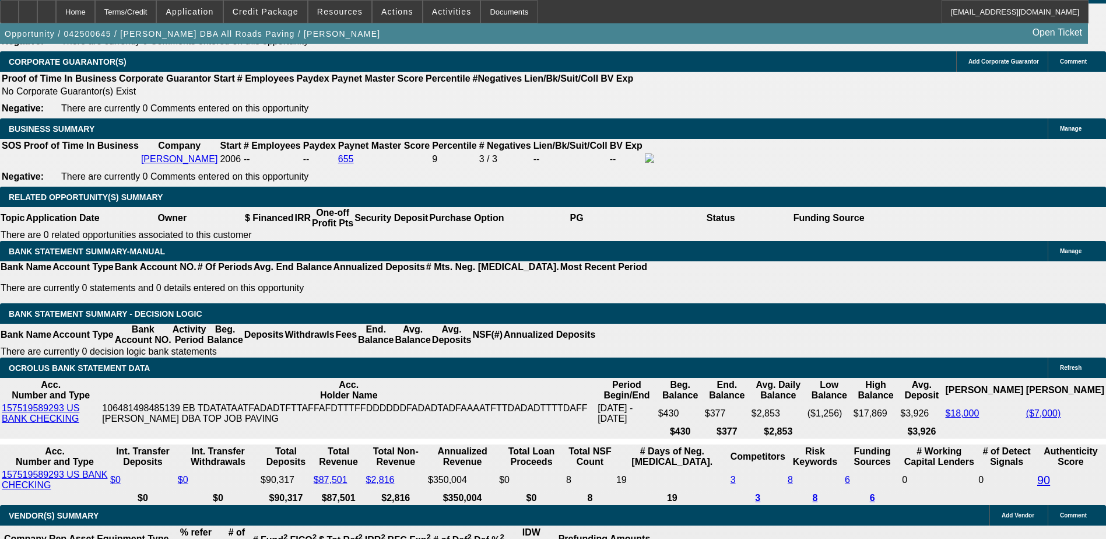
select select "5"
select select "1"
select select "3"
select select "5"
select select "1"
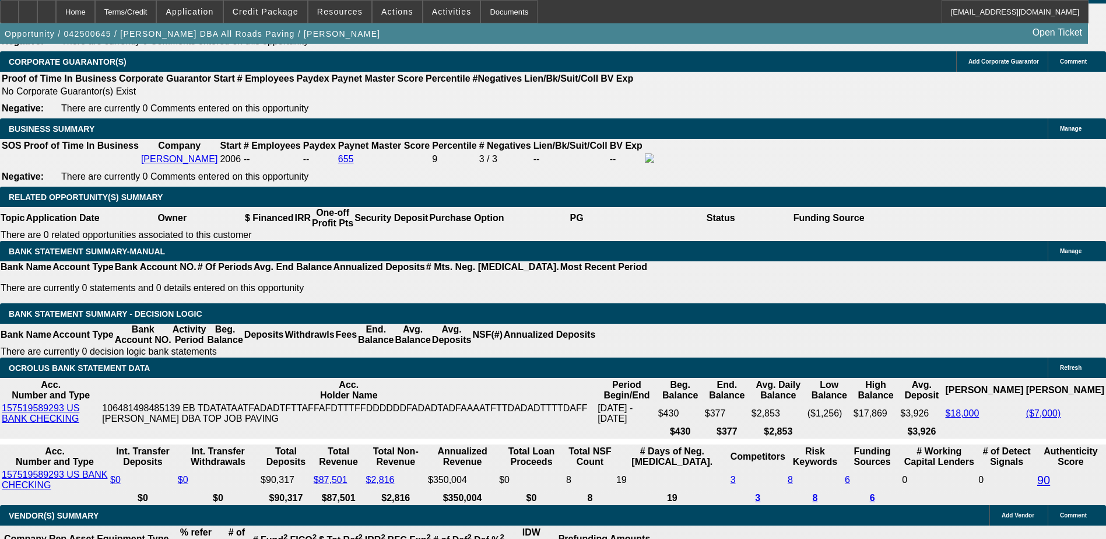
select select "3"
select select "4"
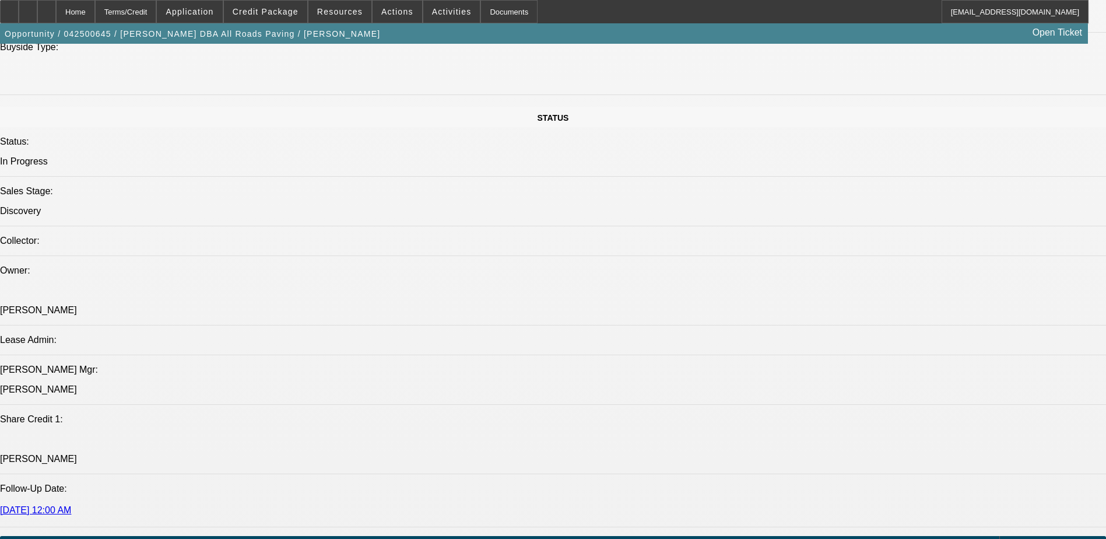
scroll to position [1172, 0]
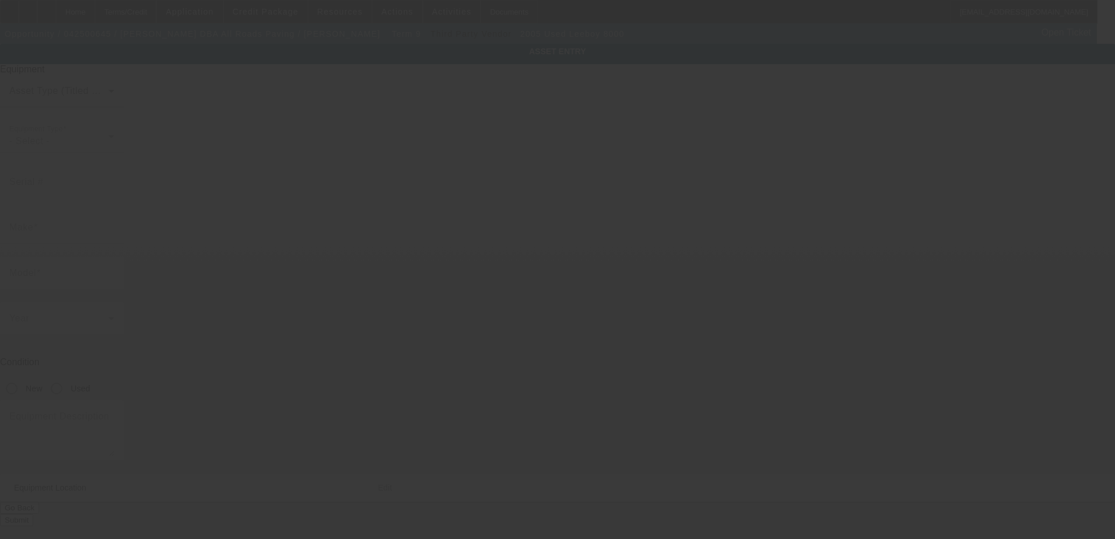
type input "0652196013095"
type input "Leeboy"
type input "8000"
radio input "true"
type textarea "Paving machine"
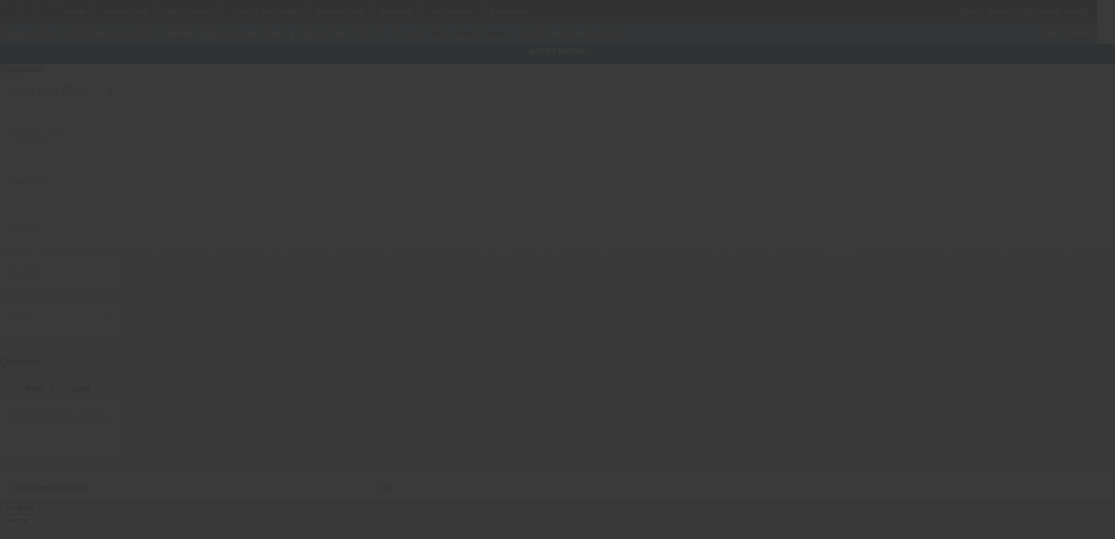
type input "2930 Geer Rd"
type input "Ste 302"
type input "Turlock"
type input "95382"
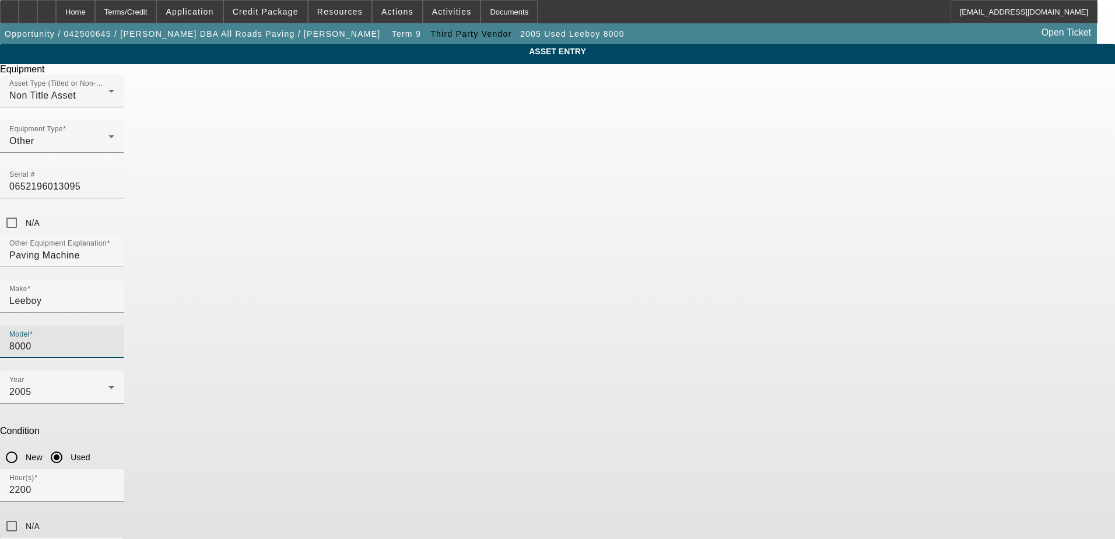
click at [114, 339] on input "8000" at bounding box center [61, 346] width 105 height 14
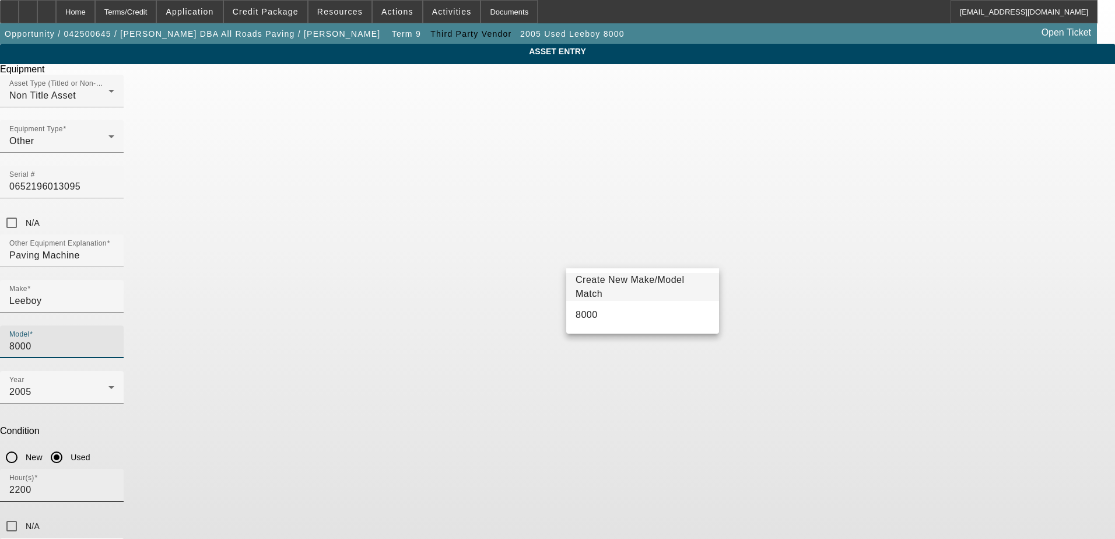
click at [114, 469] on div "Hour(s) 2200" at bounding box center [61, 485] width 105 height 33
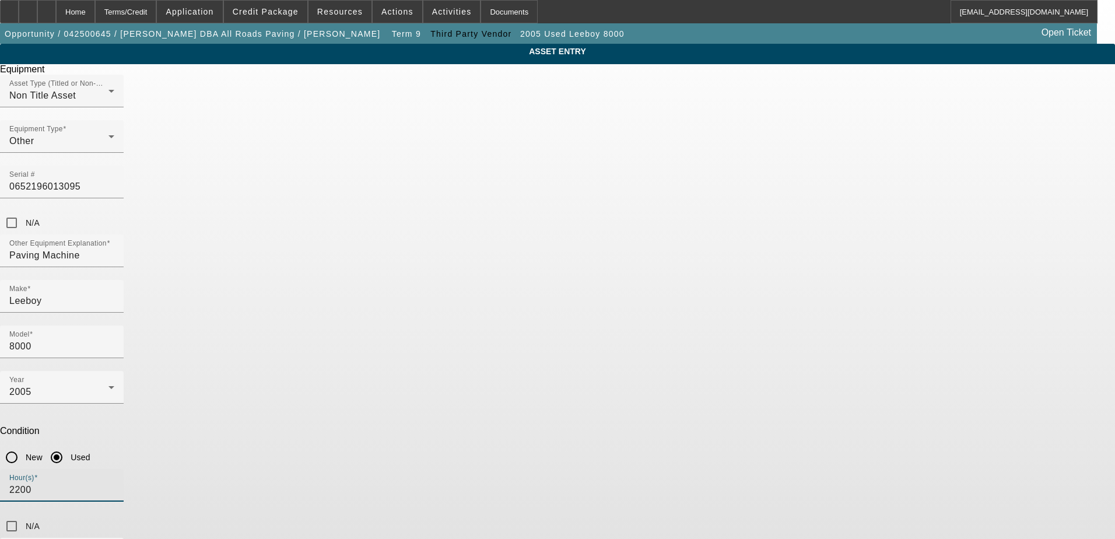
drag, startPoint x: 504, startPoint y: 341, endPoint x: 499, endPoint y: 349, distance: 9.2
click at [114, 469] on div "Hour(s) 2200" at bounding box center [61, 485] width 105 height 33
click at [114, 483] on input "2200" at bounding box center [61, 490] width 105 height 14
drag, startPoint x: 499, startPoint y: 349, endPoint x: 388, endPoint y: 346, distance: 111.4
click at [388, 469] on div "Hour(s) 2200" at bounding box center [557, 491] width 1115 height 45
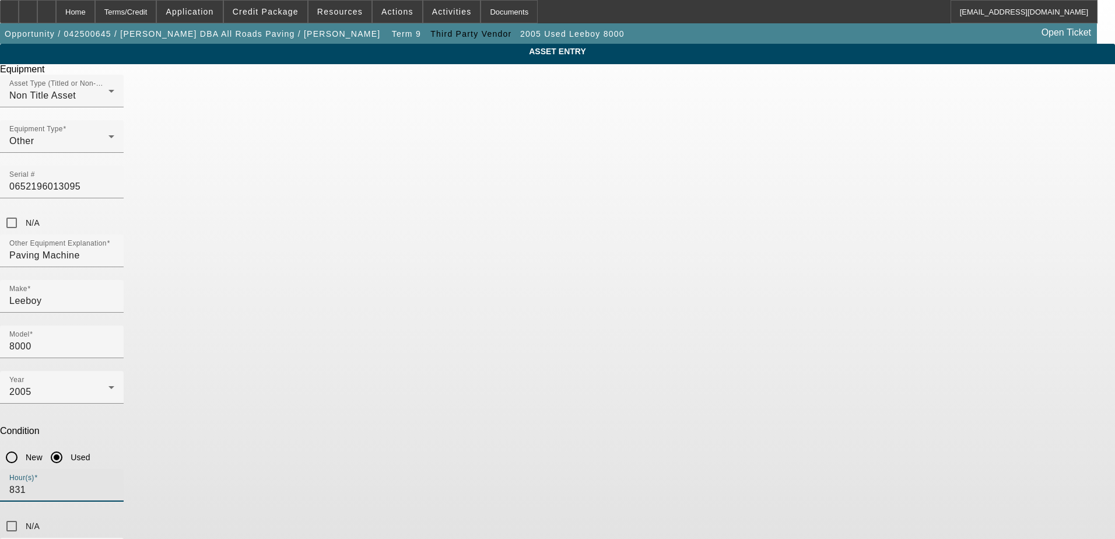
type input "831"
click at [967, 452] on app-asset-collateral-manage "ASSET ENTRY Delete asset Equipment Asset Type (Titled or Non-Titled) Non Title …" at bounding box center [557, 354] width 1115 height 620
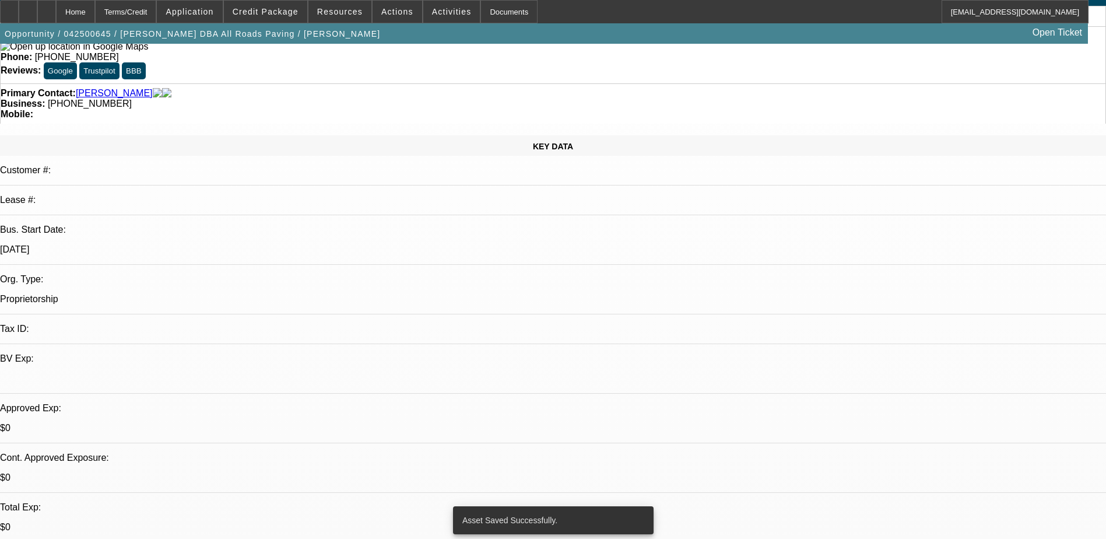
select select "0"
select select "3"
select select "0.1"
select select "5"
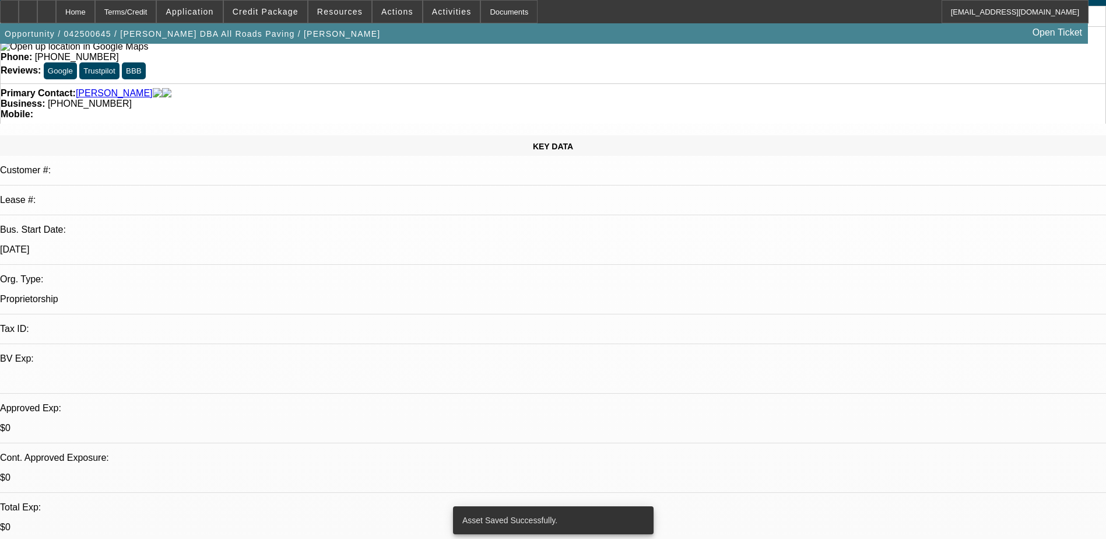
select select "0"
select select "3"
select select "0.1"
select select "5"
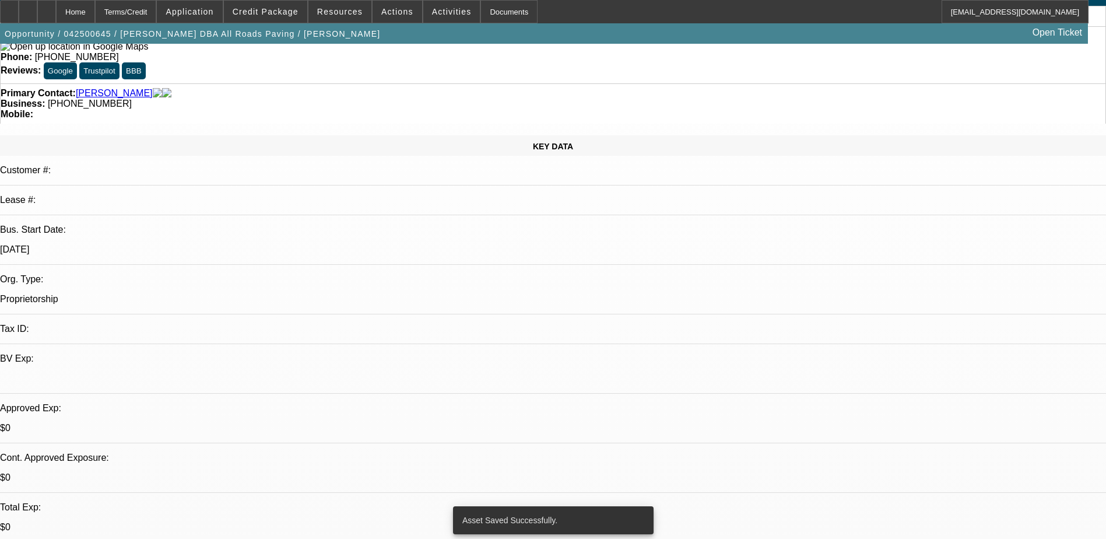
select select "0"
select select "3"
select select "0.1"
select select "5"
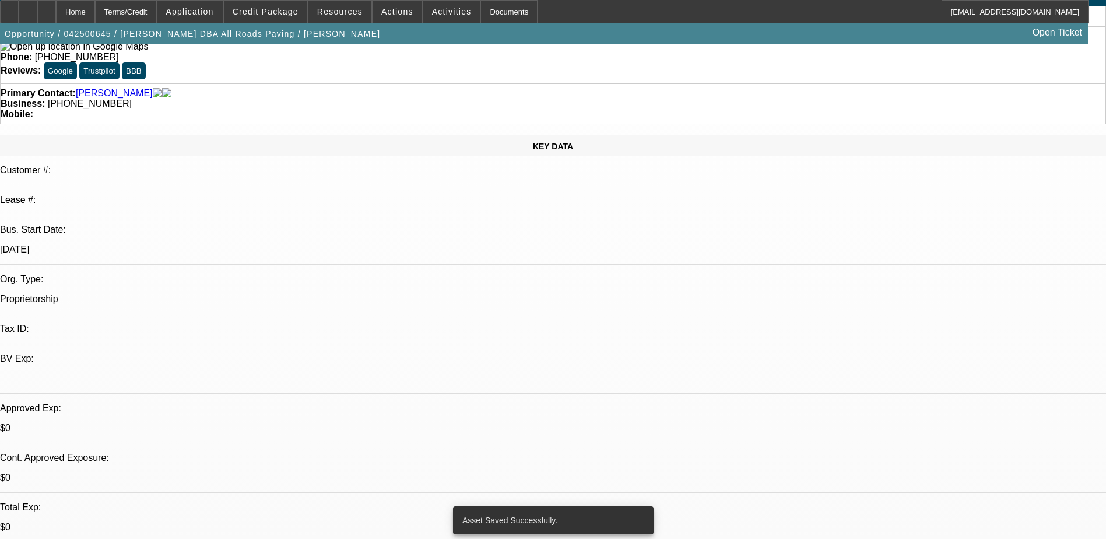
select select "0"
select select "3"
select select "0.1"
select select "4"
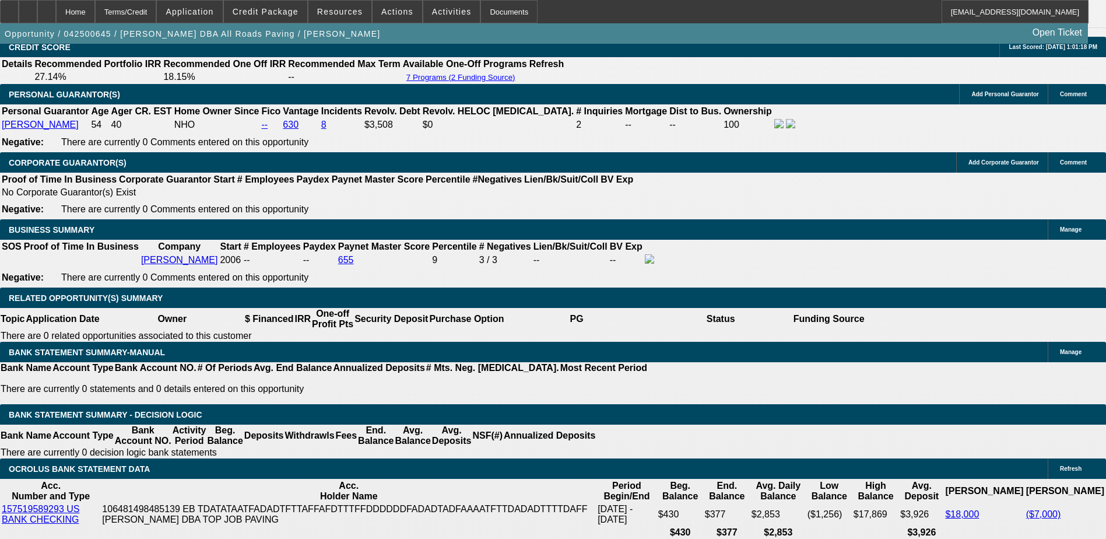
scroll to position [1671, 0]
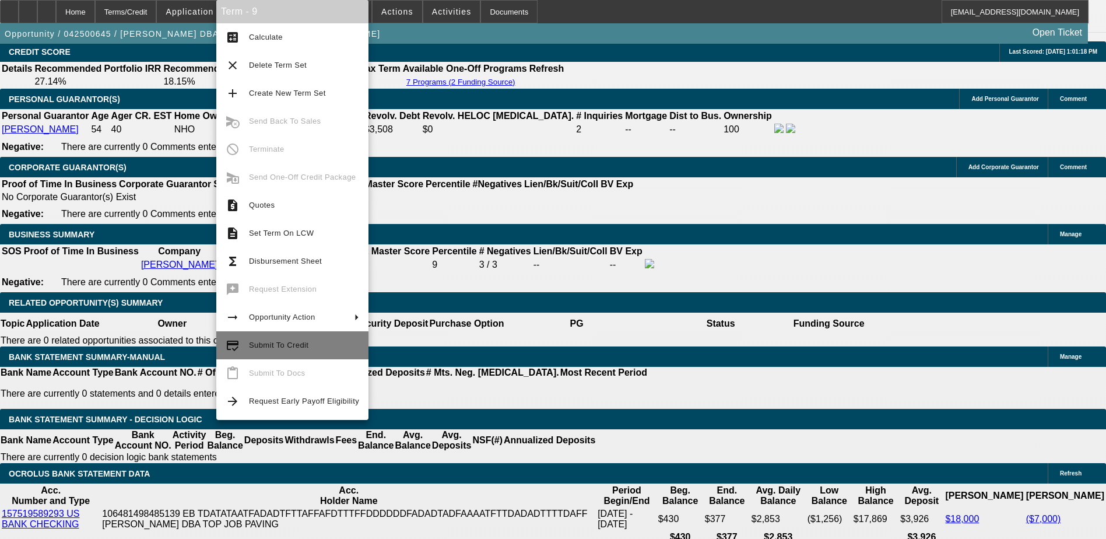
click at [283, 348] on span "Submit To Credit" at bounding box center [278, 344] width 59 height 9
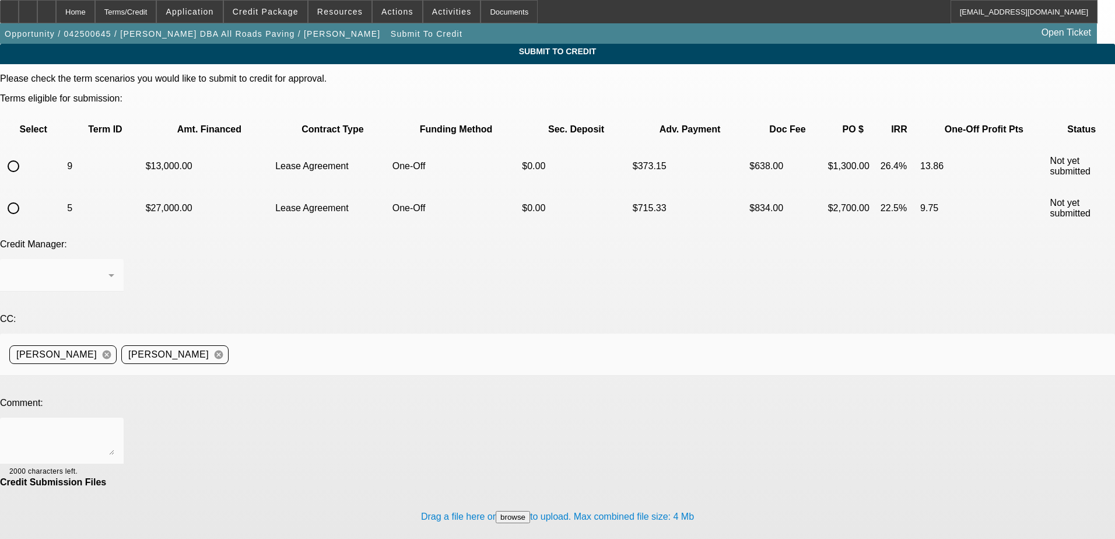
click at [25, 154] on input "radio" at bounding box center [13, 165] width 23 height 23
radio input "true"
click at [114, 417] on div at bounding box center [61, 440] width 105 height 47
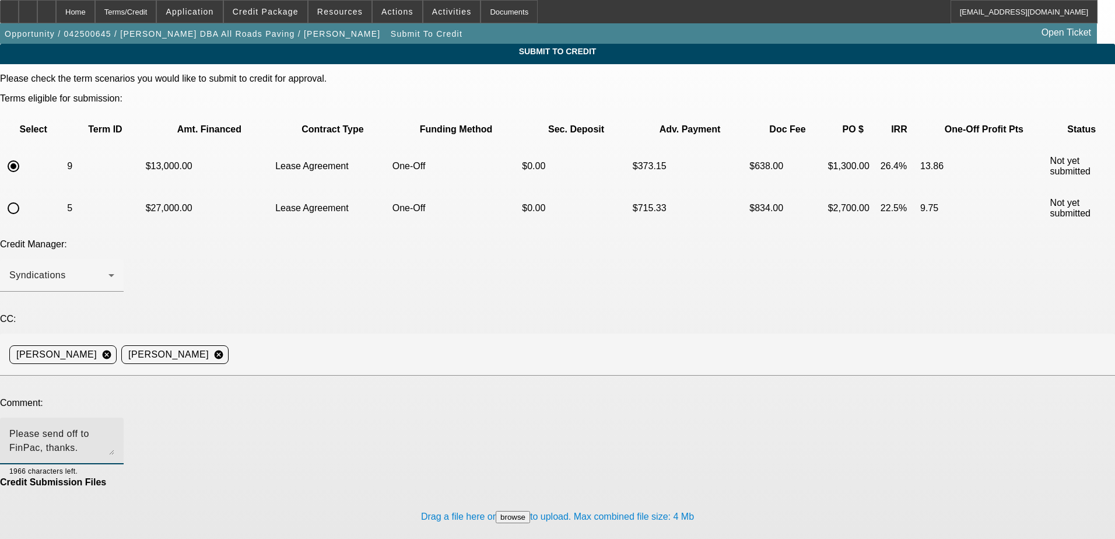
type textarea "Please send off to FinPac, thanks."
click at [421, 477] on div "Credit Submission Files" at bounding box center [557, 482] width 1115 height 10
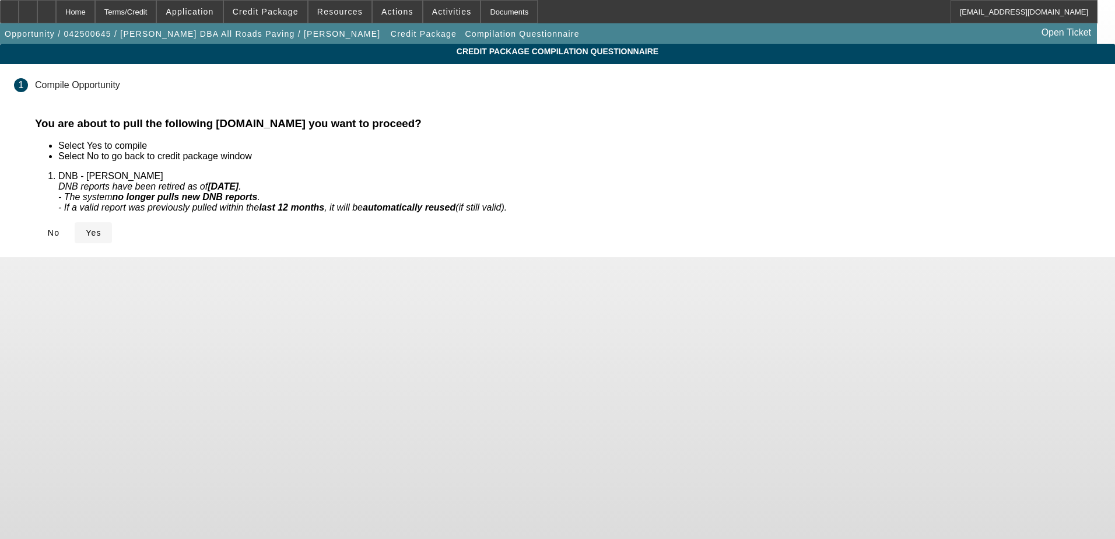
click at [101, 228] on span "Yes" at bounding box center [94, 232] width 16 height 9
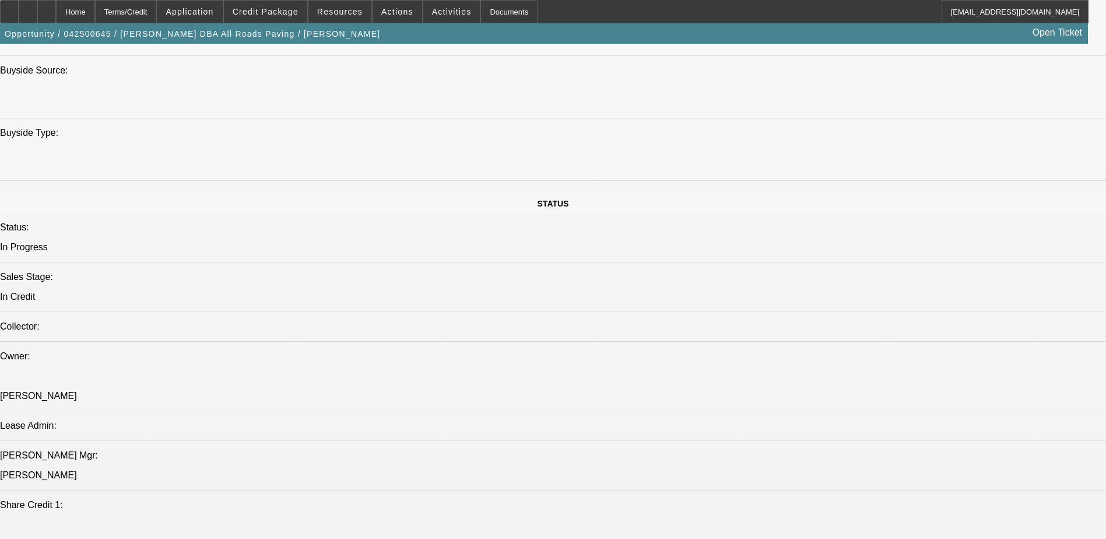
select select "0"
select select "3"
select select "0.1"
select select "5"
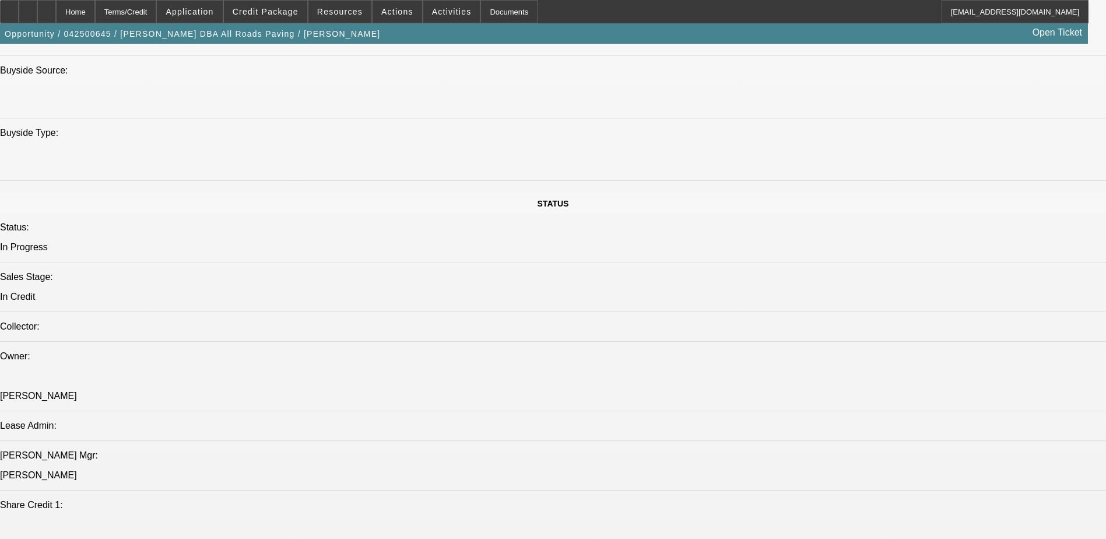
select select "0"
select select "3"
select select "0.1"
select select "5"
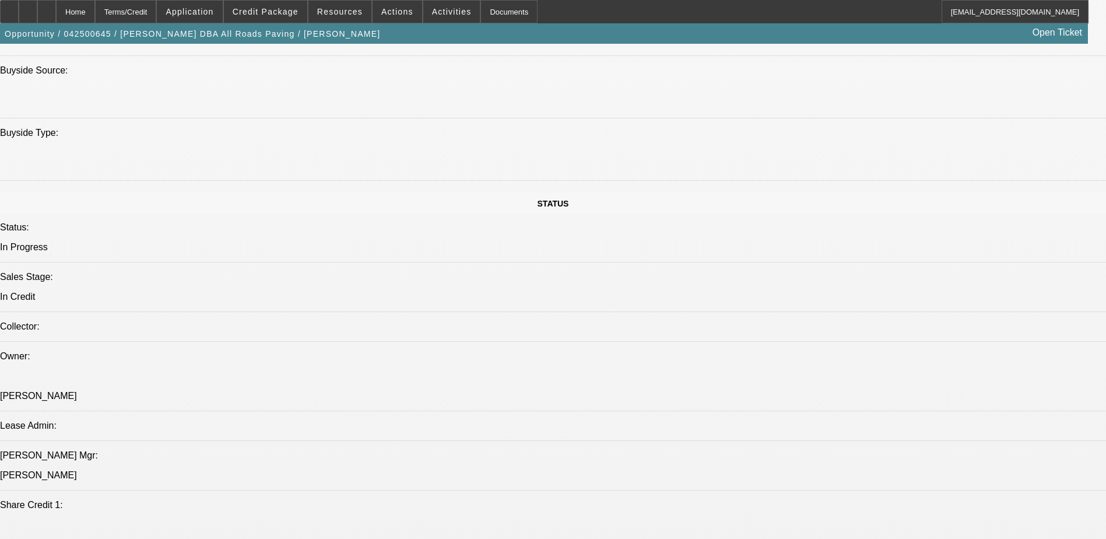
select select "0"
select select "3"
select select "0.1"
select select "5"
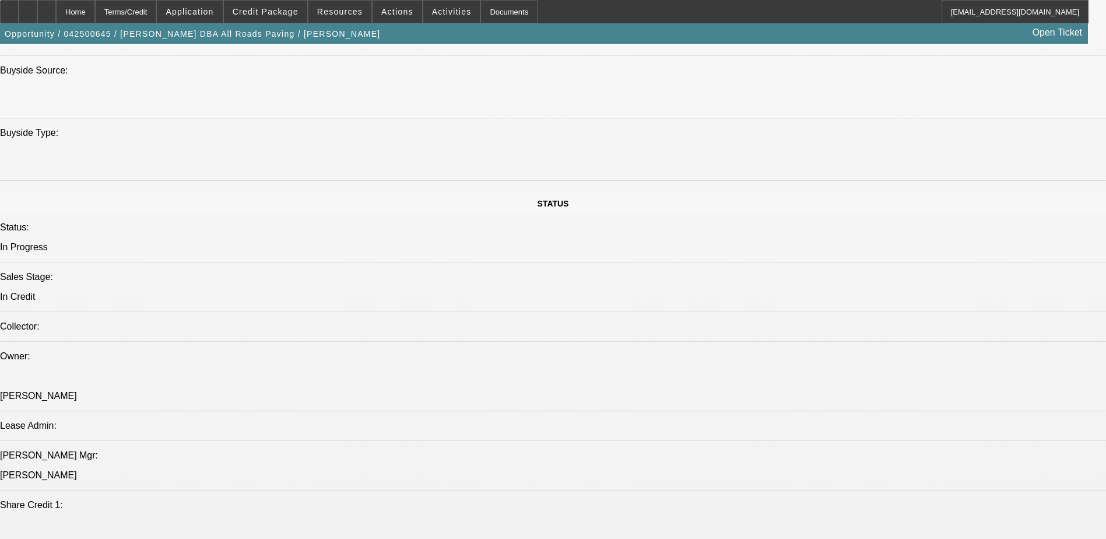
select select "0"
select select "3"
select select "0.1"
select select "4"
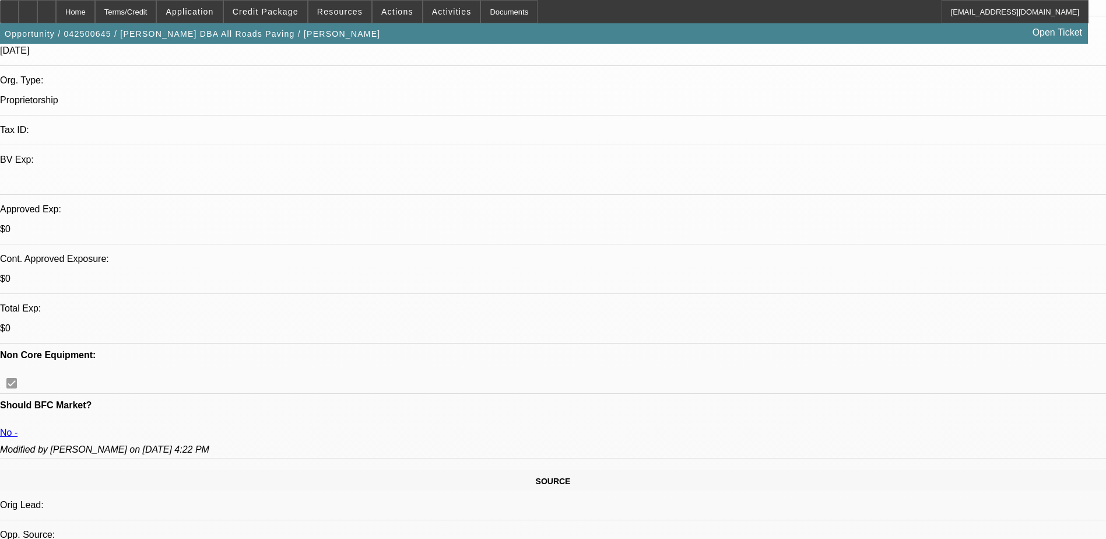
scroll to position [89, 0]
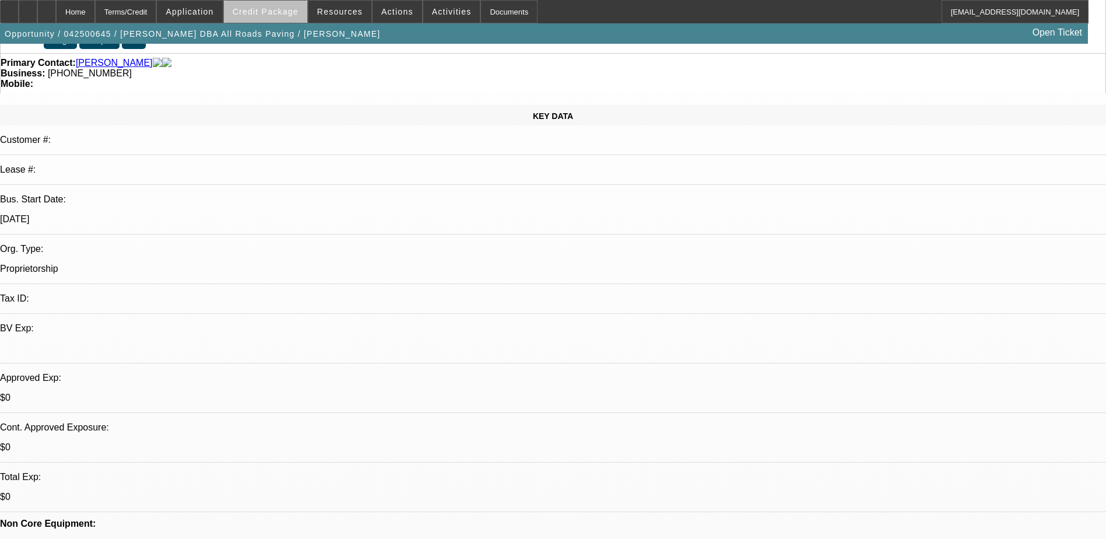
click at [298, 17] on span at bounding box center [265, 12] width 83 height 28
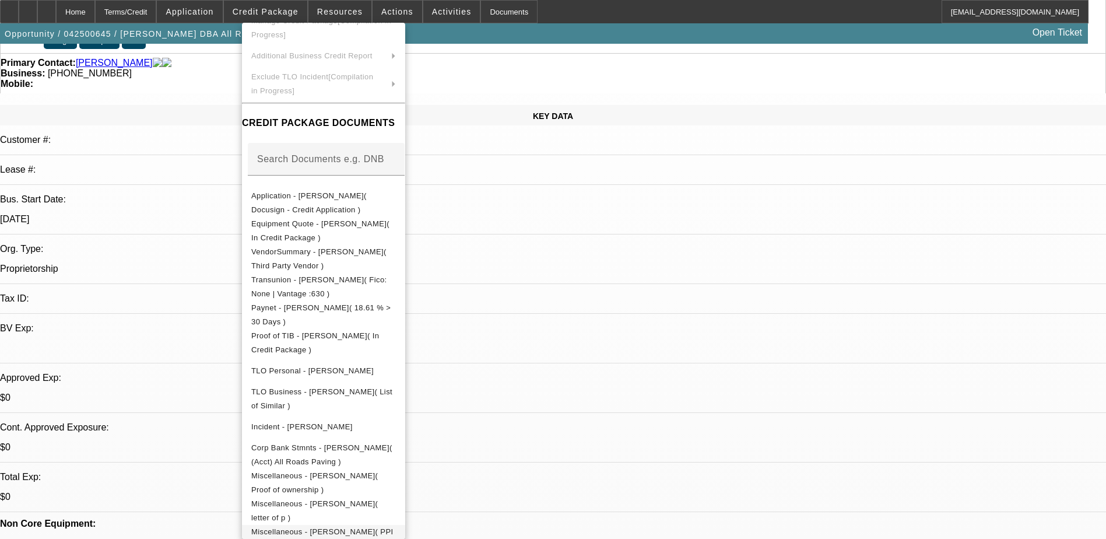
scroll to position [146, 0]
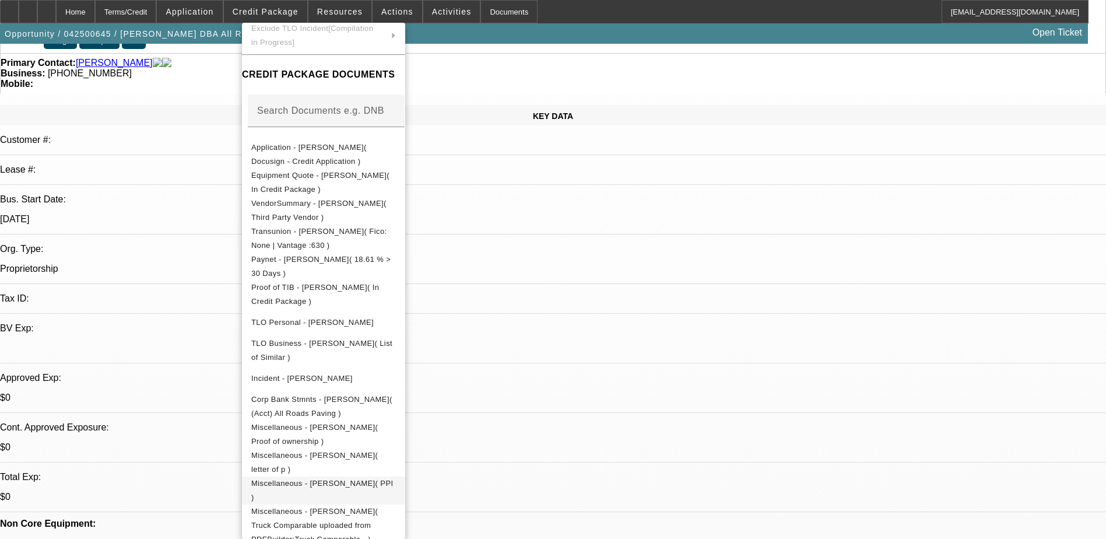
click at [405, 476] on button "Miscellaneous - Shane Stanley( PPI )" at bounding box center [323, 490] width 163 height 28
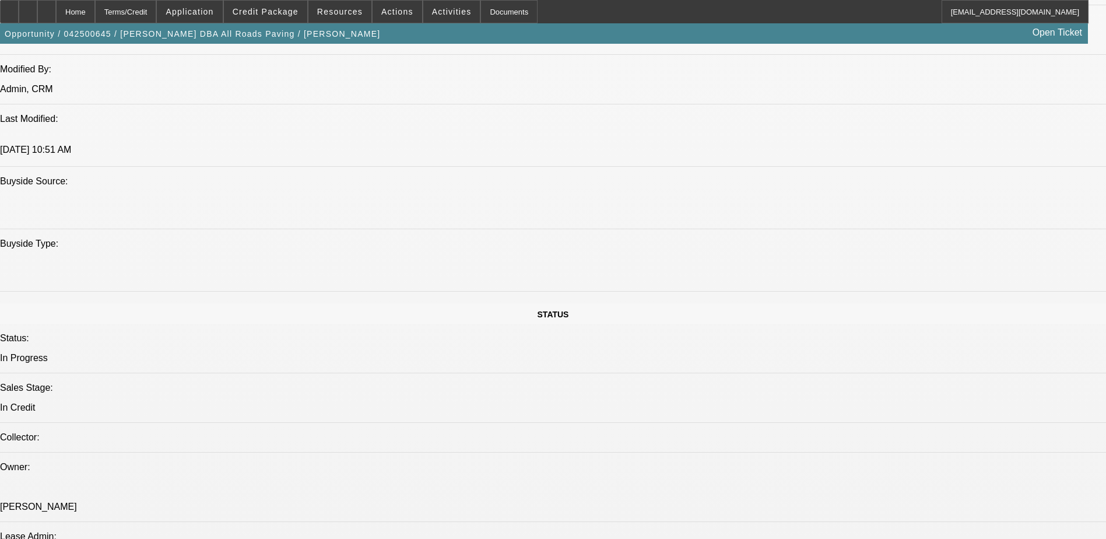
scroll to position [963, 0]
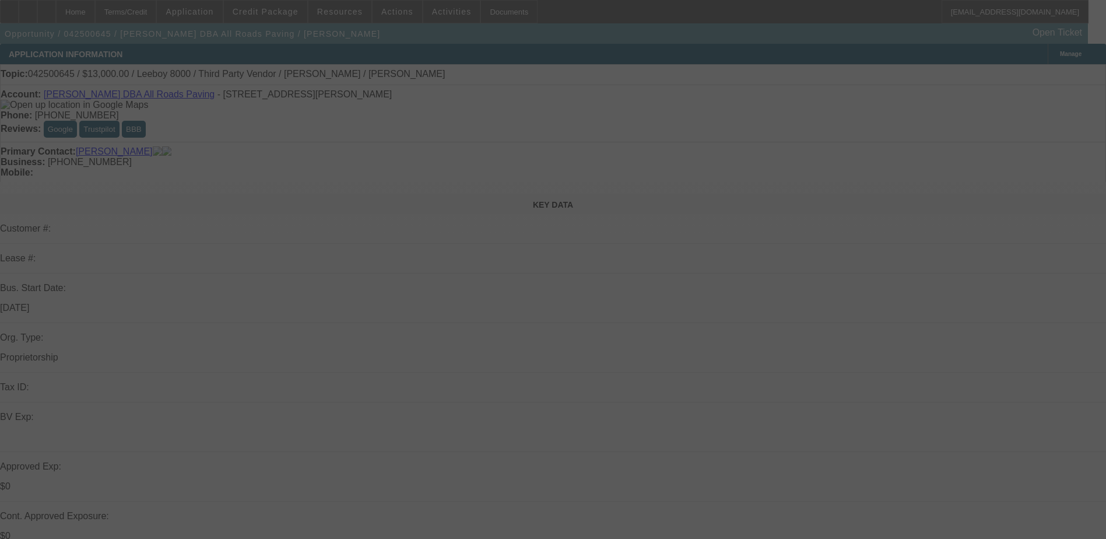
select select "0"
select select "0.1"
select select "0"
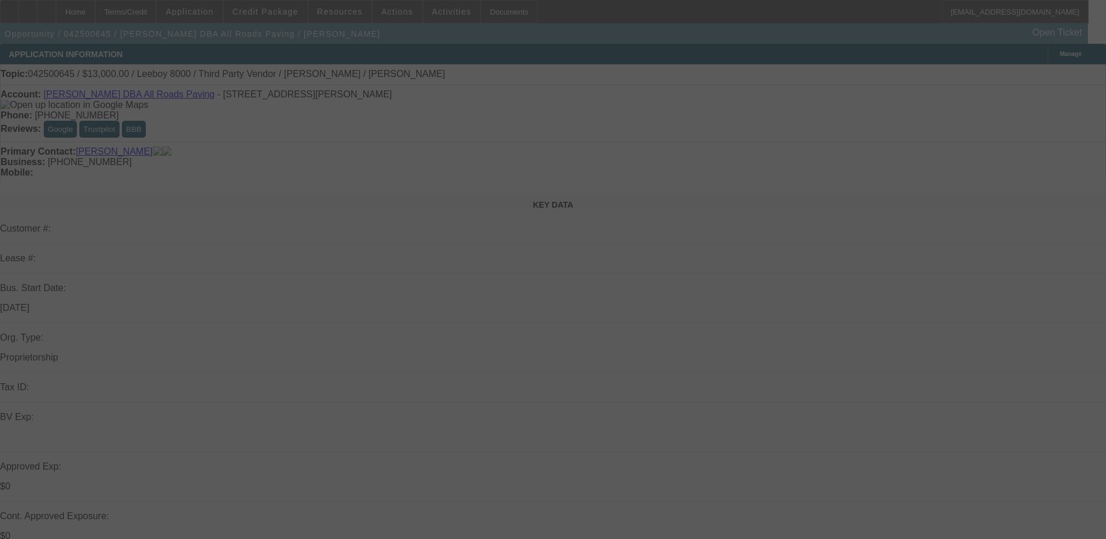
select select "0.1"
select select "0"
select select "0.1"
select select "0"
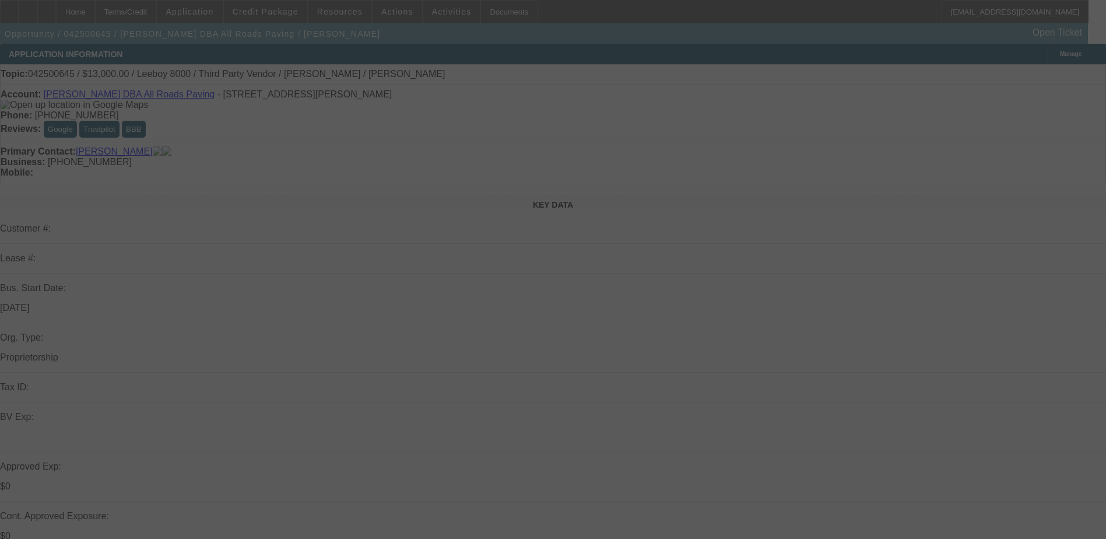
select select "0"
select select "0.1"
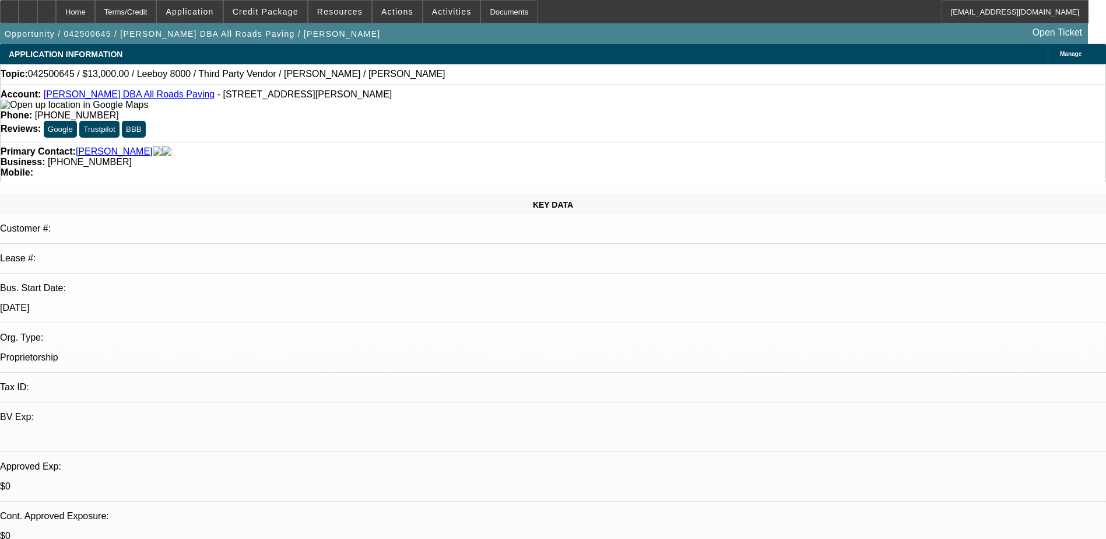
select select "1"
select select "3"
select select "5"
select select "1"
select select "3"
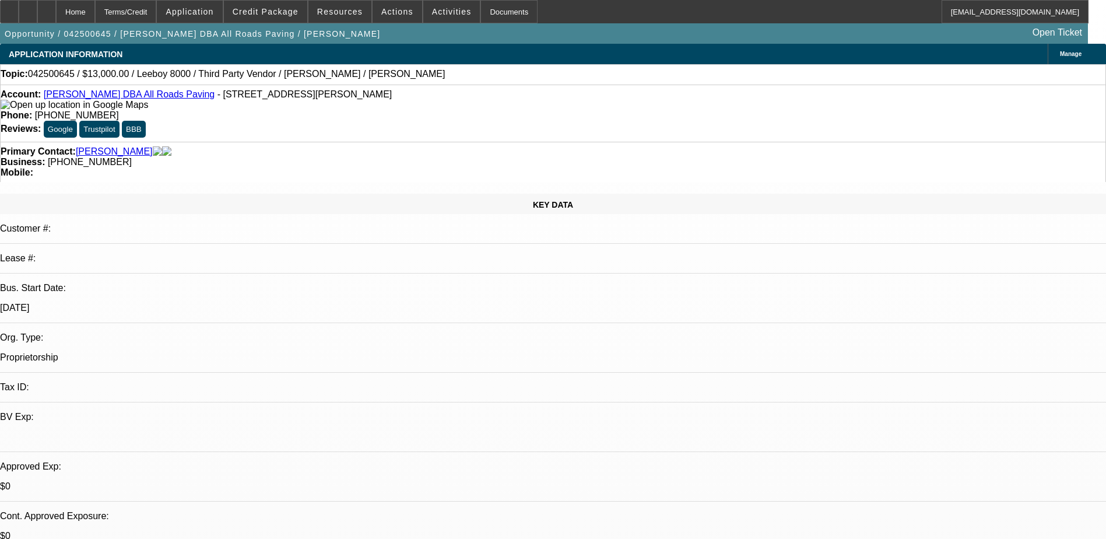
select select "5"
select select "1"
select select "3"
select select "5"
select select "1"
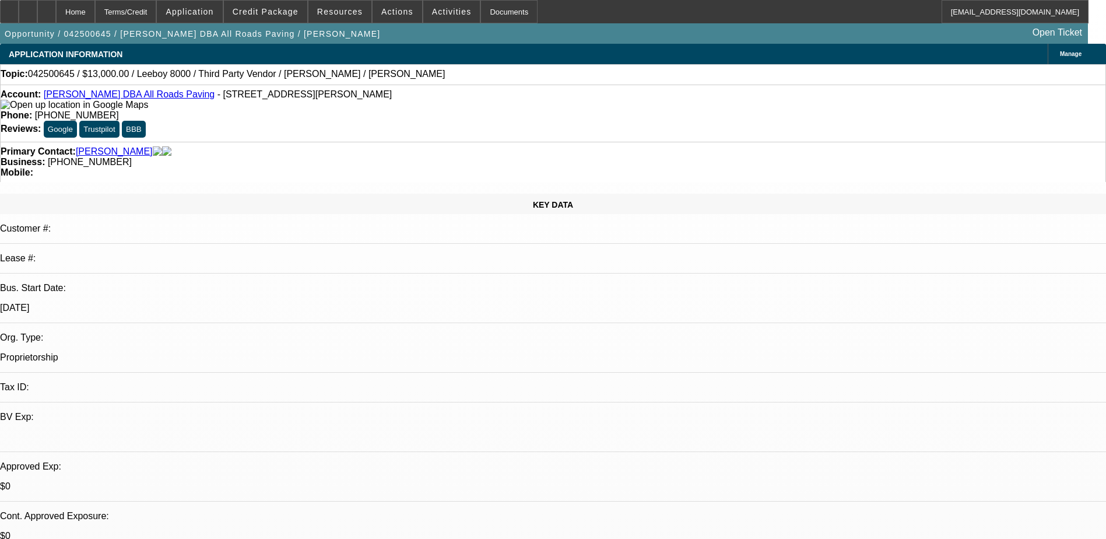
select select "3"
select select "5"
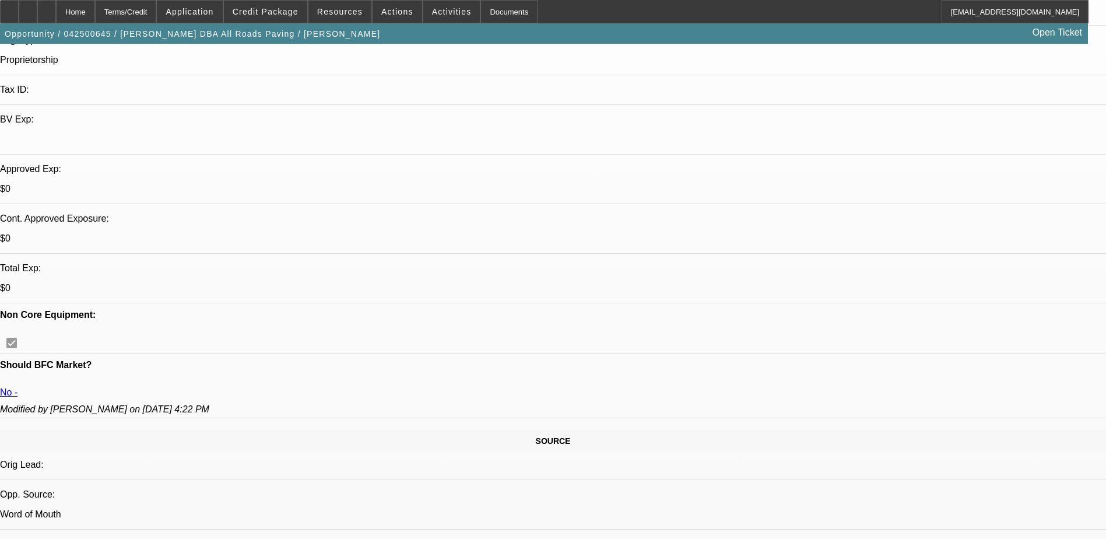
scroll to position [408, 0]
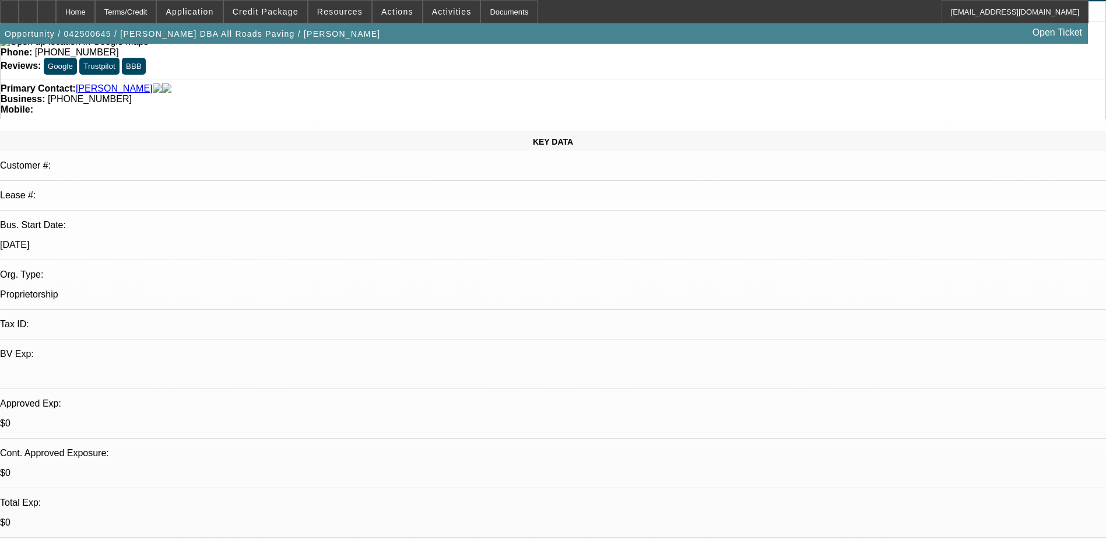
scroll to position [58, 0]
